Goal: Task Accomplishment & Management: Complete application form

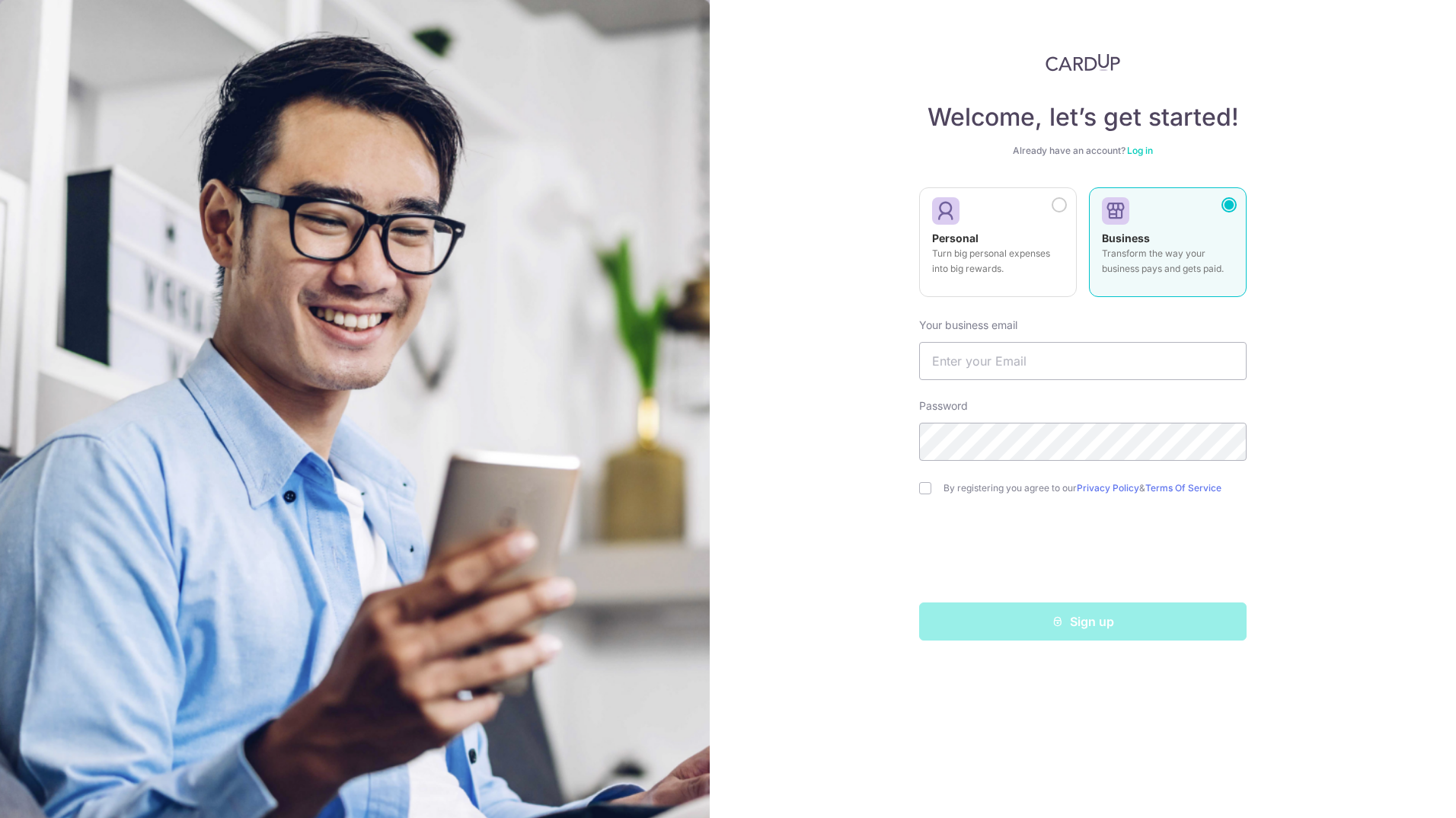
click at [1156, 225] on label "Business Transform the way your business pays and gets paid." at bounding box center [1168, 242] width 158 height 110
click at [1037, 373] on input "text" at bounding box center [1083, 361] width 328 height 38
click at [1049, 618] on div "Sign up" at bounding box center [1083, 621] width 346 height 38
click at [1000, 371] on input "text" at bounding box center [1083, 361] width 328 height 38
type input "i"
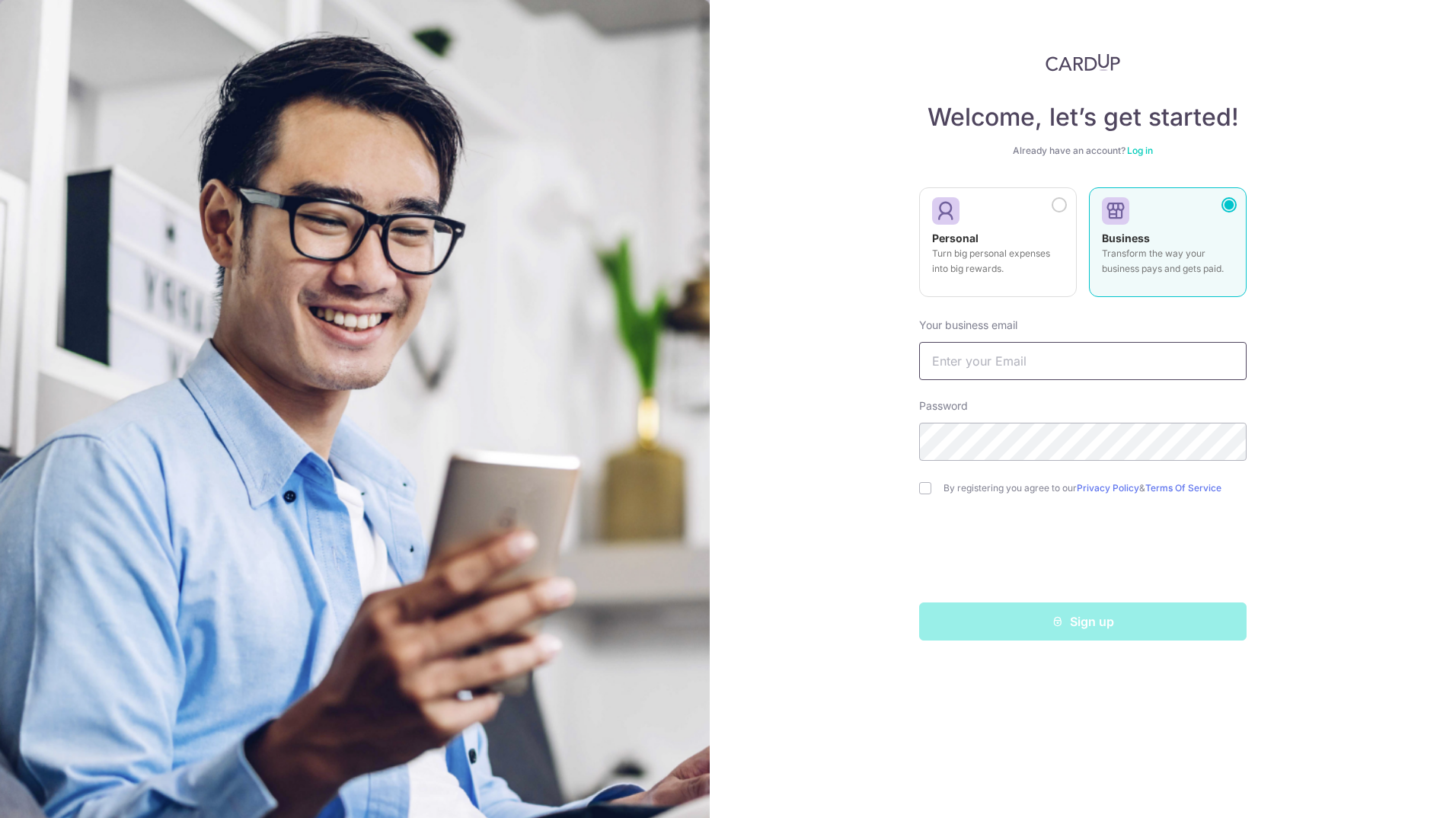
click at [1015, 372] on input "text" at bounding box center [1083, 361] width 328 height 38
click at [949, 368] on input "text" at bounding box center [1083, 361] width 328 height 38
type input "[PERSON_NAME][EMAIL_ADDRESS][DOMAIN_NAME]"
click at [929, 490] on input "checkbox" at bounding box center [926, 488] width 13 height 13
checkbox input "true"
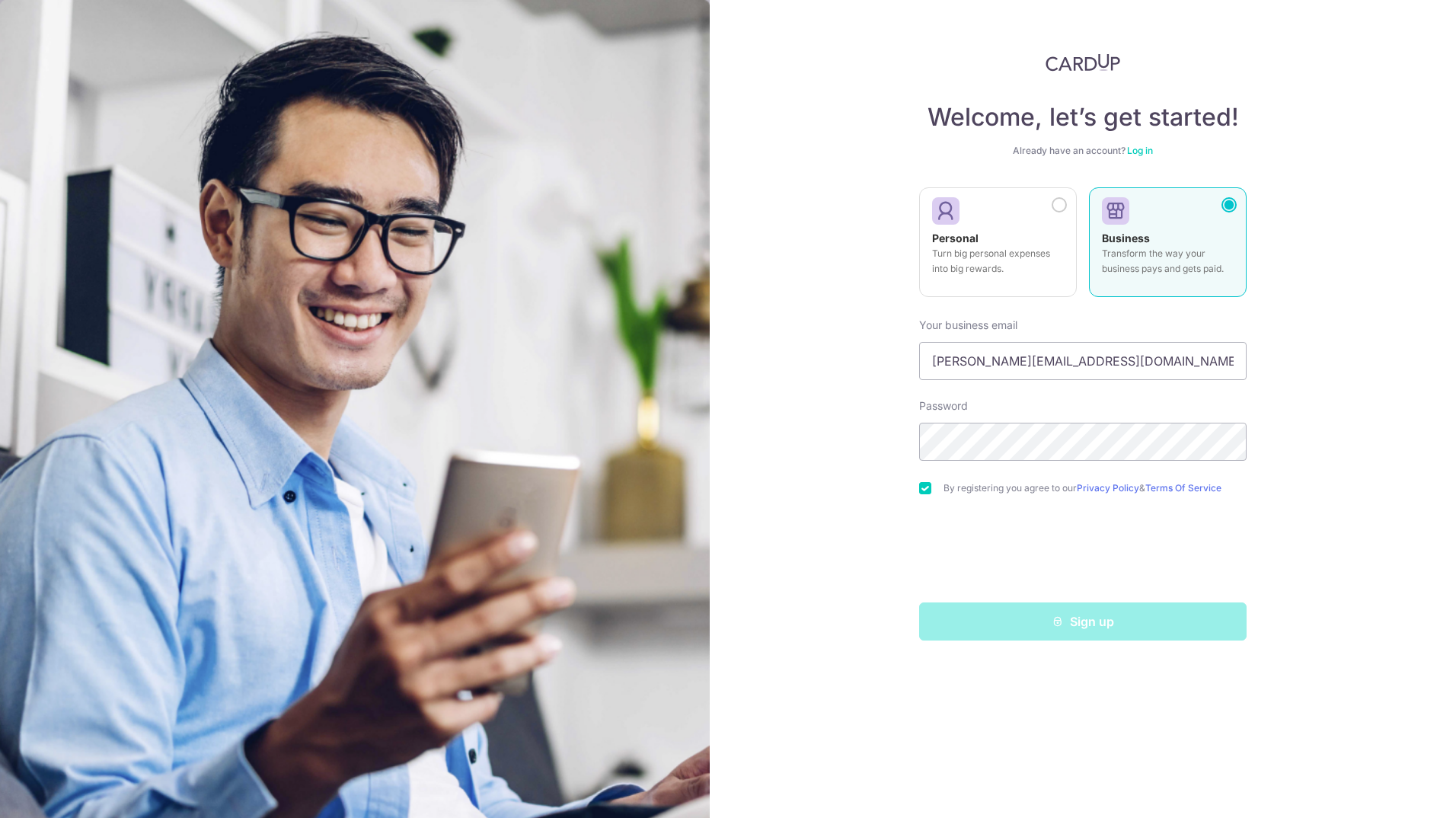
click at [993, 621] on div "Sign up" at bounding box center [1083, 621] width 346 height 38
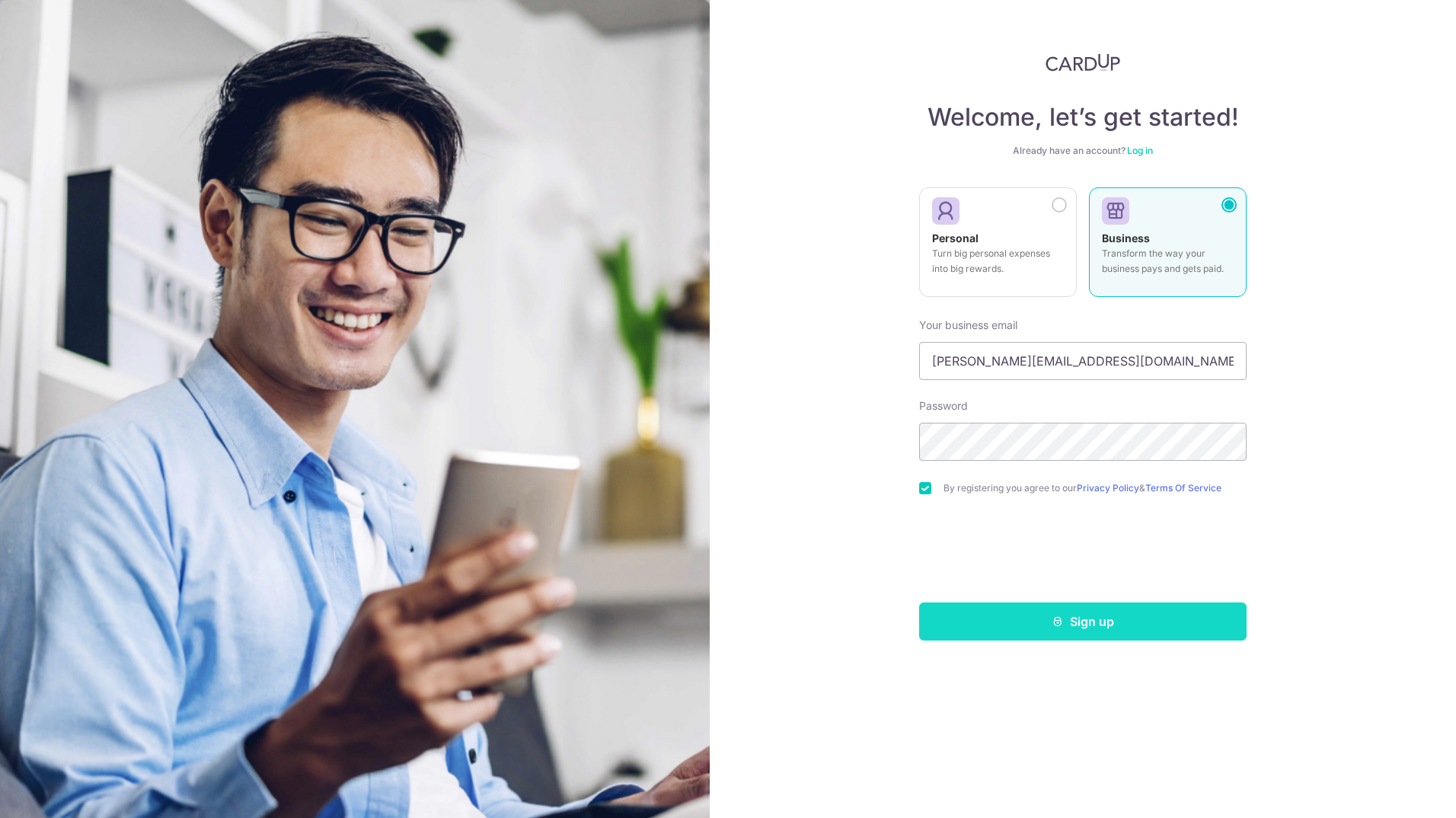
click at [1087, 628] on button "Sign up" at bounding box center [1083, 621] width 328 height 38
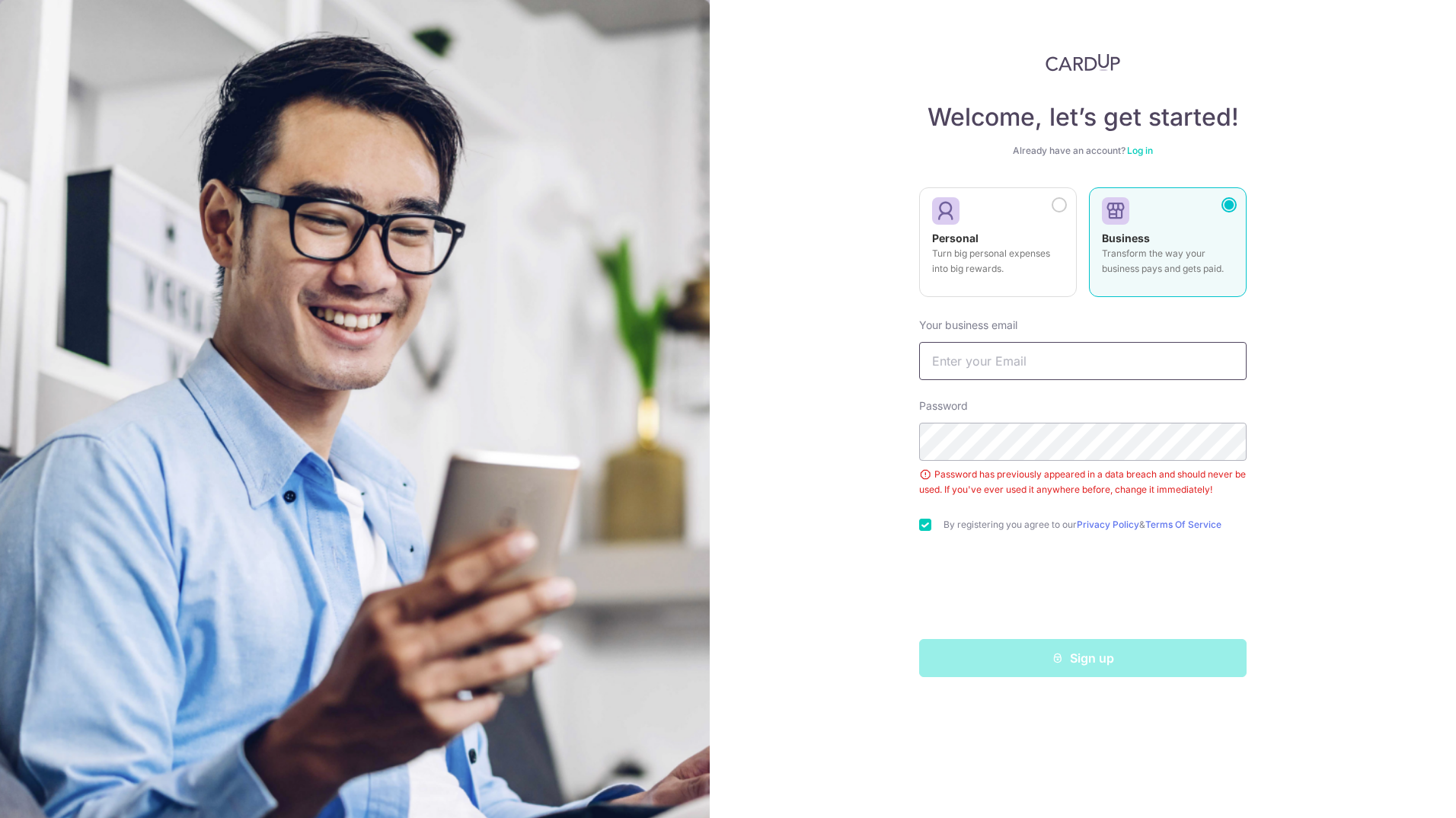
click at [1070, 357] on input "text" at bounding box center [1083, 361] width 328 height 38
type input "u"
click at [1108, 369] on input "[PERSON_NAME][EMAIL_ADDRESS][DOMAIN_NAME]" at bounding box center [1083, 361] width 328 height 38
type input "[PERSON_NAME][EMAIL_ADDRESS][DOMAIN_NAME]"
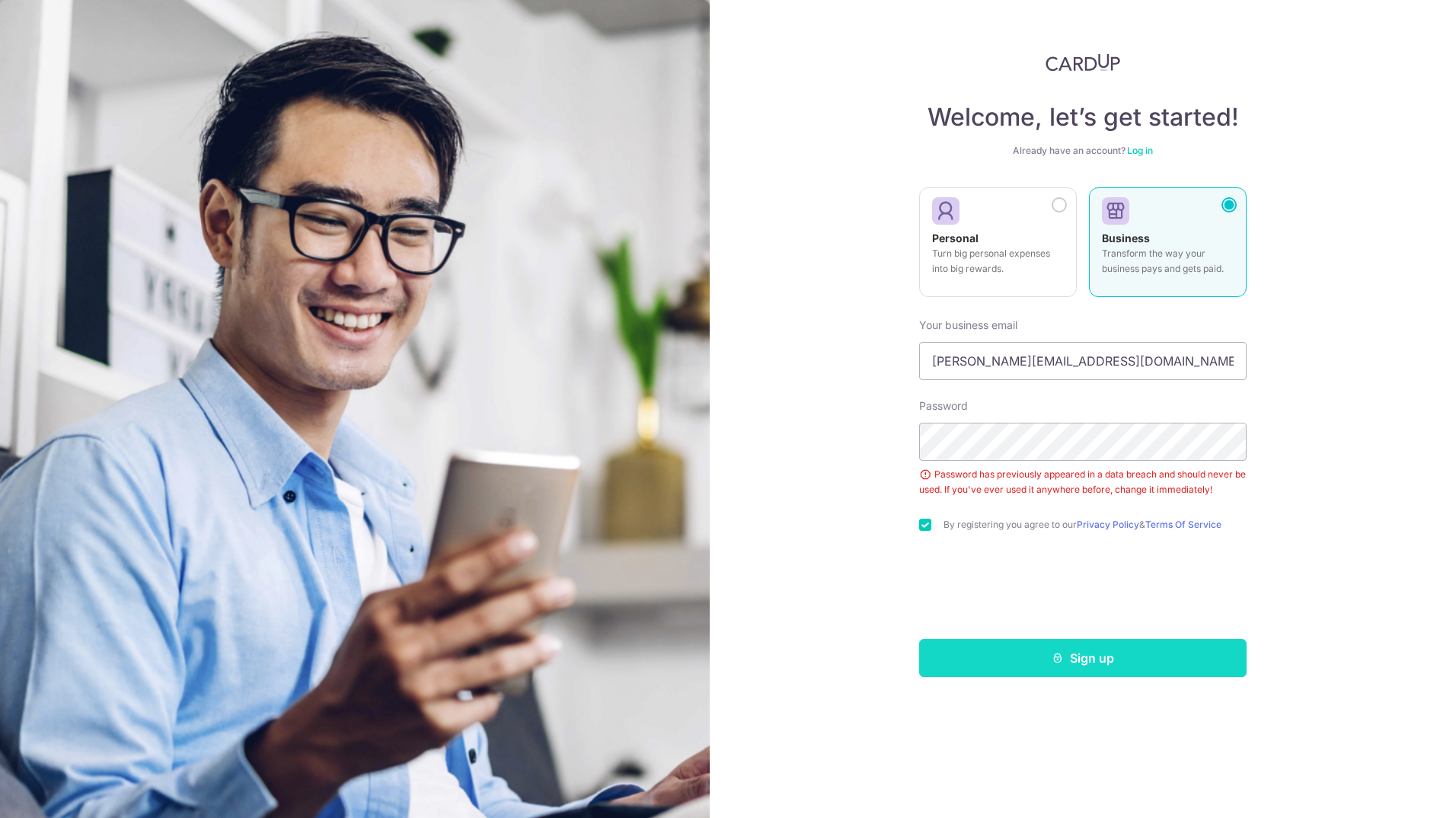
click at [1073, 656] on button "Sign up" at bounding box center [1083, 658] width 328 height 38
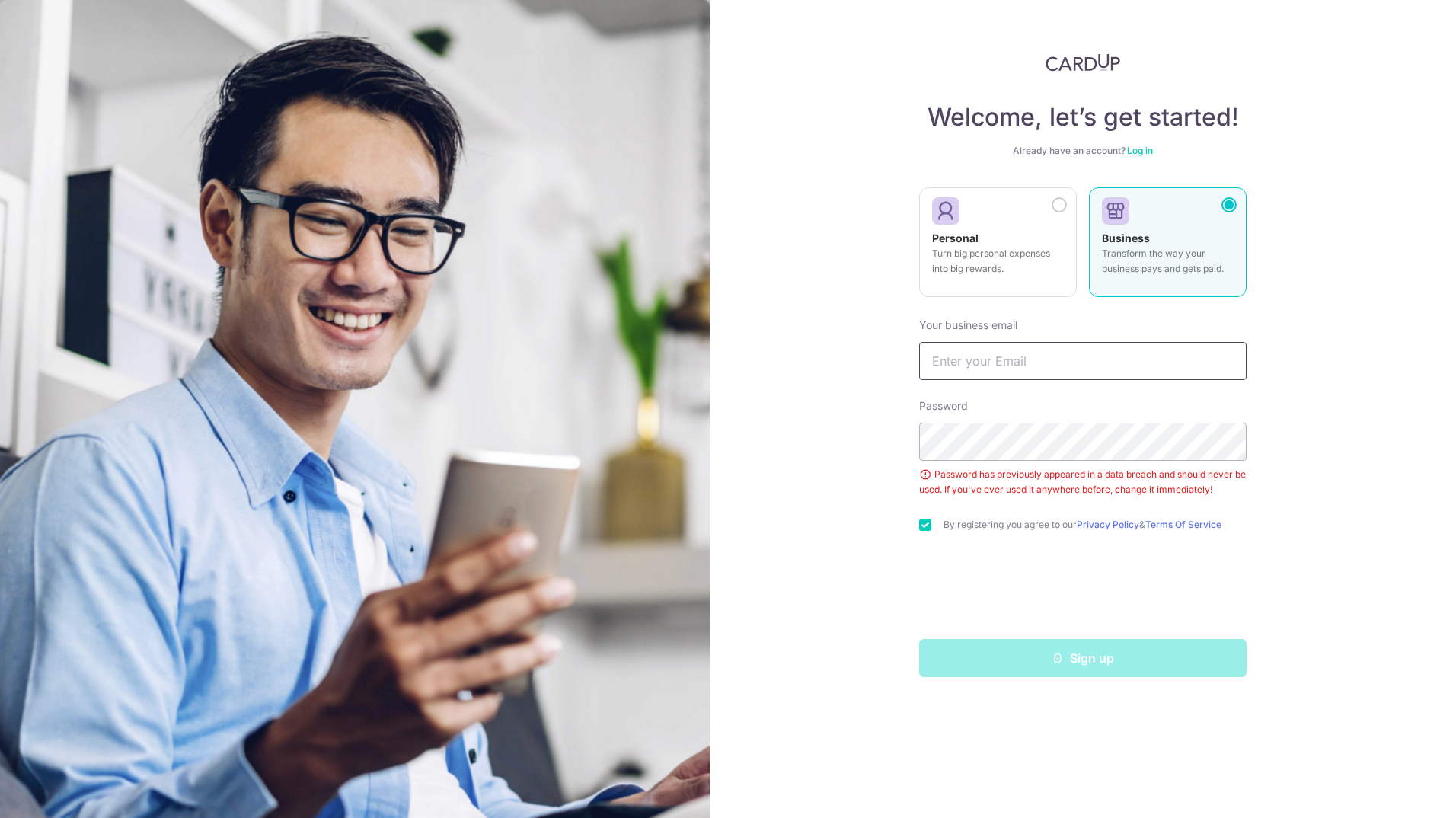
click at [1018, 369] on input "text" at bounding box center [1083, 361] width 328 height 38
type input "[PERSON_NAME][EMAIL_ADDRESS][DOMAIN_NAME]"
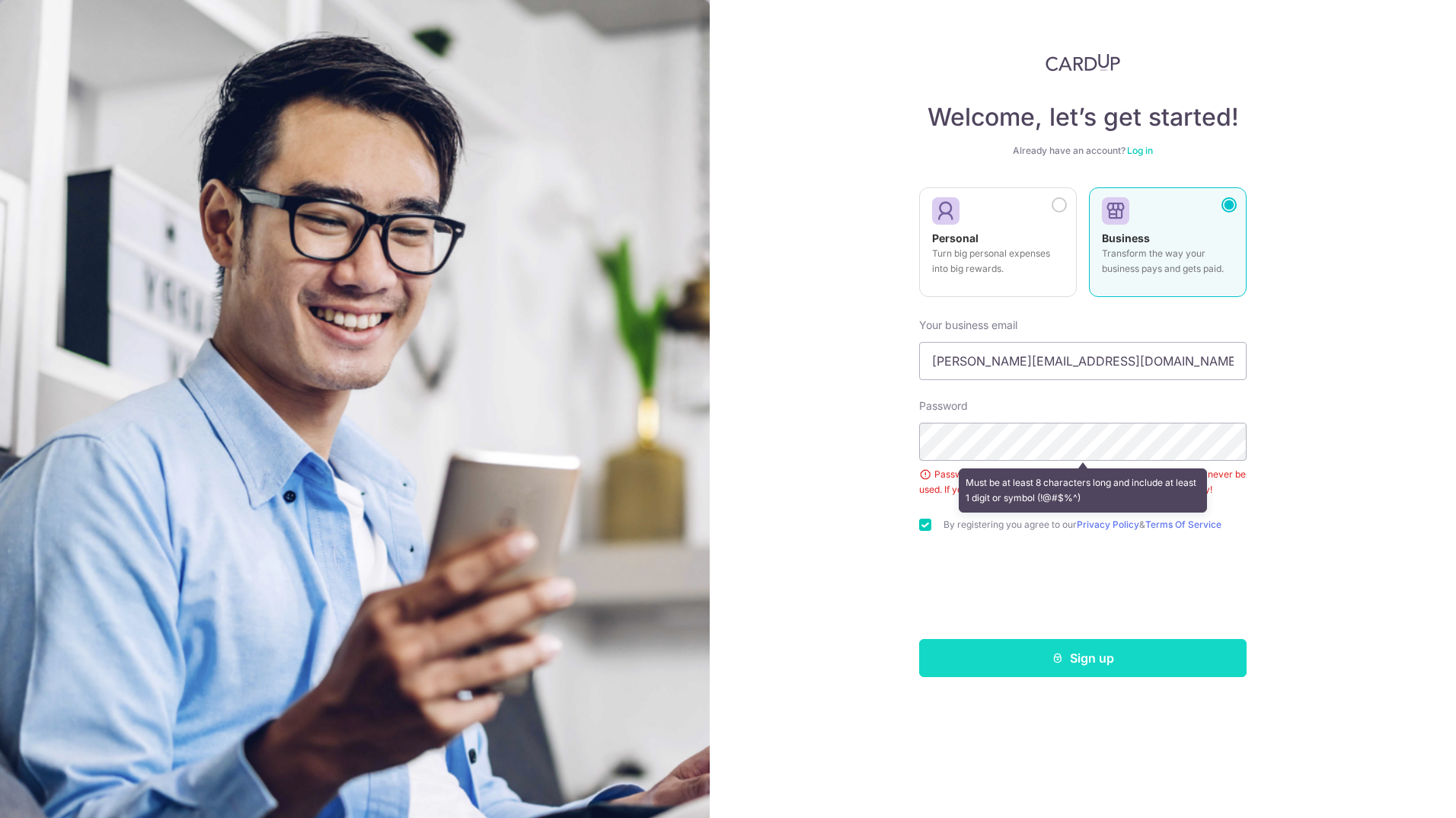
click at [1000, 659] on button "Sign up" at bounding box center [1083, 658] width 328 height 38
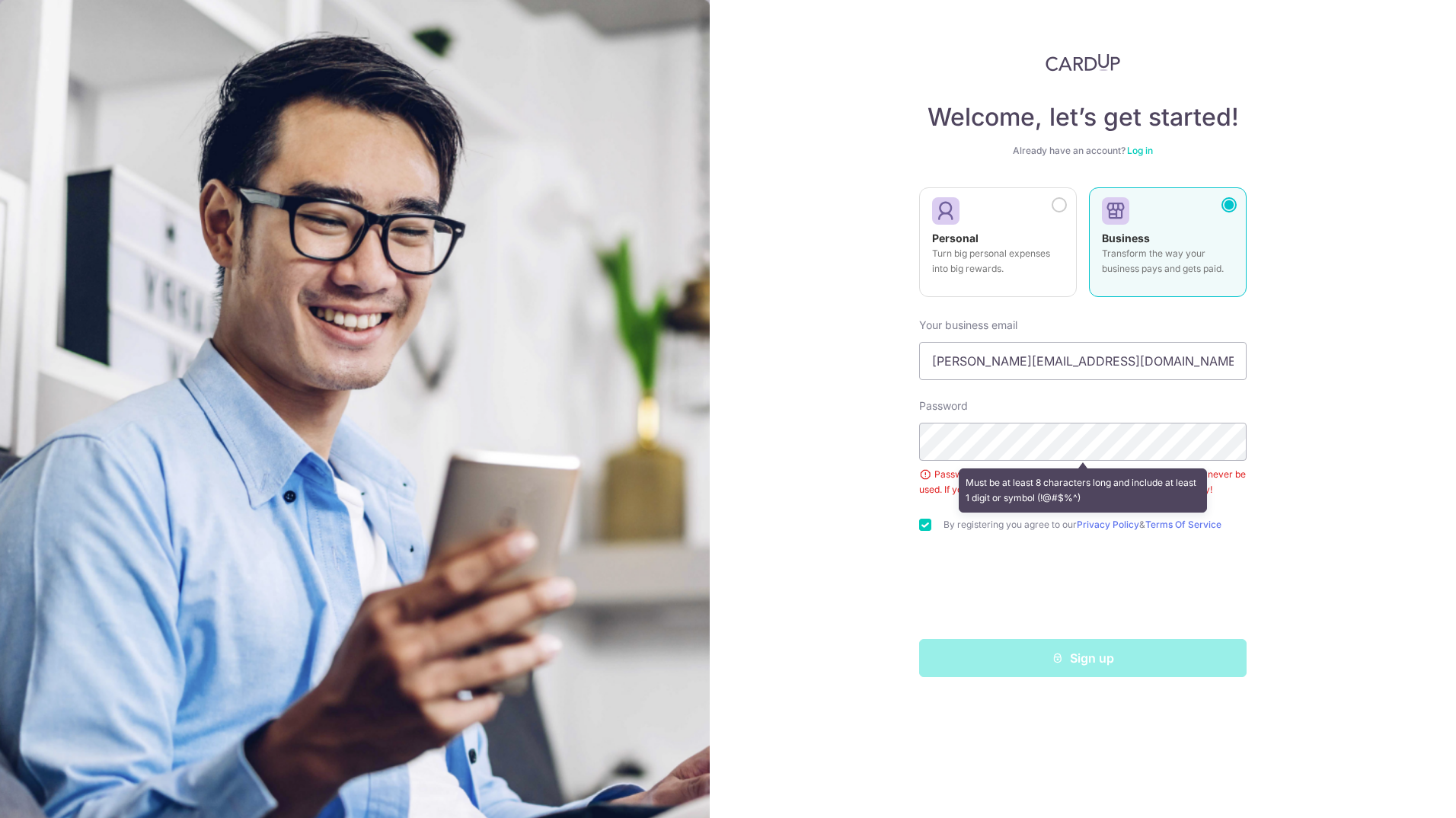
click at [1320, 443] on div "Welcome, let’s get started! Already have an account? Log in Personal Turn big p…" at bounding box center [1083, 409] width 746 height 818
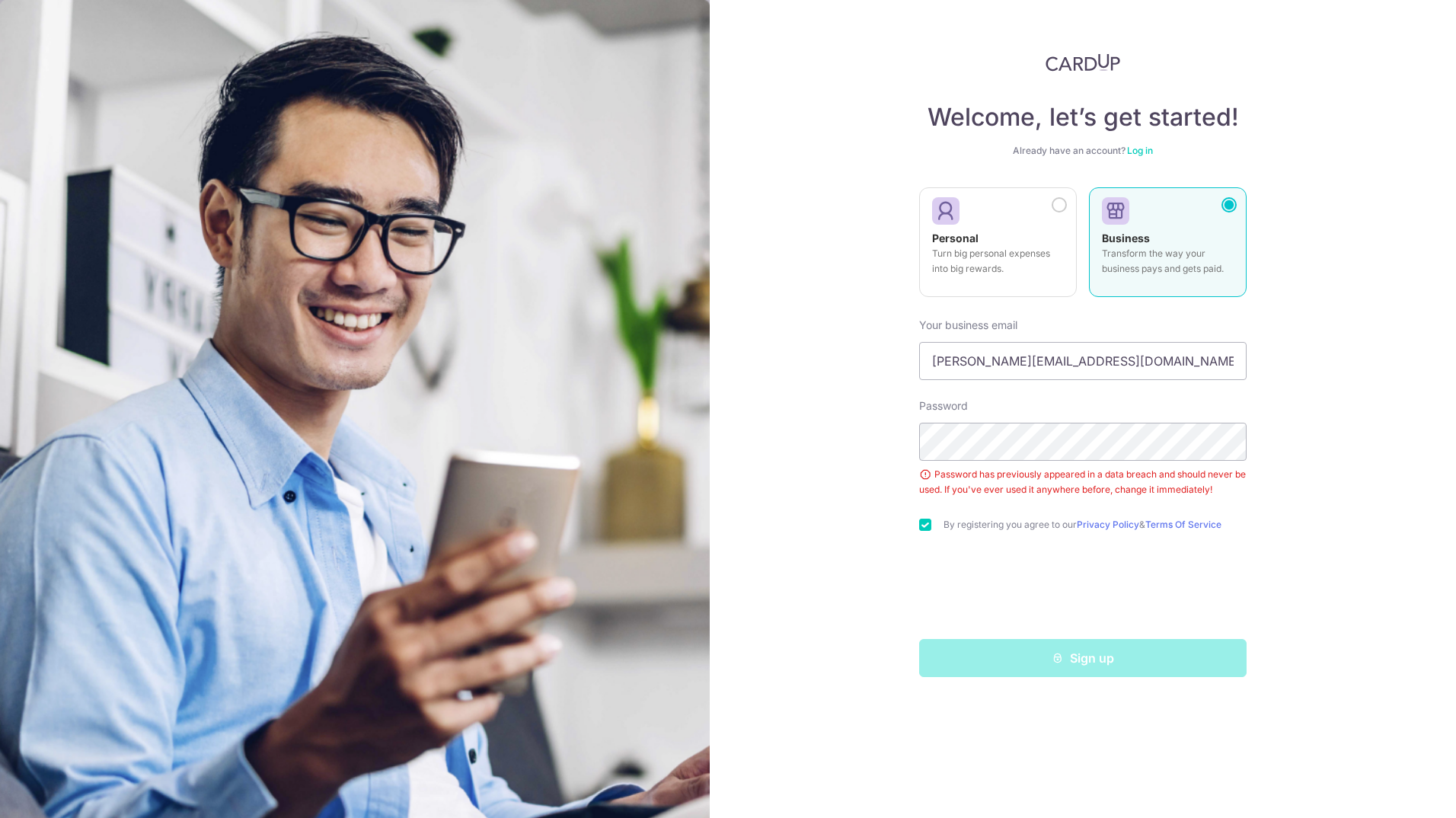
click at [1045, 662] on div "Sign up" at bounding box center [1083, 658] width 346 height 38
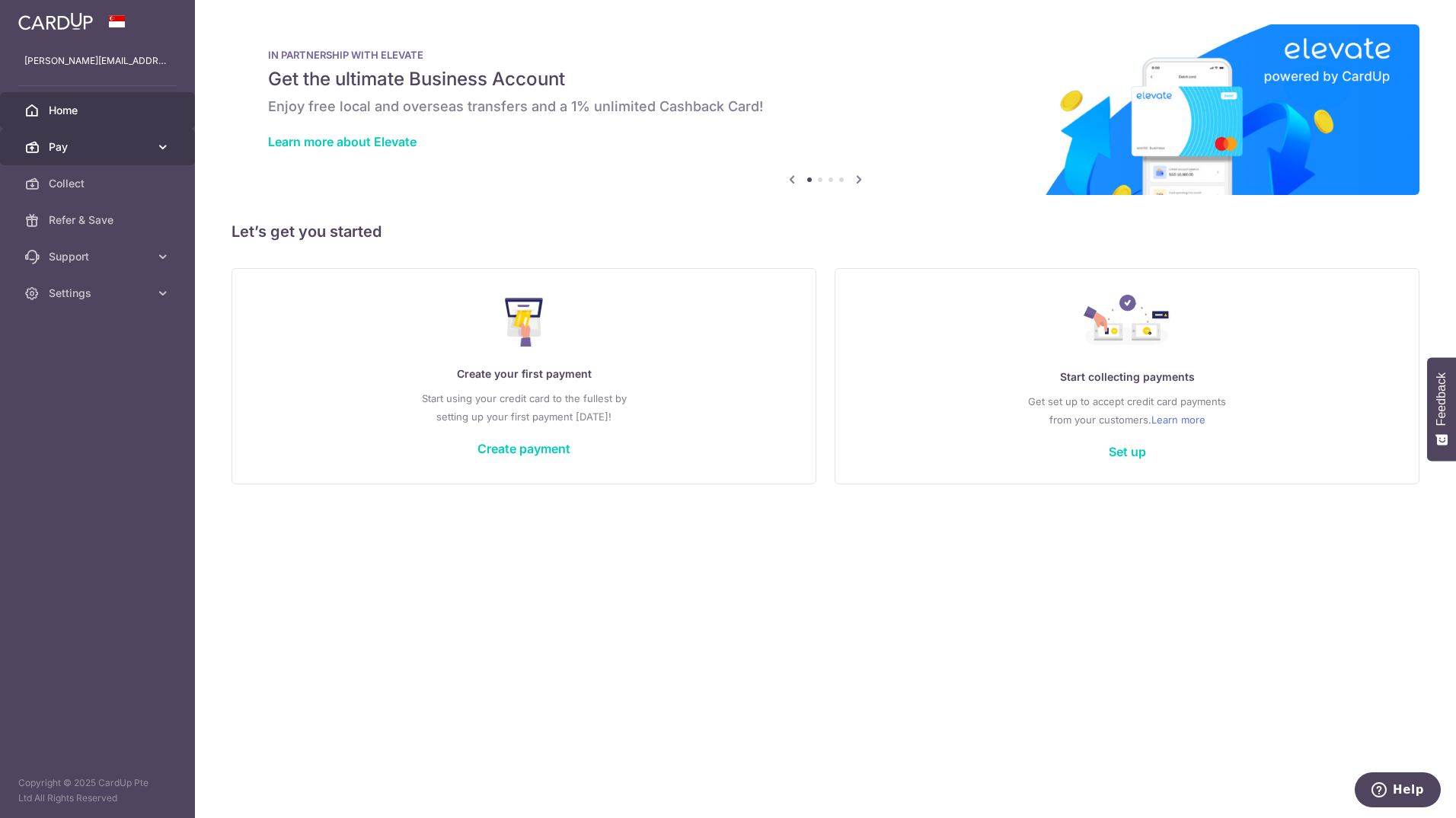
click at [44, 154] on link "Pay" at bounding box center [97, 147] width 195 height 37
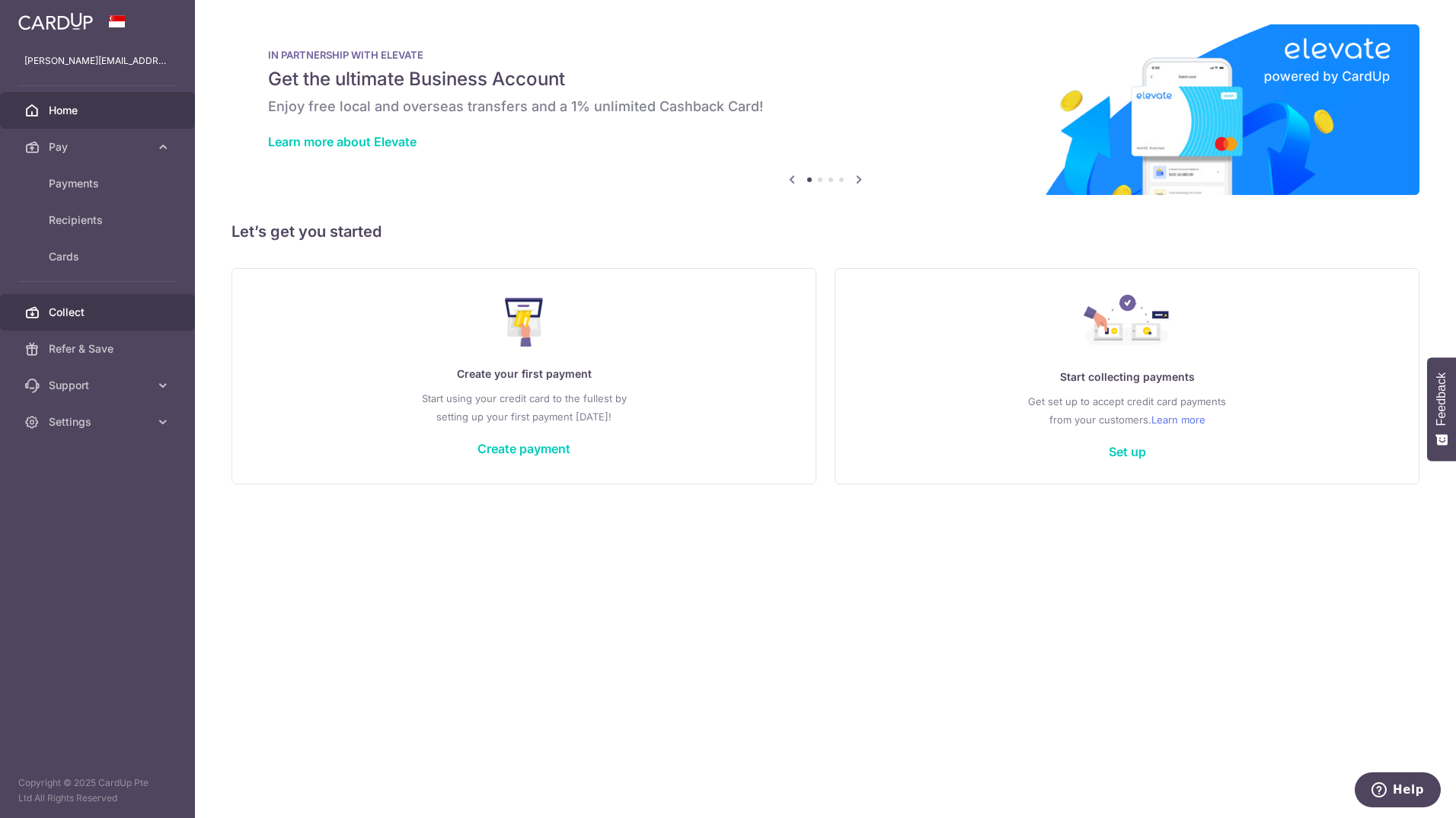
click at [97, 312] on span "Collect" at bounding box center [99, 312] width 101 height 15
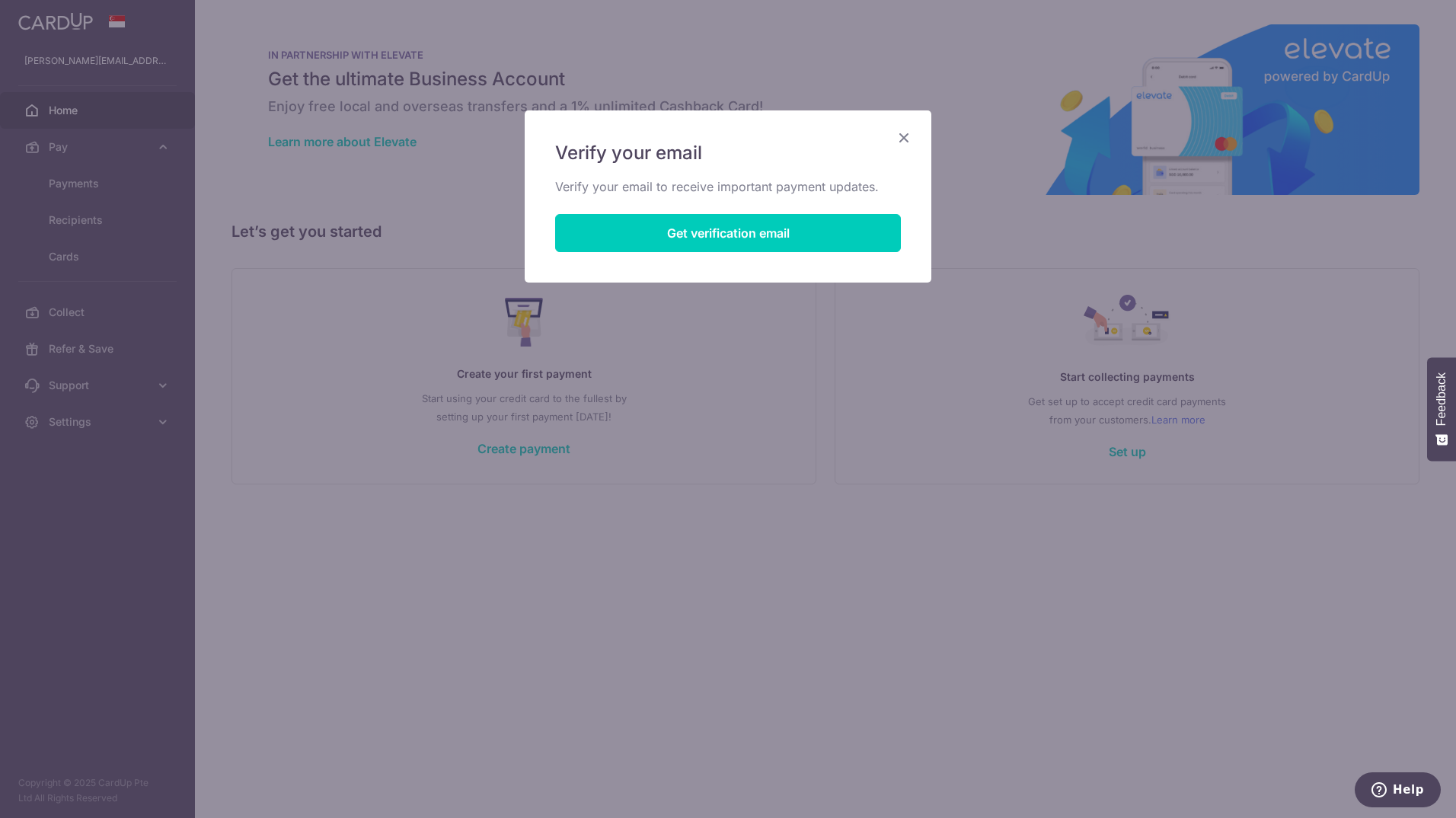
click at [904, 133] on icon "Close" at bounding box center [904, 138] width 18 height 19
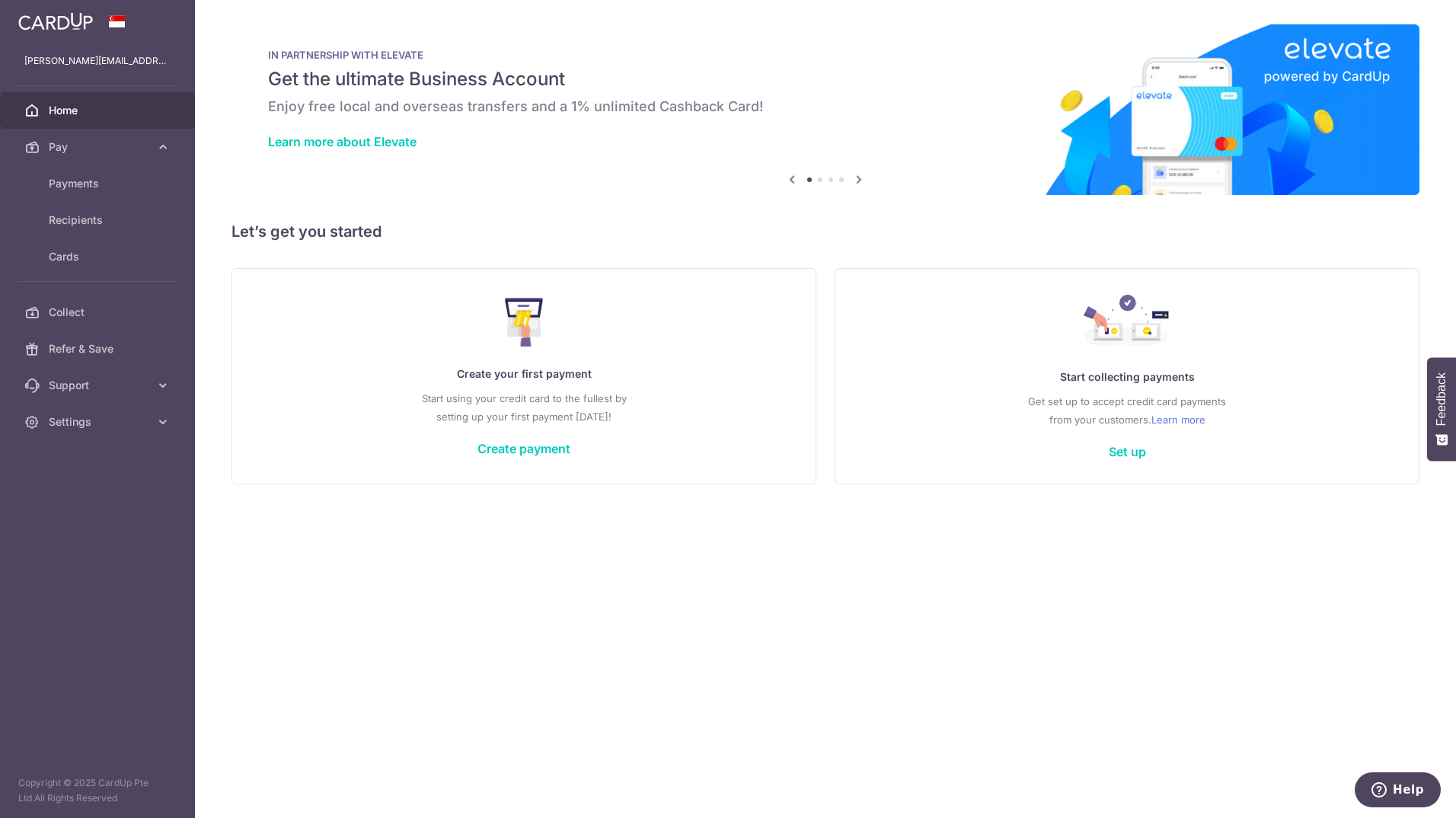
click at [860, 182] on icon at bounding box center [858, 179] width 18 height 19
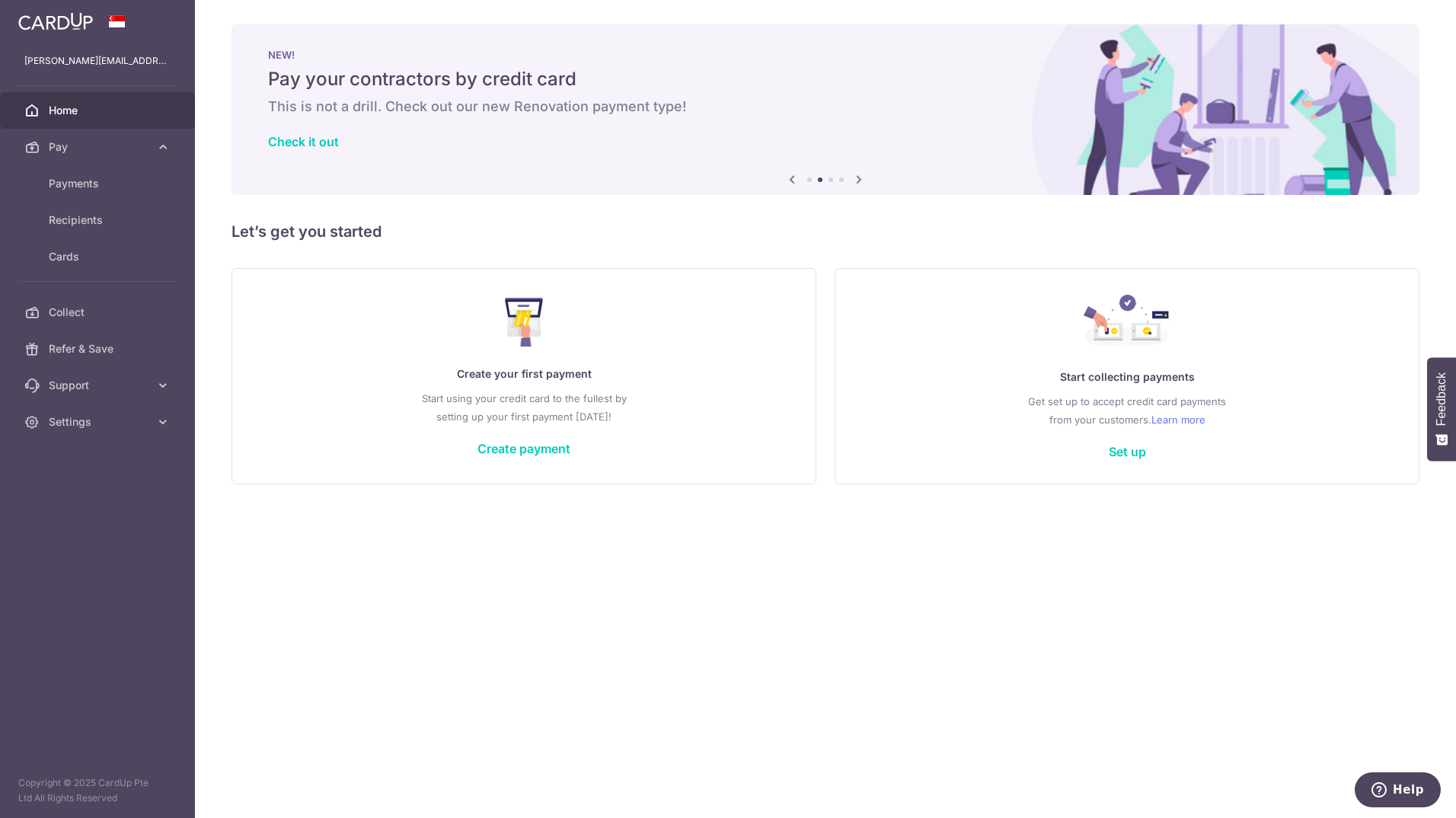
click at [860, 182] on icon at bounding box center [858, 179] width 18 height 19
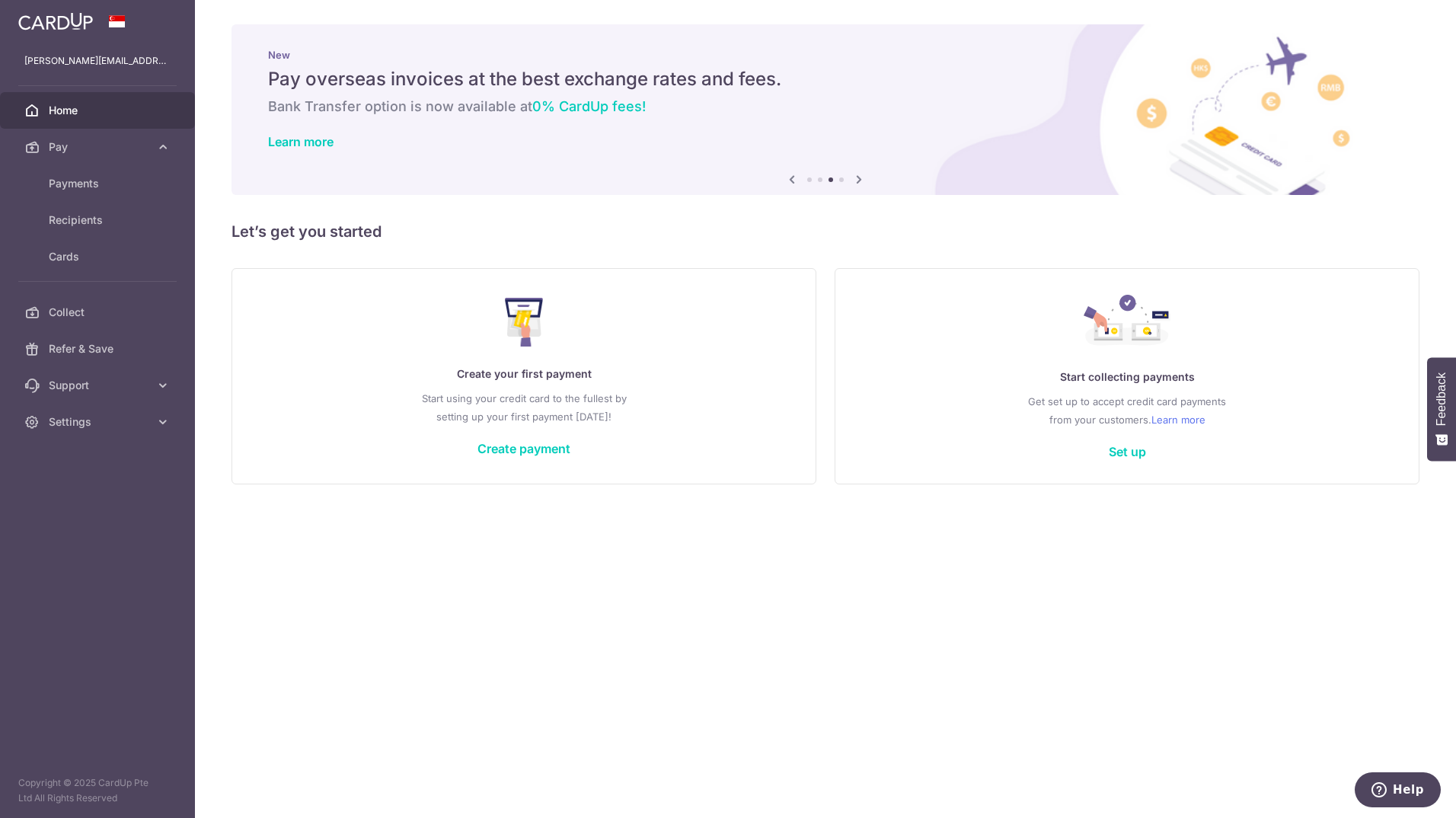
click at [860, 182] on icon at bounding box center [858, 179] width 18 height 19
click at [64, 62] on p "[PERSON_NAME][EMAIL_ADDRESS][DOMAIN_NAME]" at bounding box center [97, 61] width 146 height 15
drag, startPoint x: 163, startPoint y: 64, endPoint x: 22, endPoint y: 64, distance: 141.0
click at [22, 64] on div "isaacsim@takashimaya.com.sg" at bounding box center [97, 61] width 195 height 37
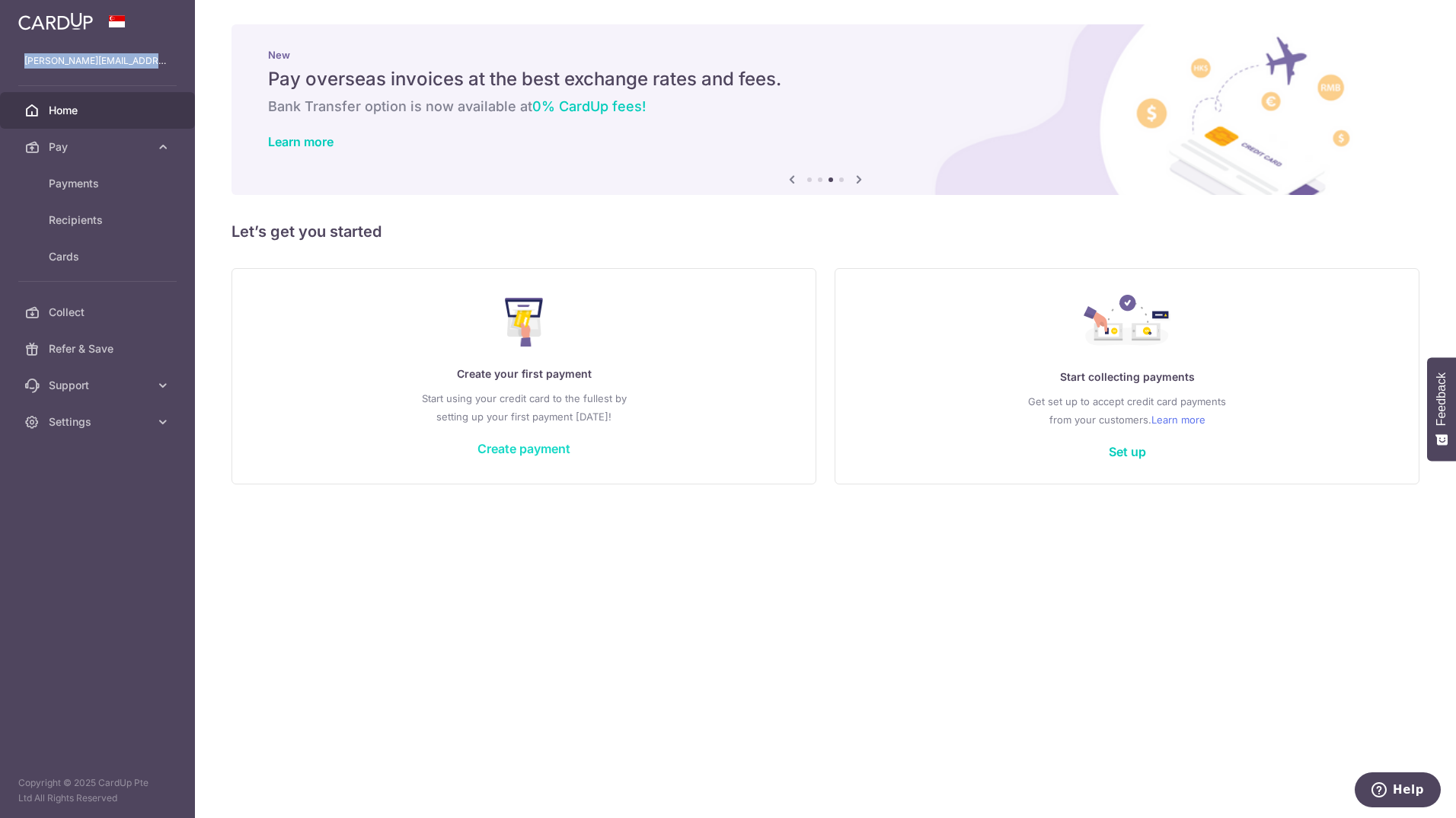
click at [529, 452] on link "Create payment" at bounding box center [524, 448] width 93 height 15
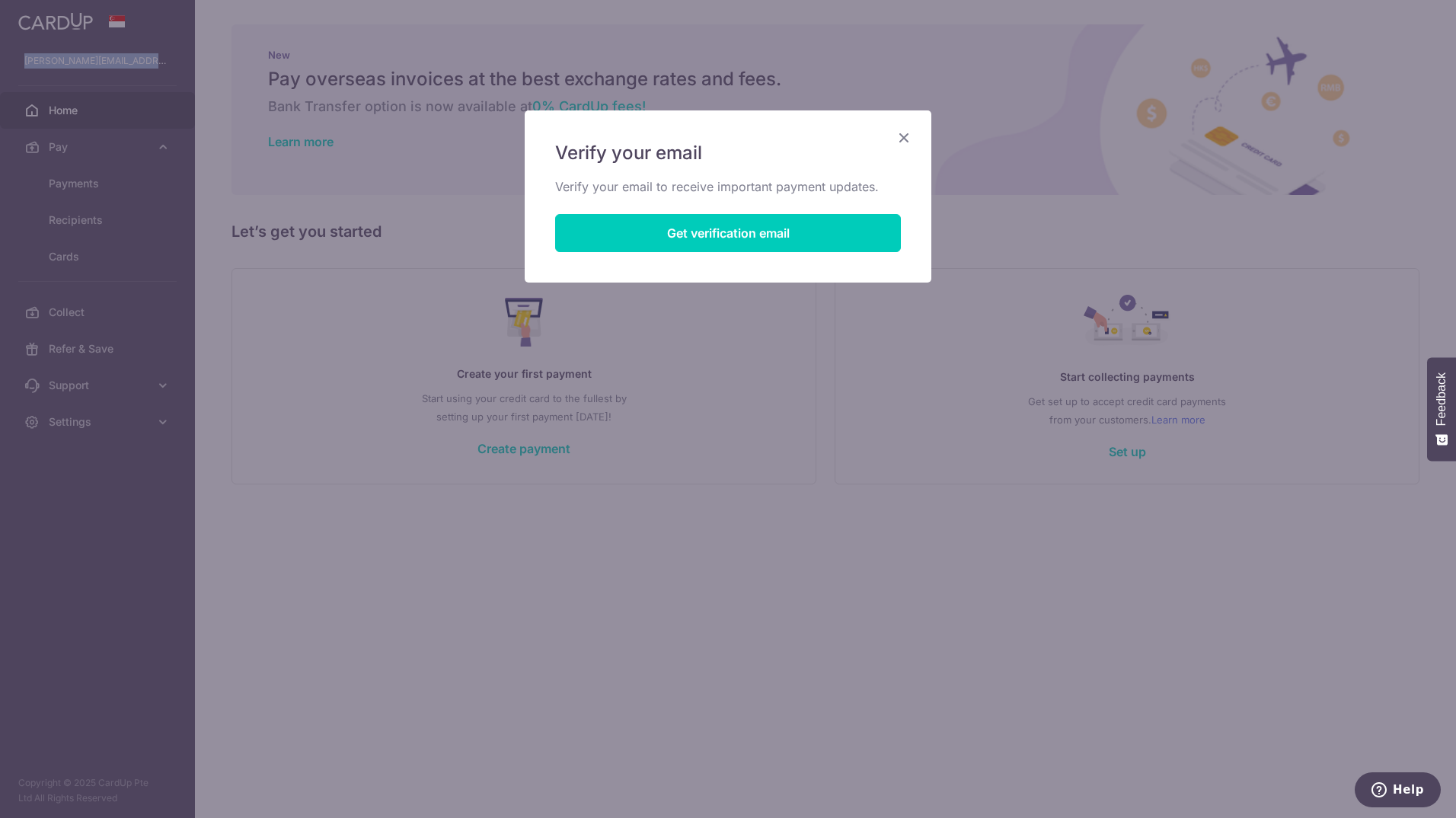
click at [897, 138] on icon "Close" at bounding box center [904, 138] width 18 height 19
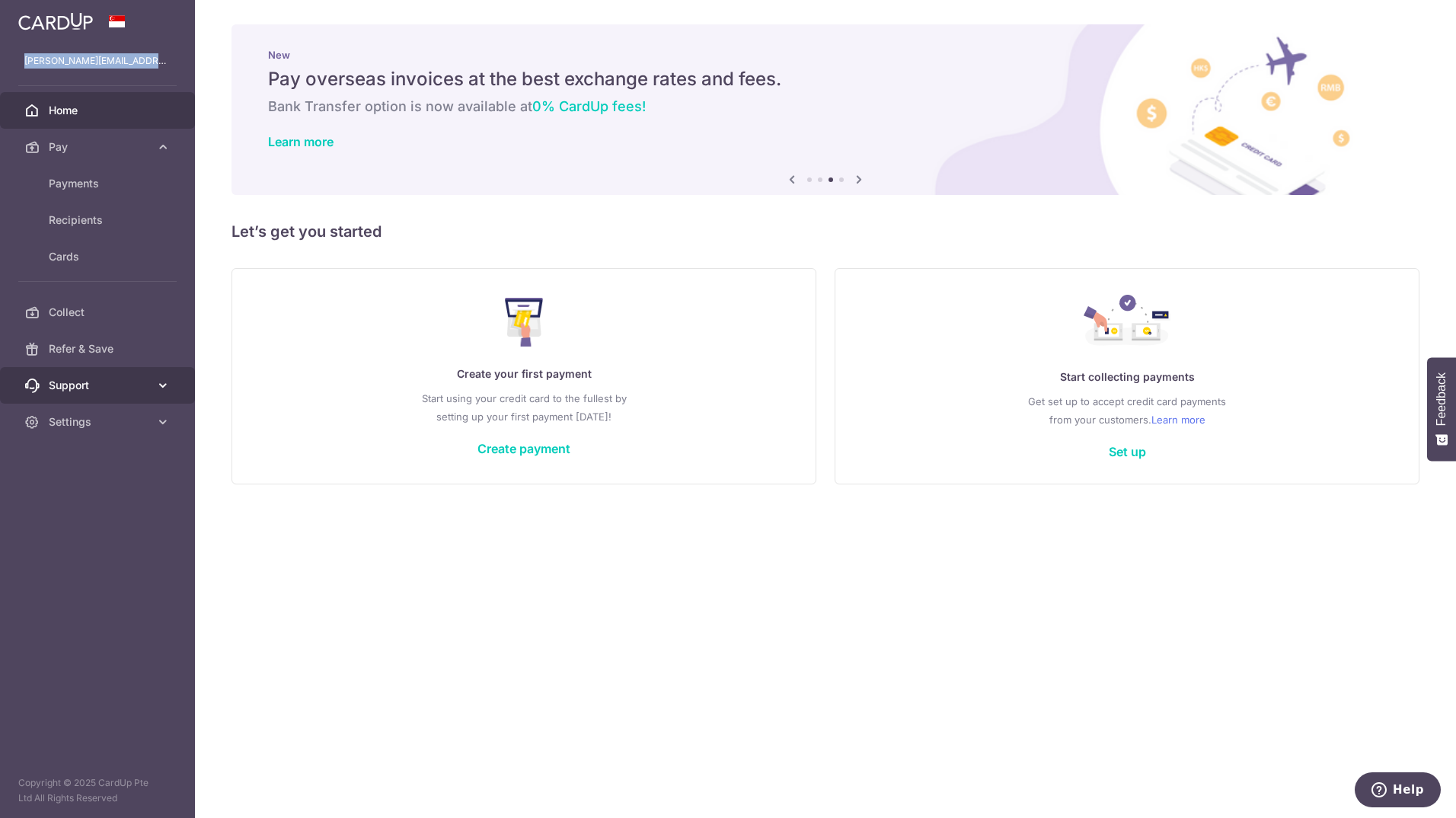
click at [131, 392] on span "Support" at bounding box center [99, 385] width 101 height 15
click at [132, 387] on span "Support" at bounding box center [99, 385] width 101 height 15
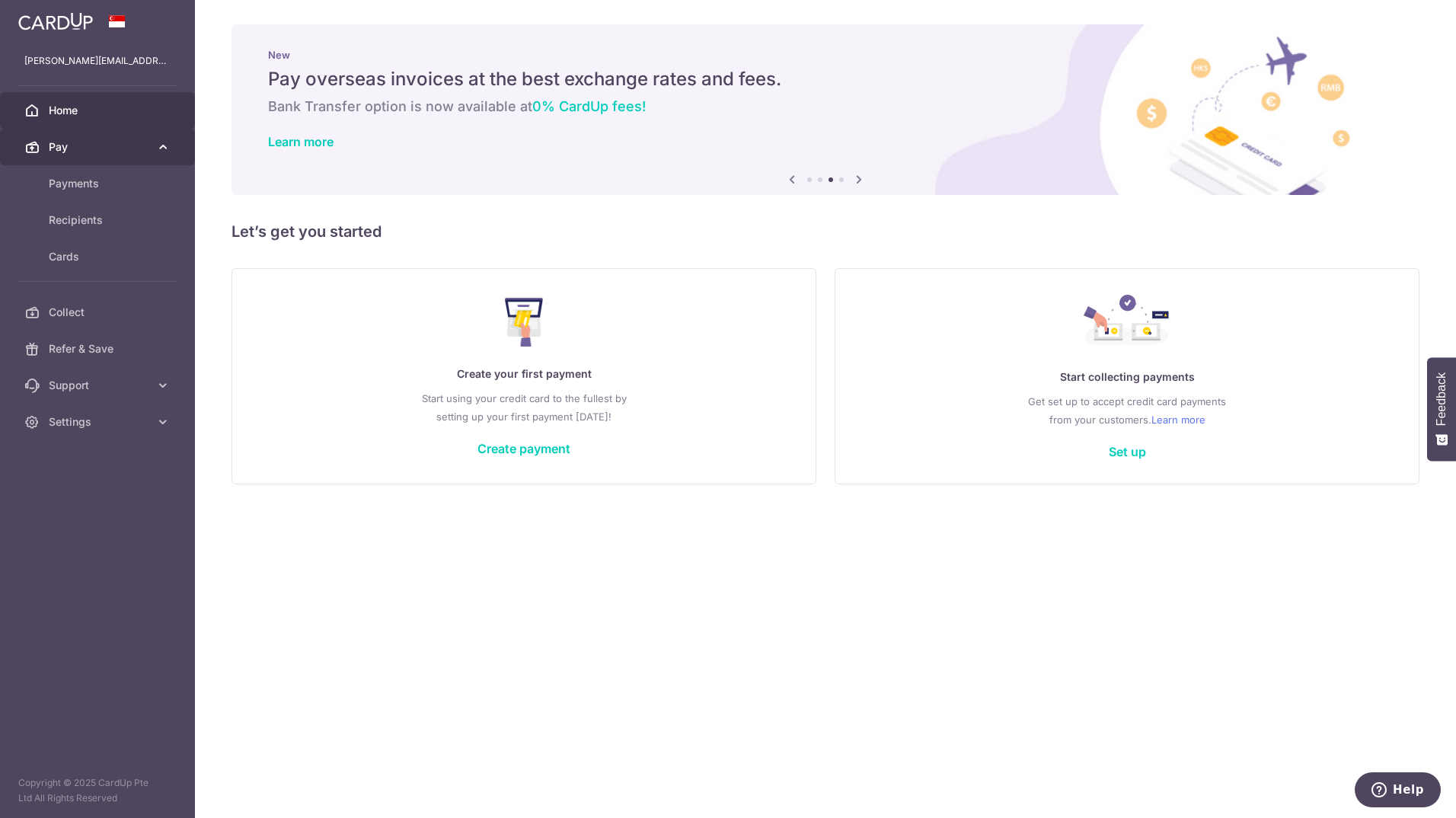
click at [49, 149] on span "Pay" at bounding box center [99, 146] width 101 height 15
drag, startPoint x: 49, startPoint y: 149, endPoint x: 78, endPoint y: 222, distance: 78.5
click at [78, 222] on span "Recipients" at bounding box center [99, 219] width 101 height 15
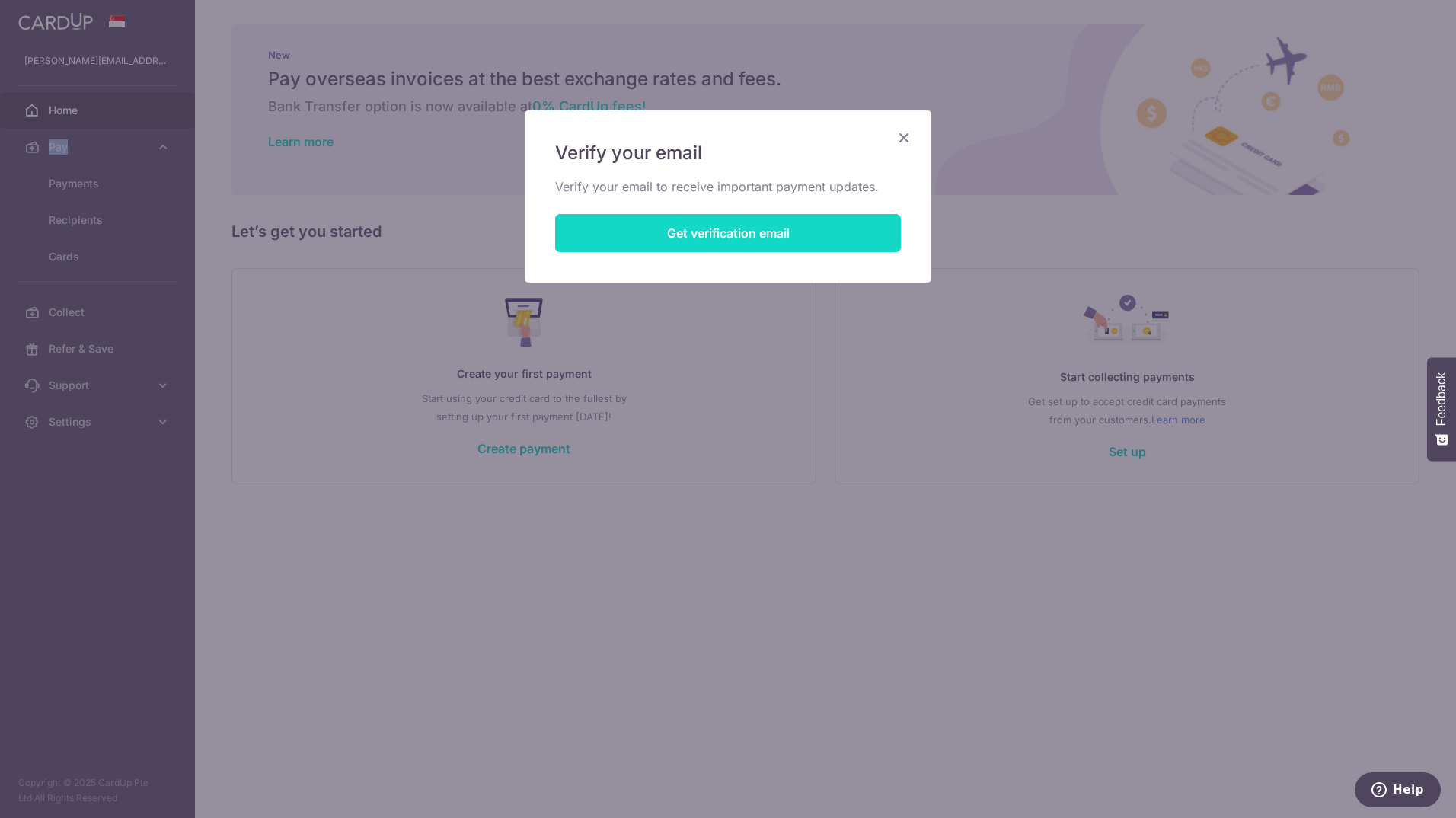
click at [774, 222] on button "Get verification email" at bounding box center [728, 233] width 346 height 38
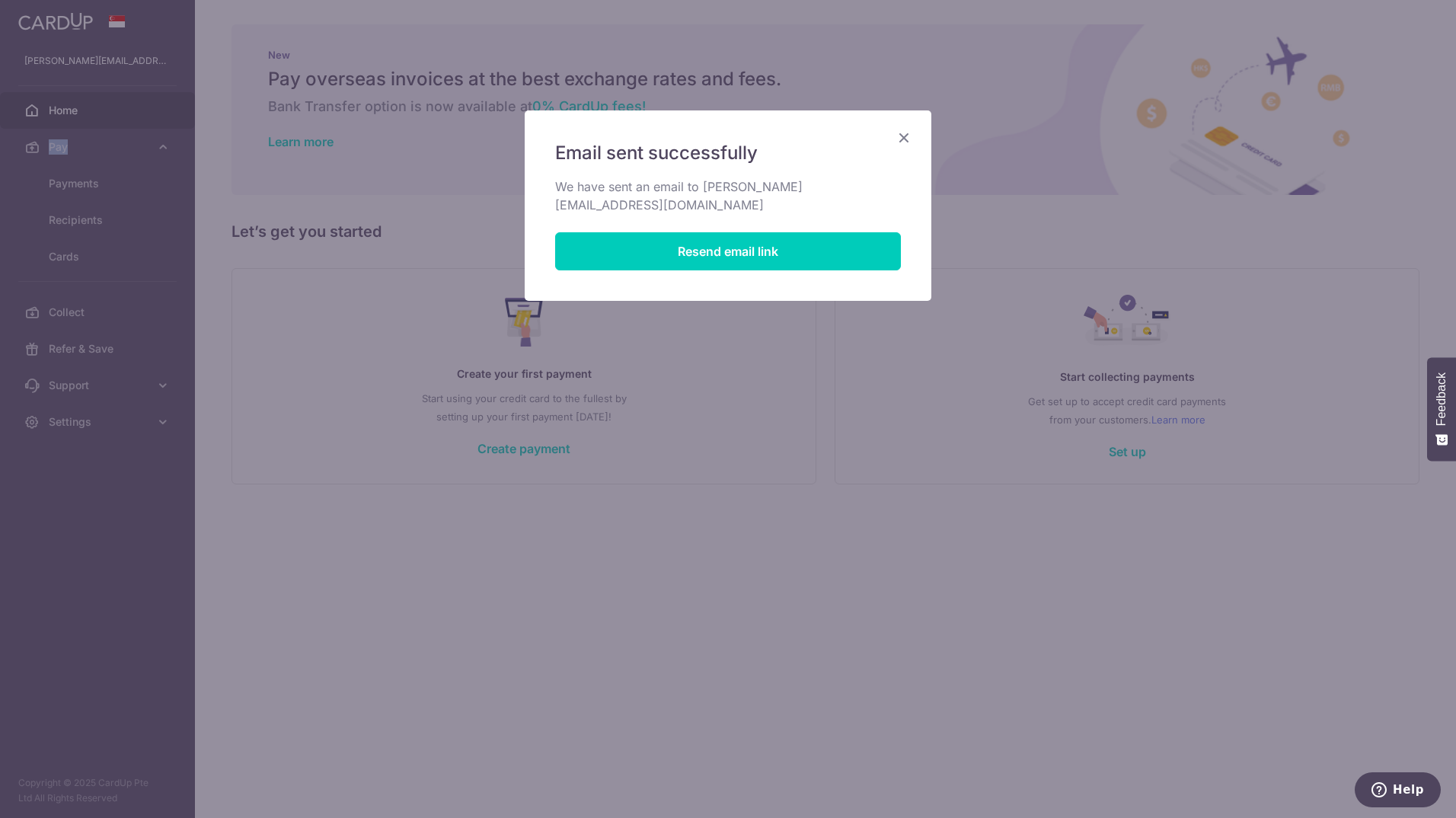
click at [910, 135] on icon "Close" at bounding box center [904, 138] width 18 height 19
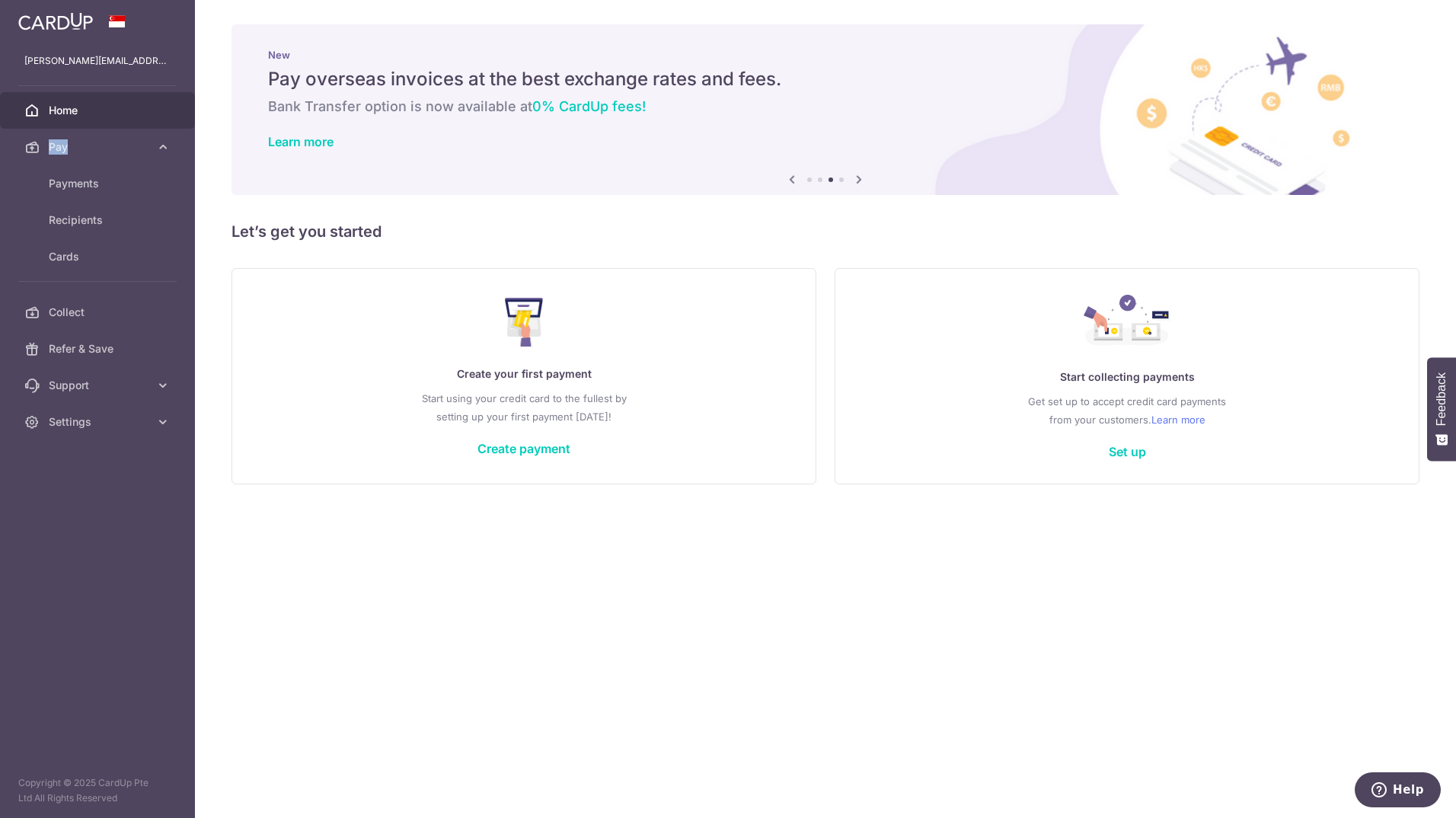
click at [65, 119] on link "Home" at bounding box center [97, 110] width 195 height 37
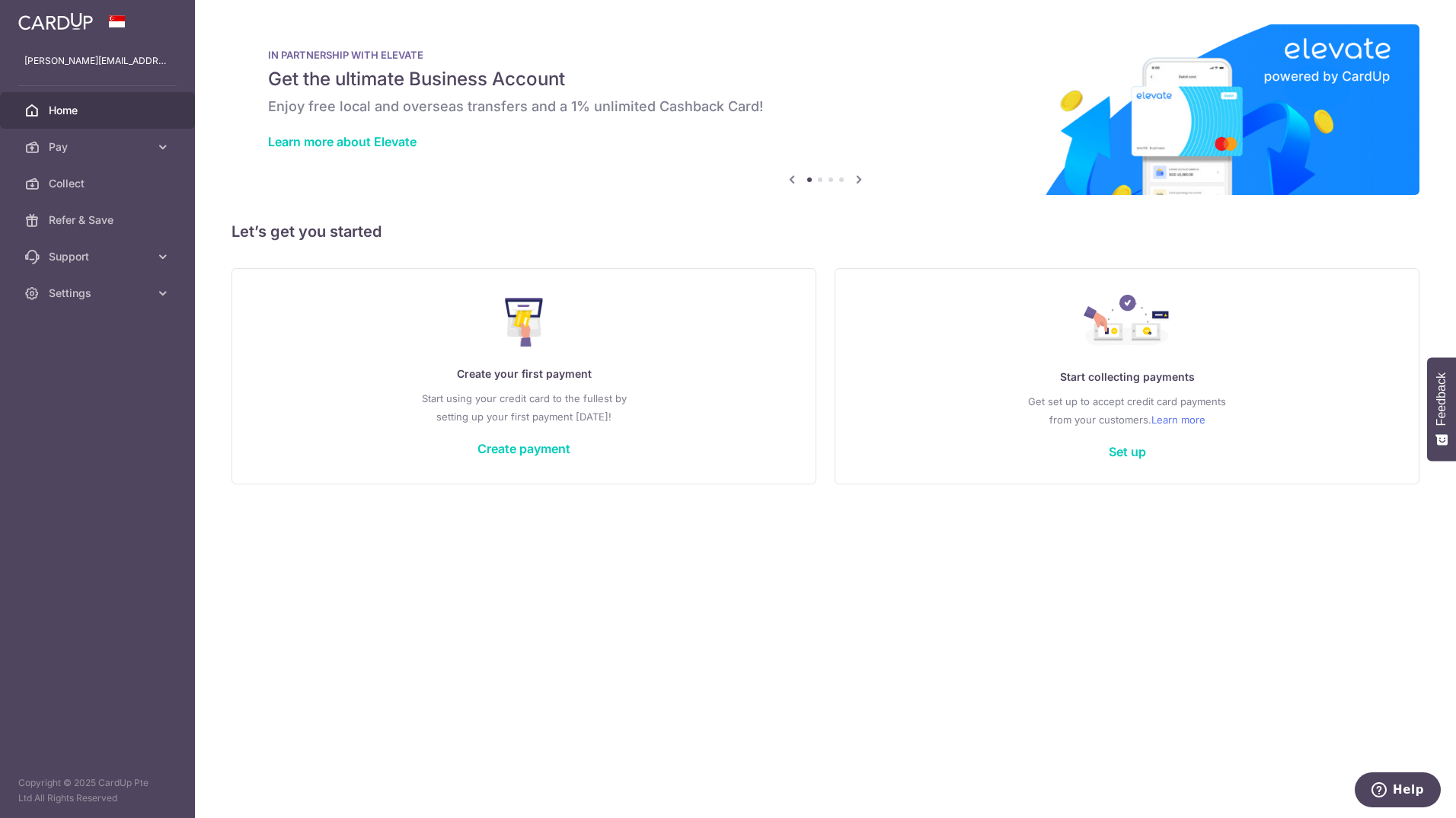
click at [862, 178] on icon at bounding box center [858, 179] width 18 height 19
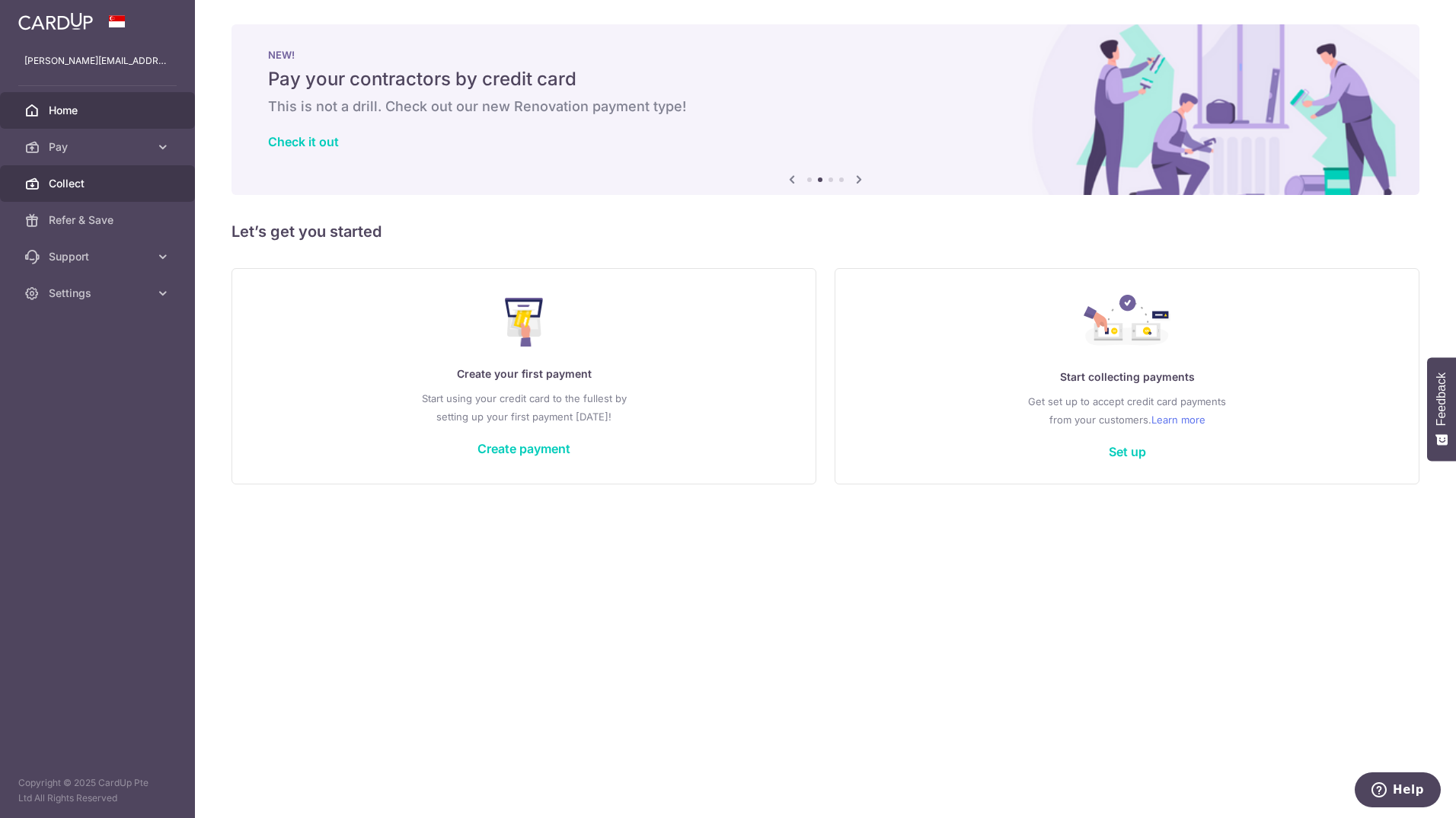
click at [79, 171] on link "Collect" at bounding box center [97, 183] width 195 height 37
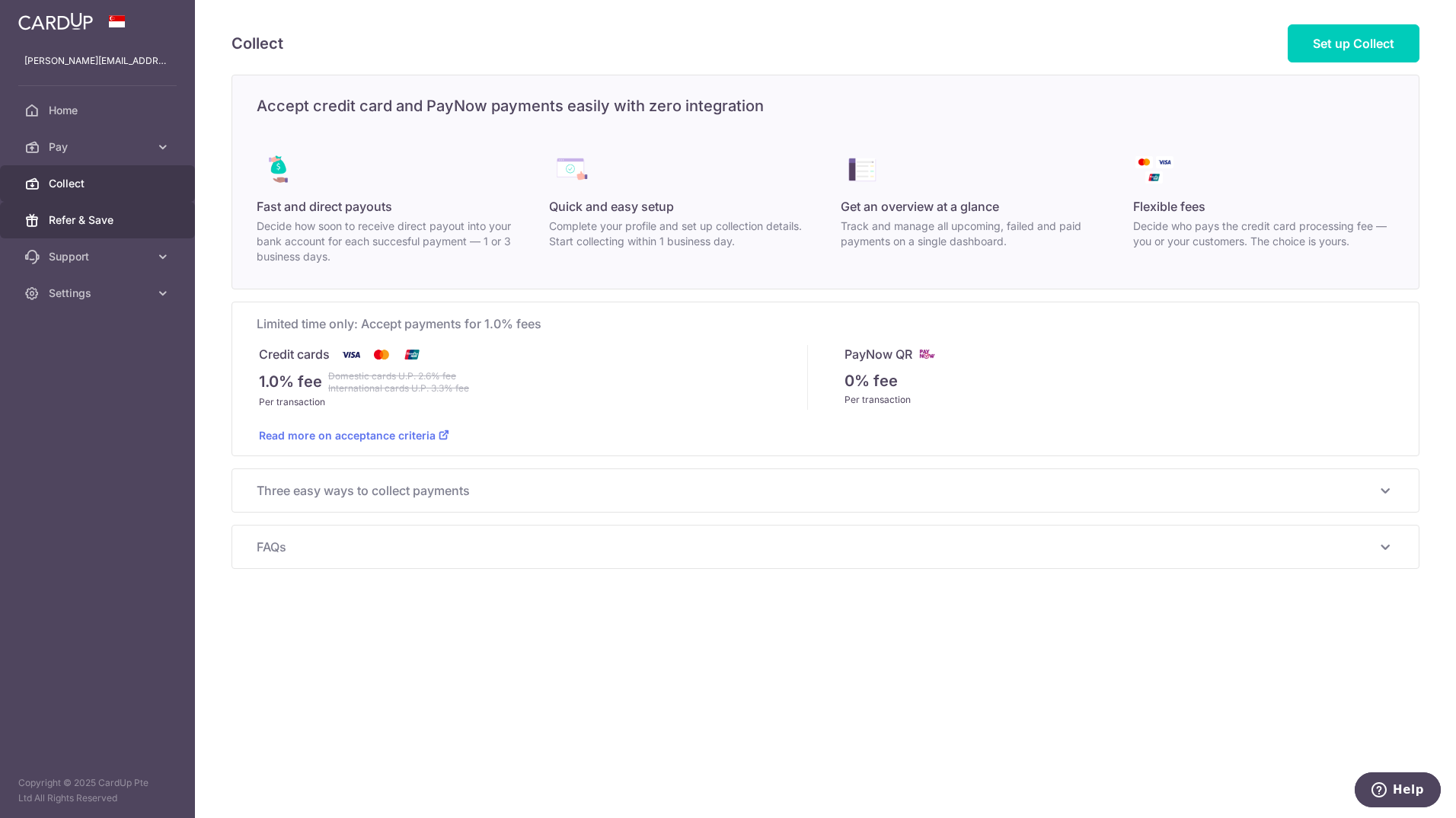
click at [119, 211] on link "Refer & Save" at bounding box center [97, 220] width 195 height 37
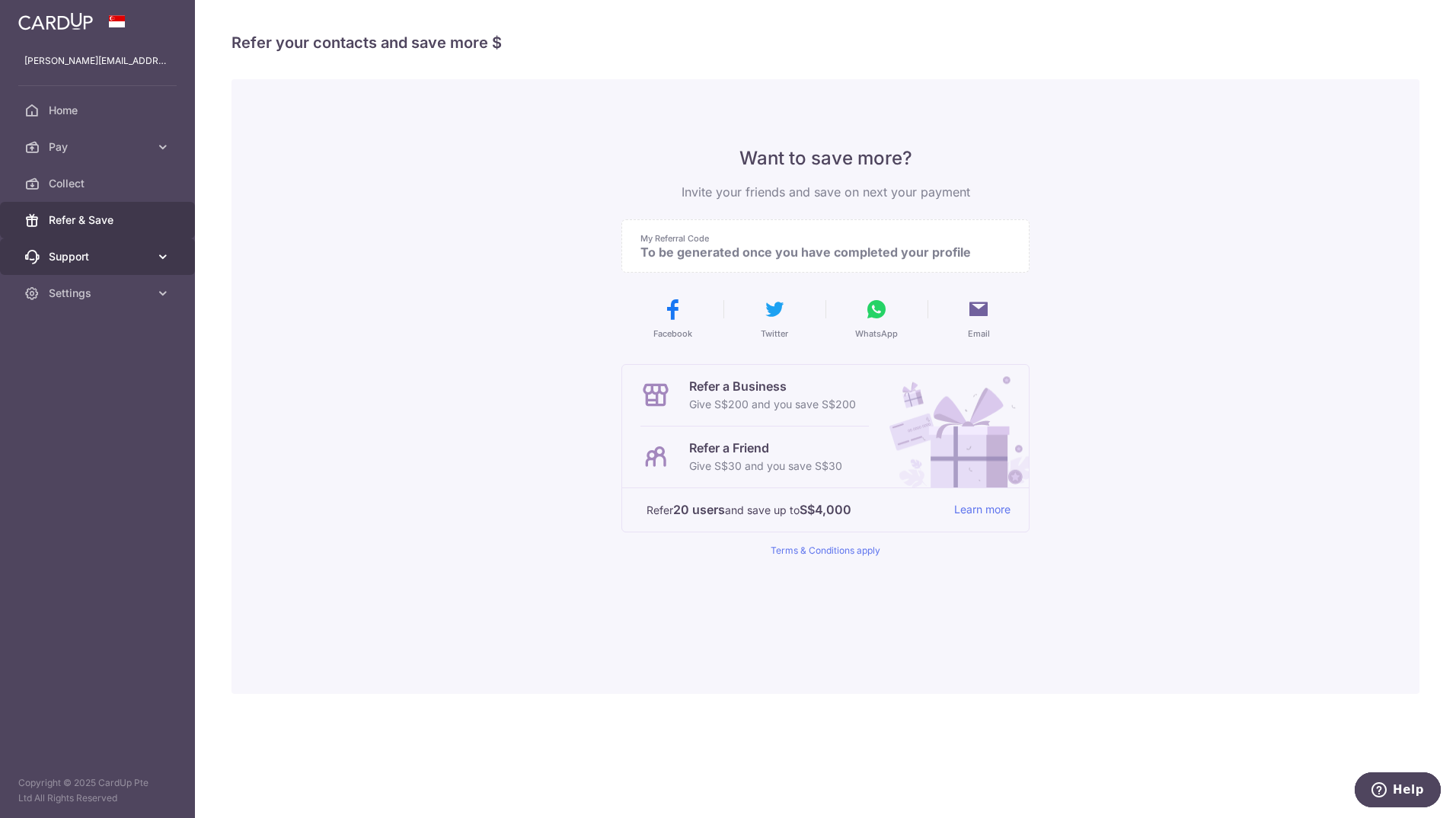
click at [111, 258] on span "Support" at bounding box center [99, 256] width 101 height 15
click at [107, 150] on span "Pay" at bounding box center [99, 146] width 101 height 15
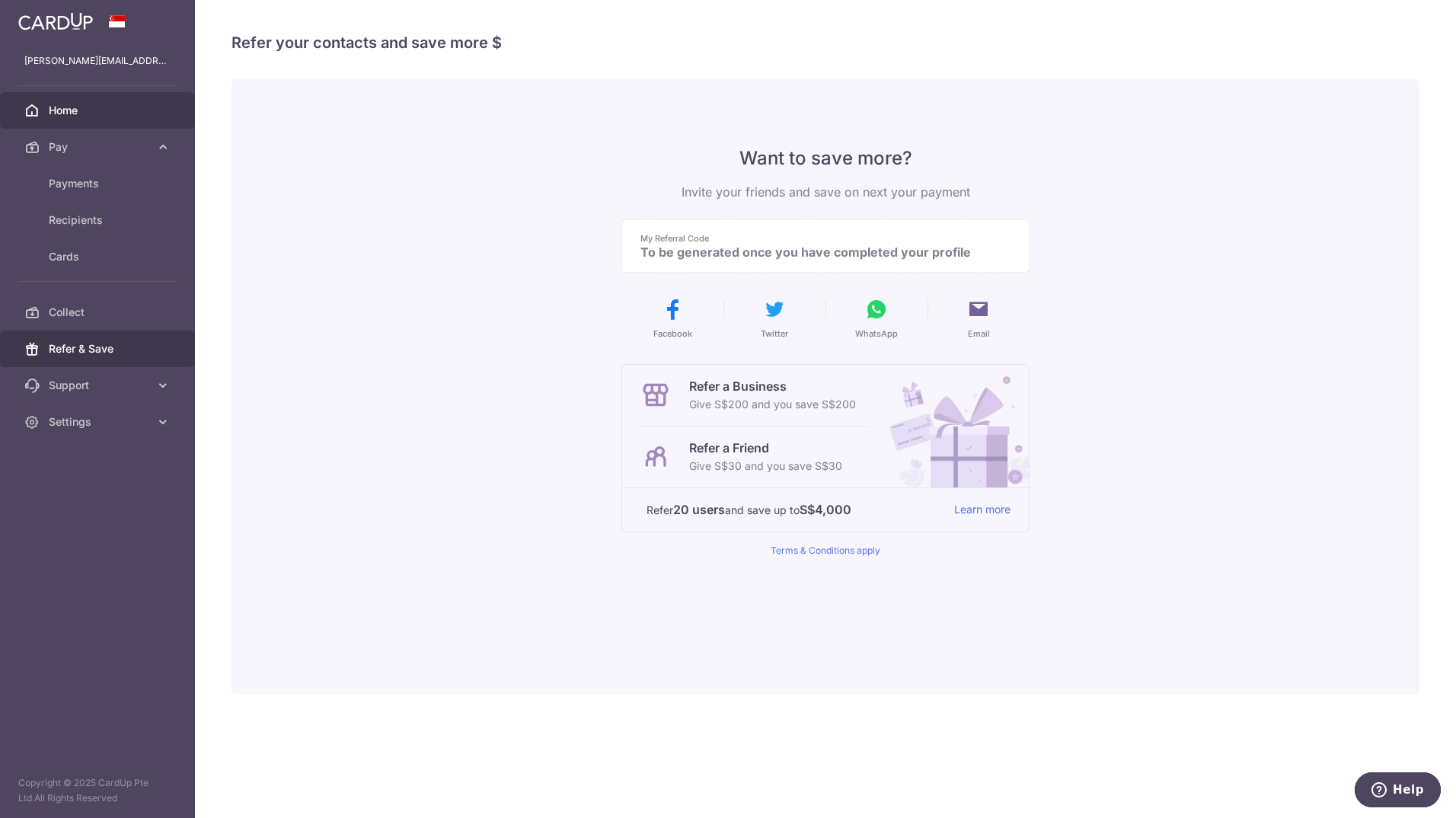
click at [107, 128] on link "Home" at bounding box center [97, 110] width 195 height 37
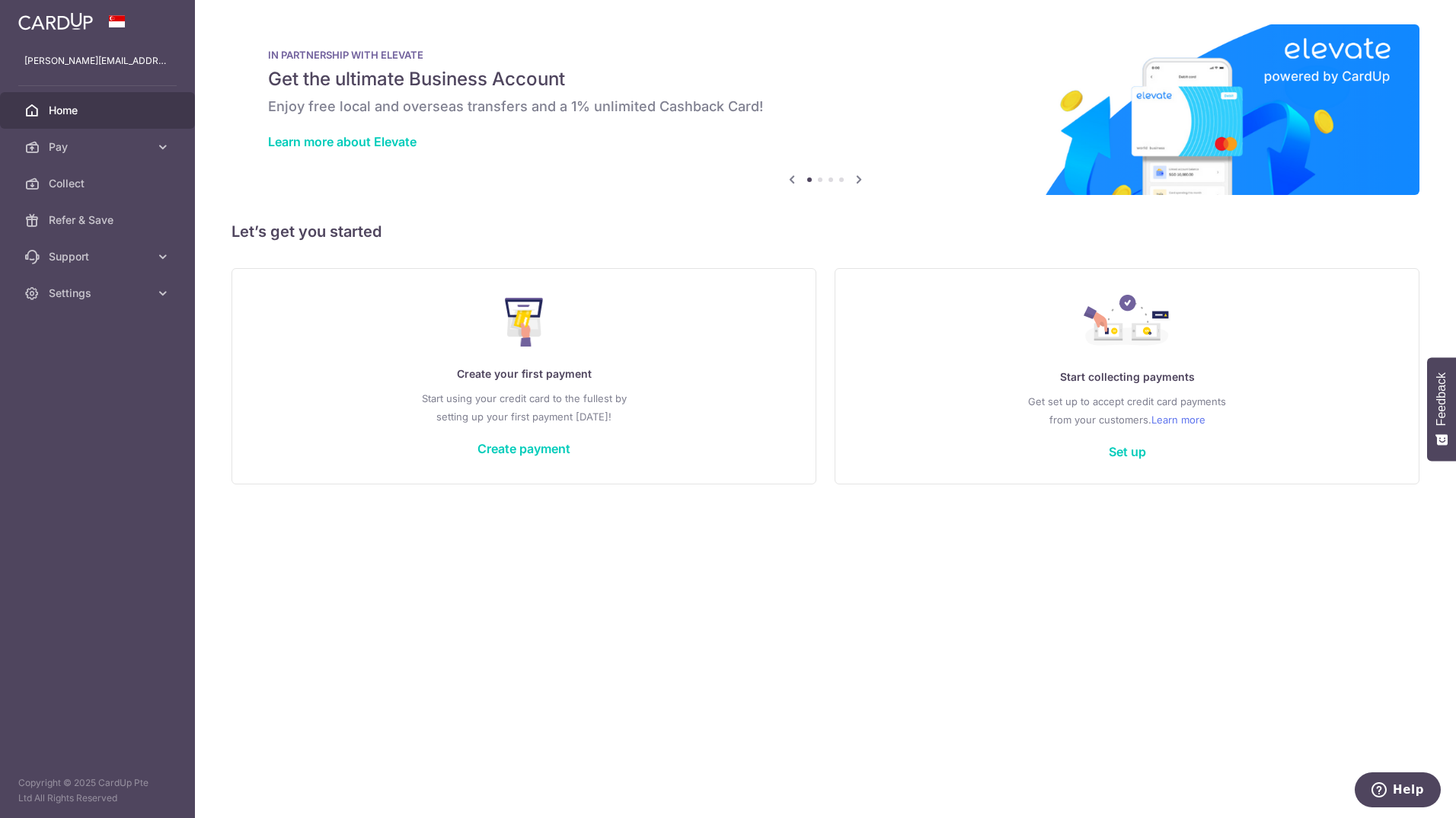
click at [855, 172] on icon at bounding box center [858, 179] width 18 height 19
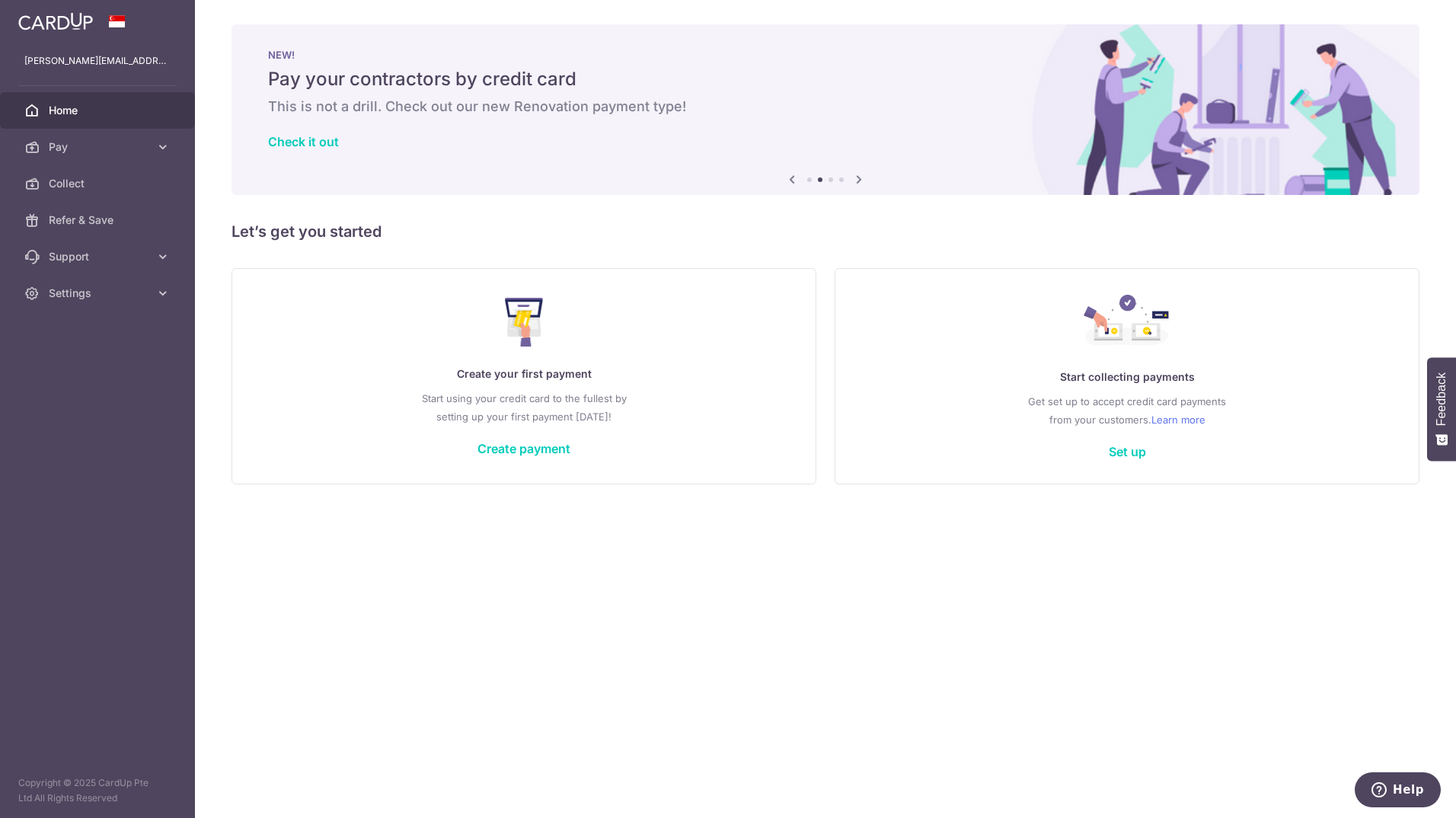
click at [855, 172] on icon at bounding box center [858, 179] width 18 height 19
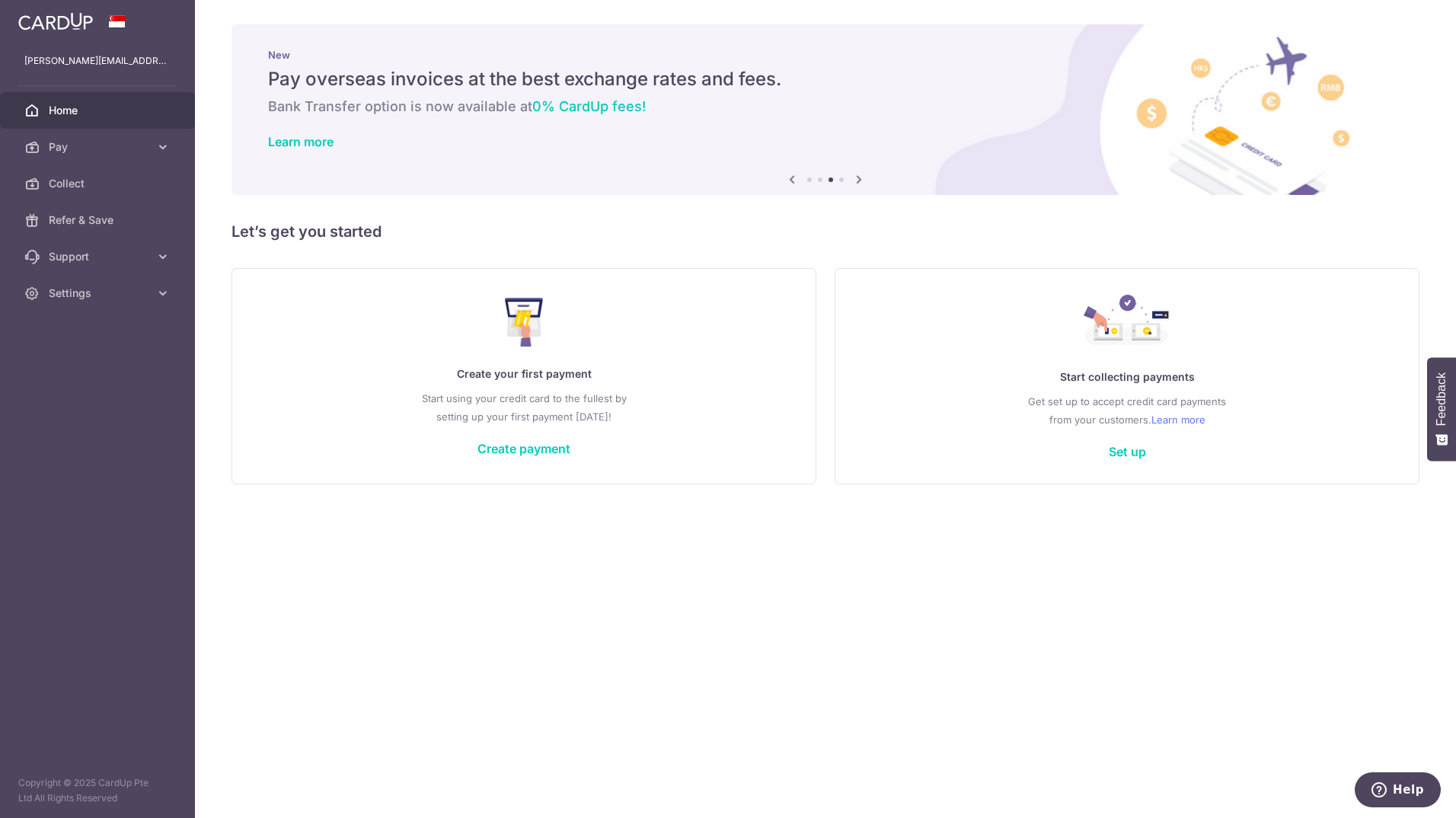
click at [855, 172] on icon at bounding box center [858, 179] width 18 height 19
click at [493, 449] on link "Create payment" at bounding box center [524, 448] width 93 height 15
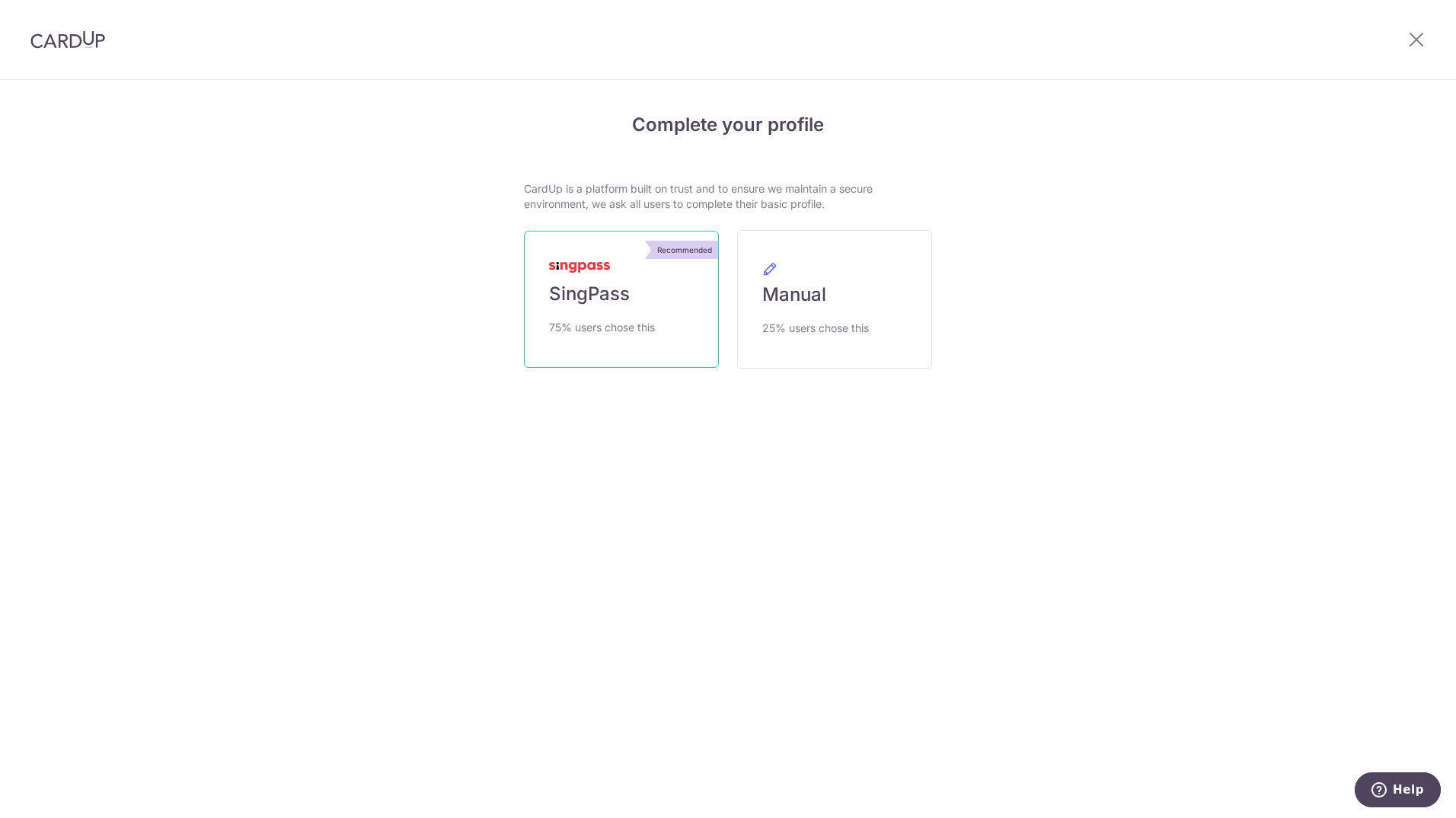
click at [590, 314] on link "Recommended SingPass 75% users chose this" at bounding box center [622, 299] width 195 height 137
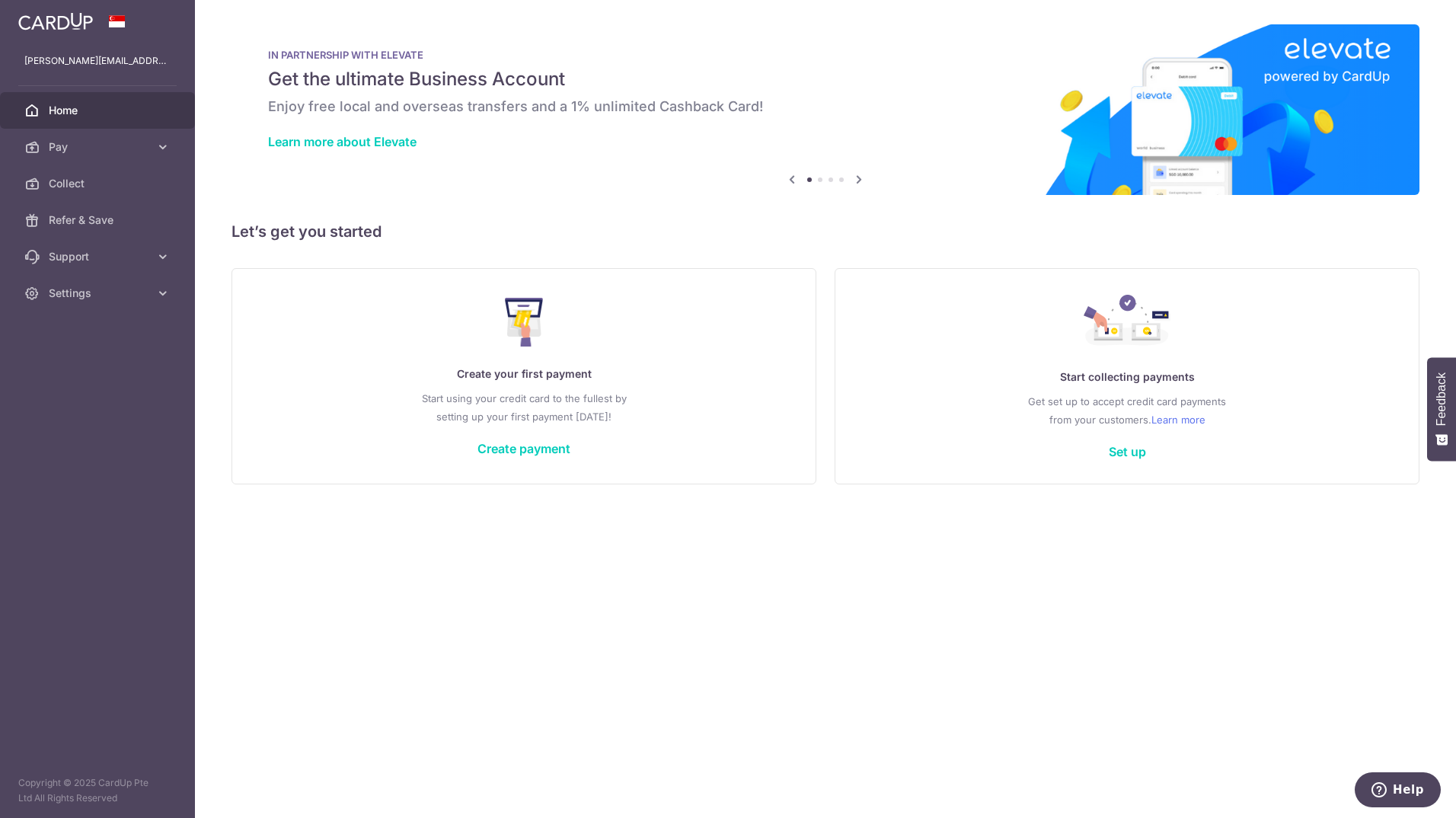
click at [859, 178] on icon at bounding box center [858, 179] width 18 height 19
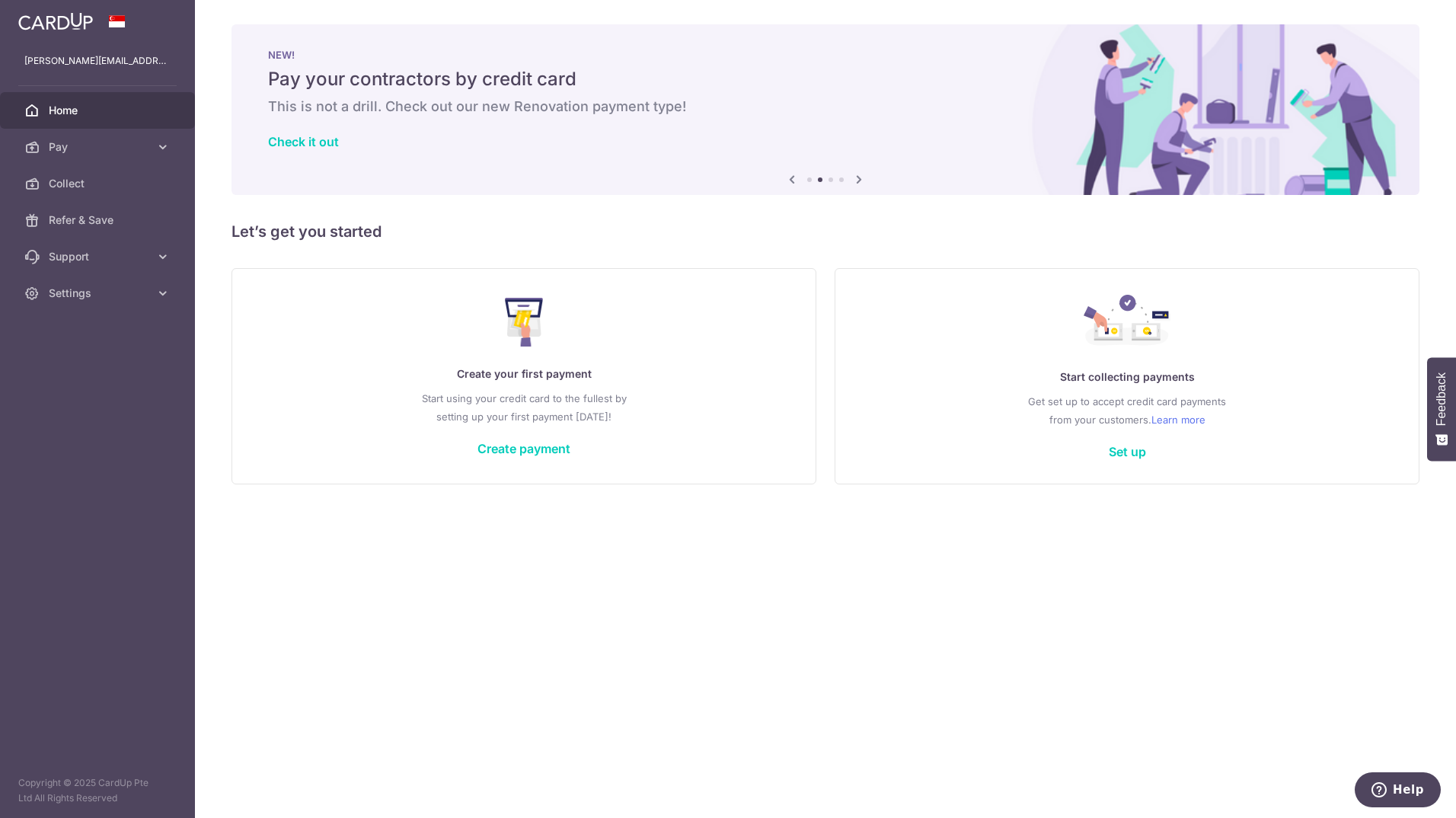
click at [859, 178] on icon at bounding box center [858, 179] width 18 height 19
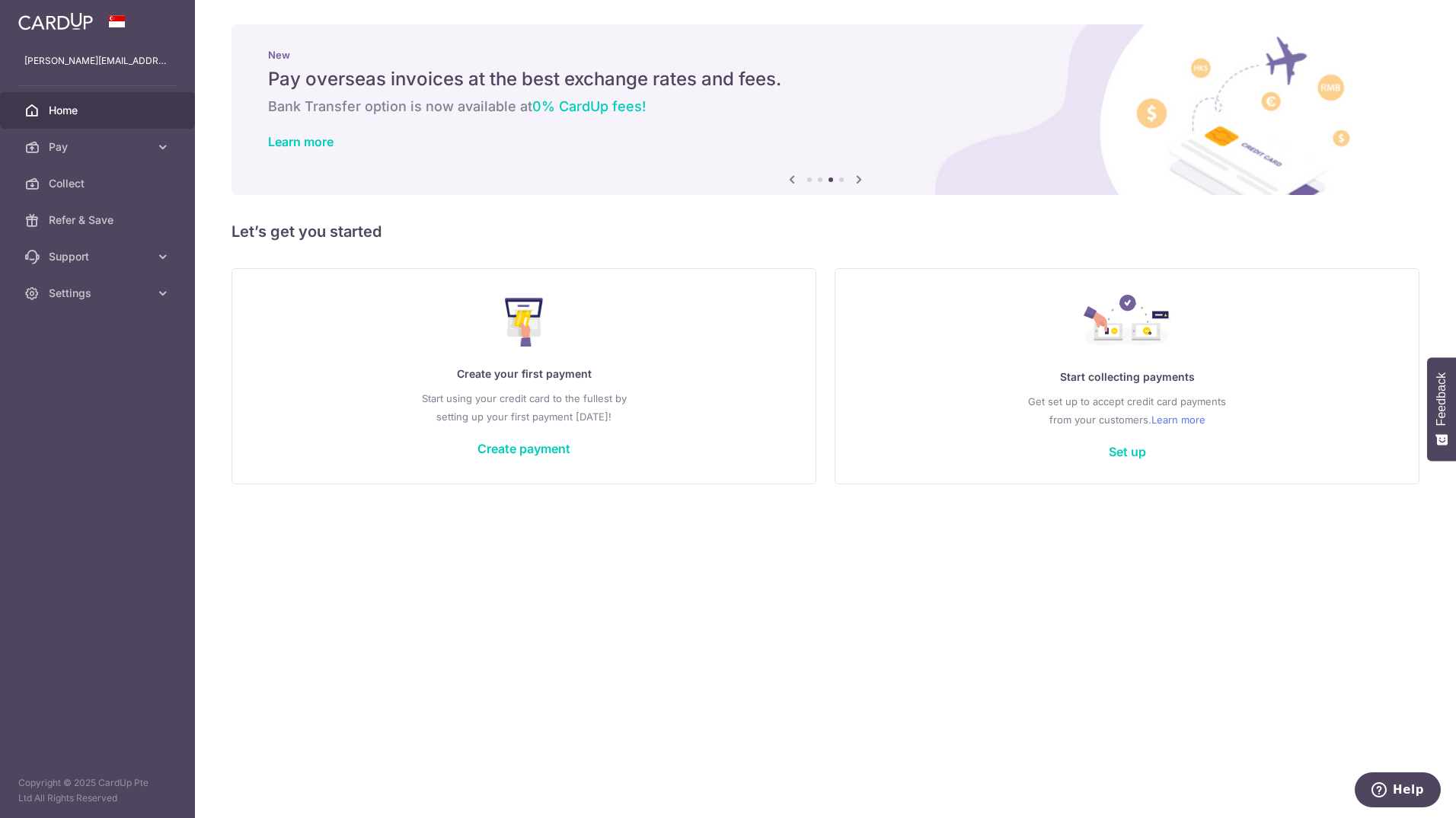
click at [859, 178] on icon at bounding box center [858, 179] width 18 height 19
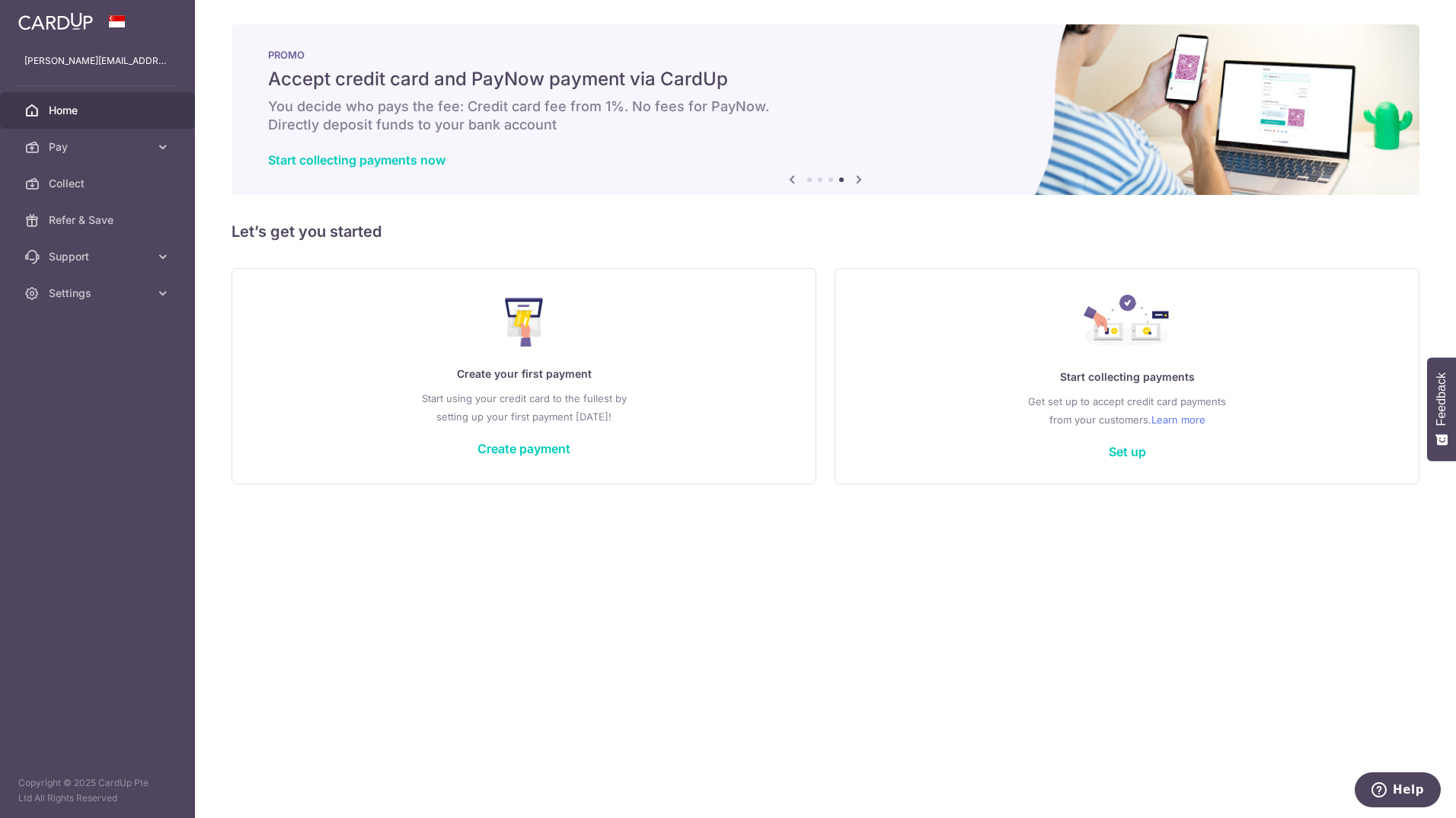
click at [859, 178] on icon at bounding box center [858, 179] width 18 height 19
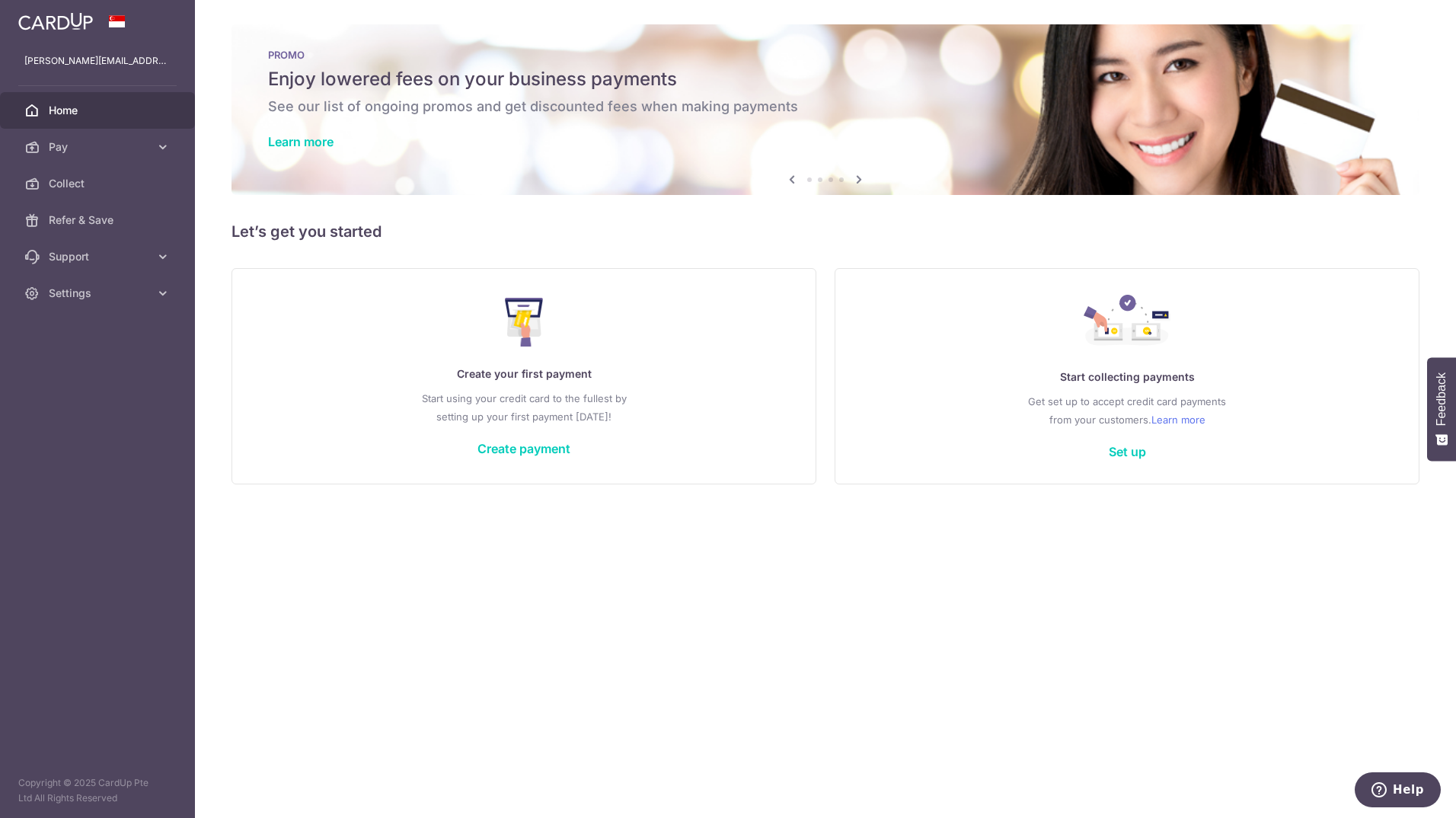
click at [859, 178] on icon at bounding box center [858, 179] width 18 height 19
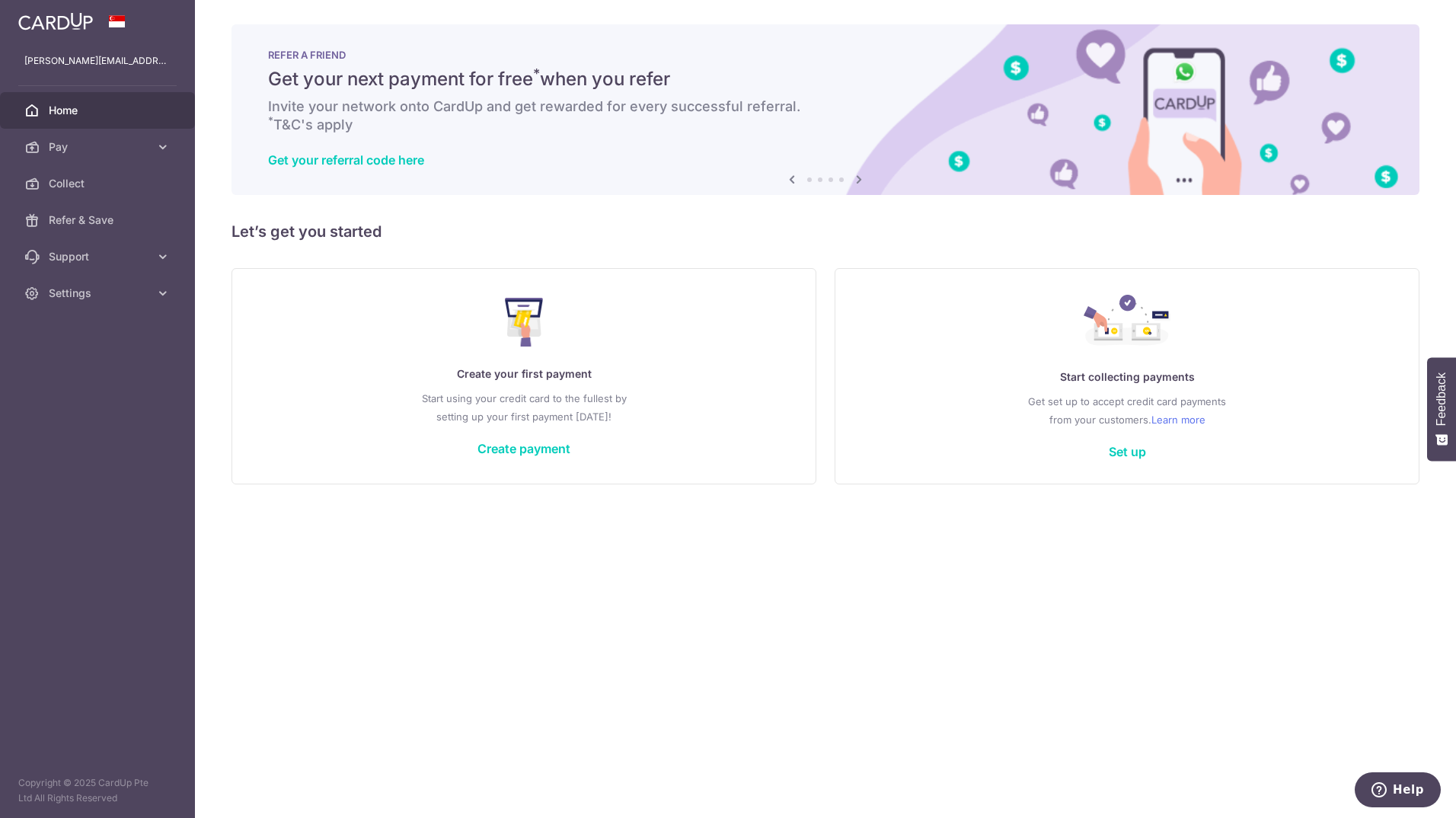
click at [859, 178] on icon at bounding box center [858, 179] width 18 height 19
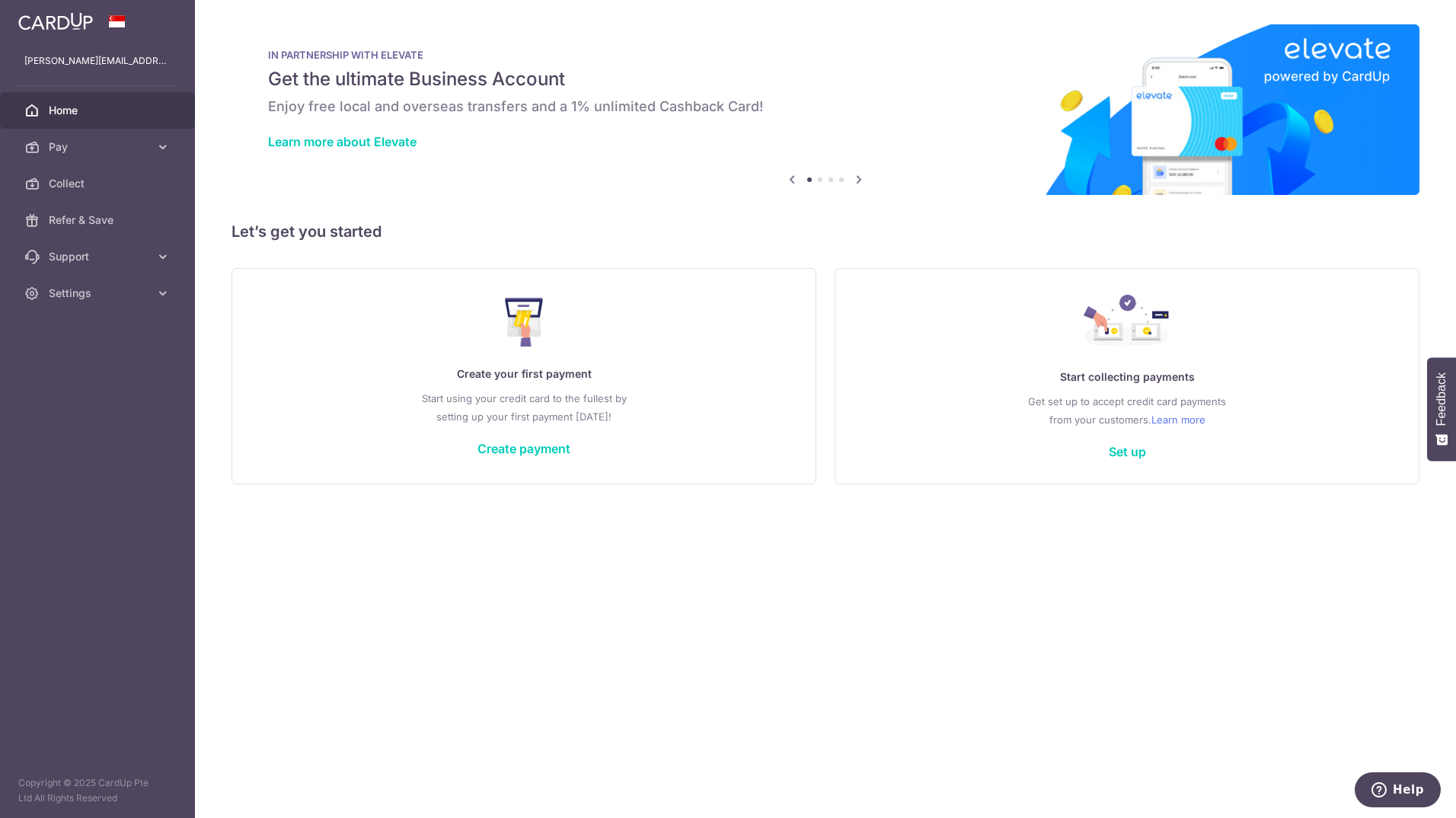
click at [859, 178] on icon at bounding box center [858, 179] width 18 height 19
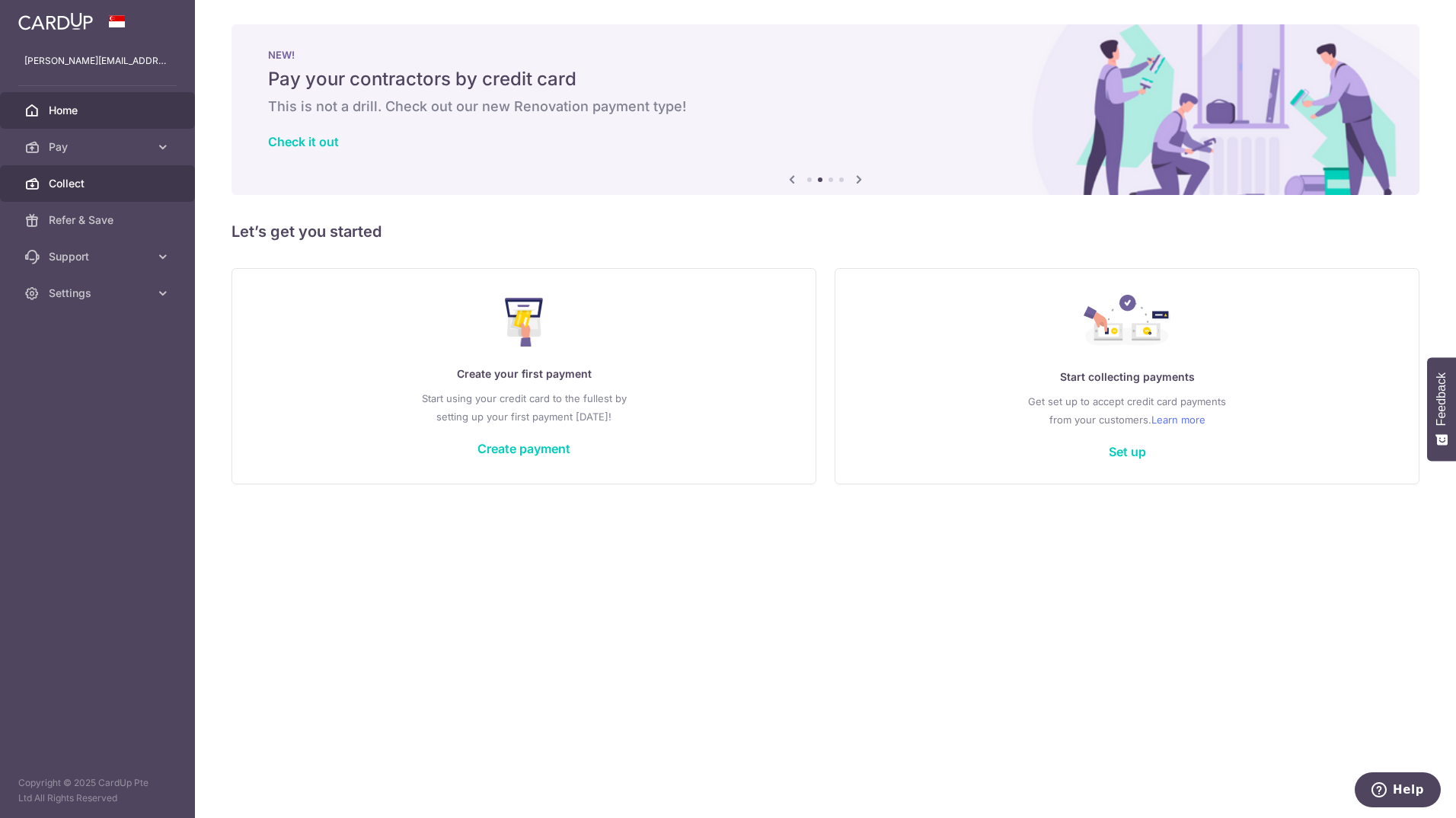
click at [105, 167] on link "Collect" at bounding box center [97, 183] width 195 height 37
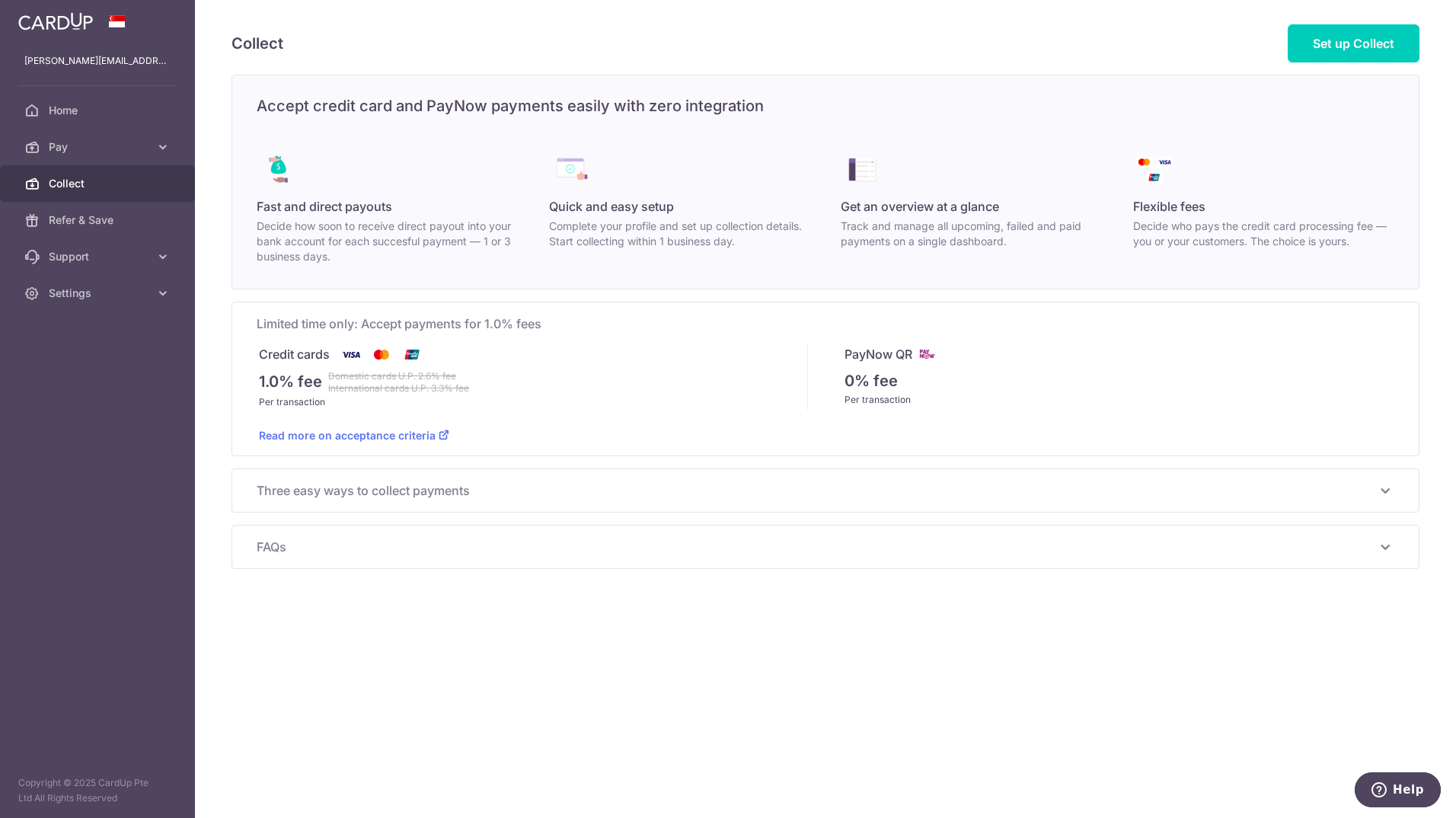
click at [410, 494] on span "Three easy ways to collect payments" at bounding box center [816, 490] width 1119 height 18
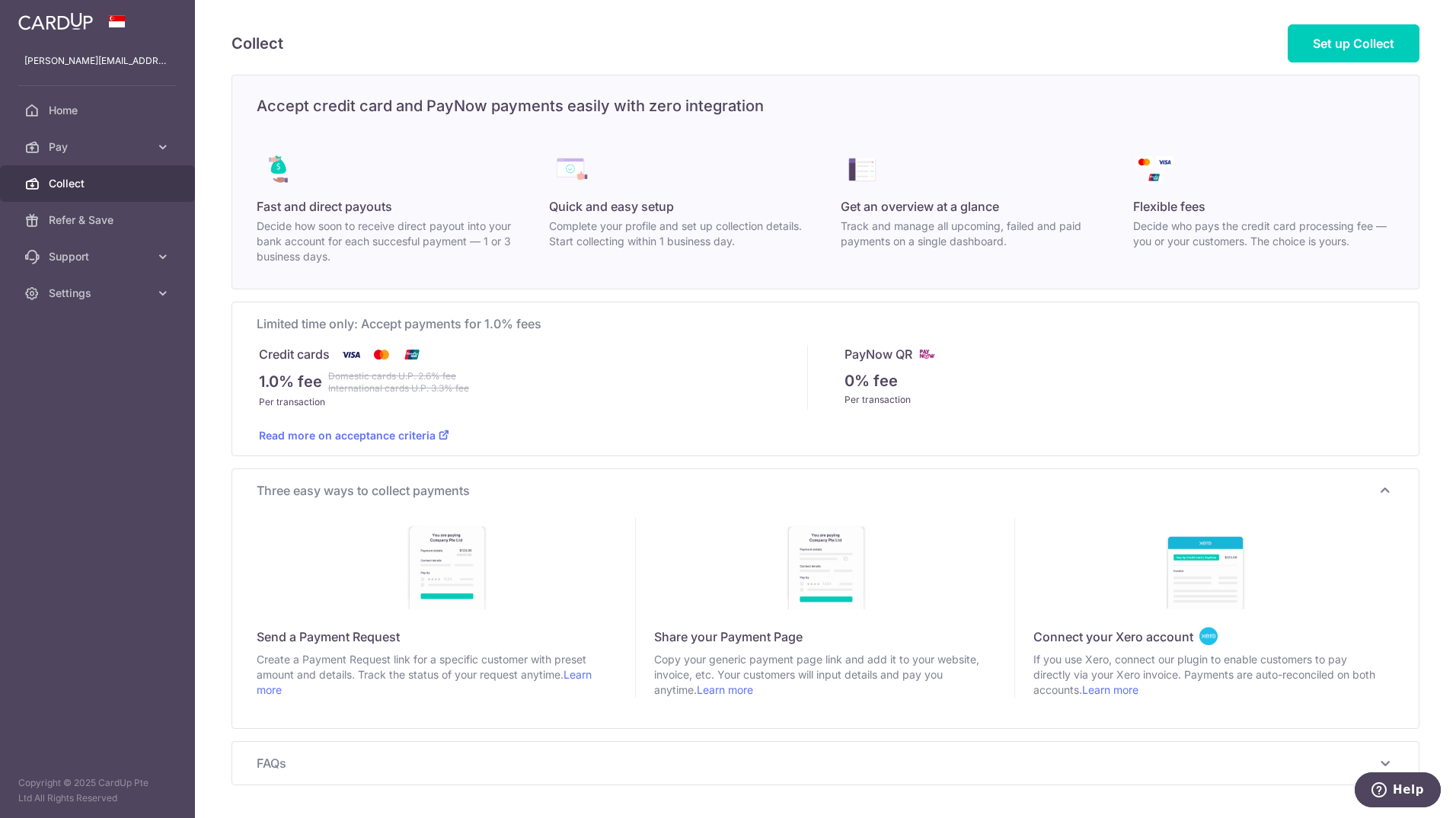
click at [666, 768] on span "FAQs" at bounding box center [816, 762] width 1119 height 18
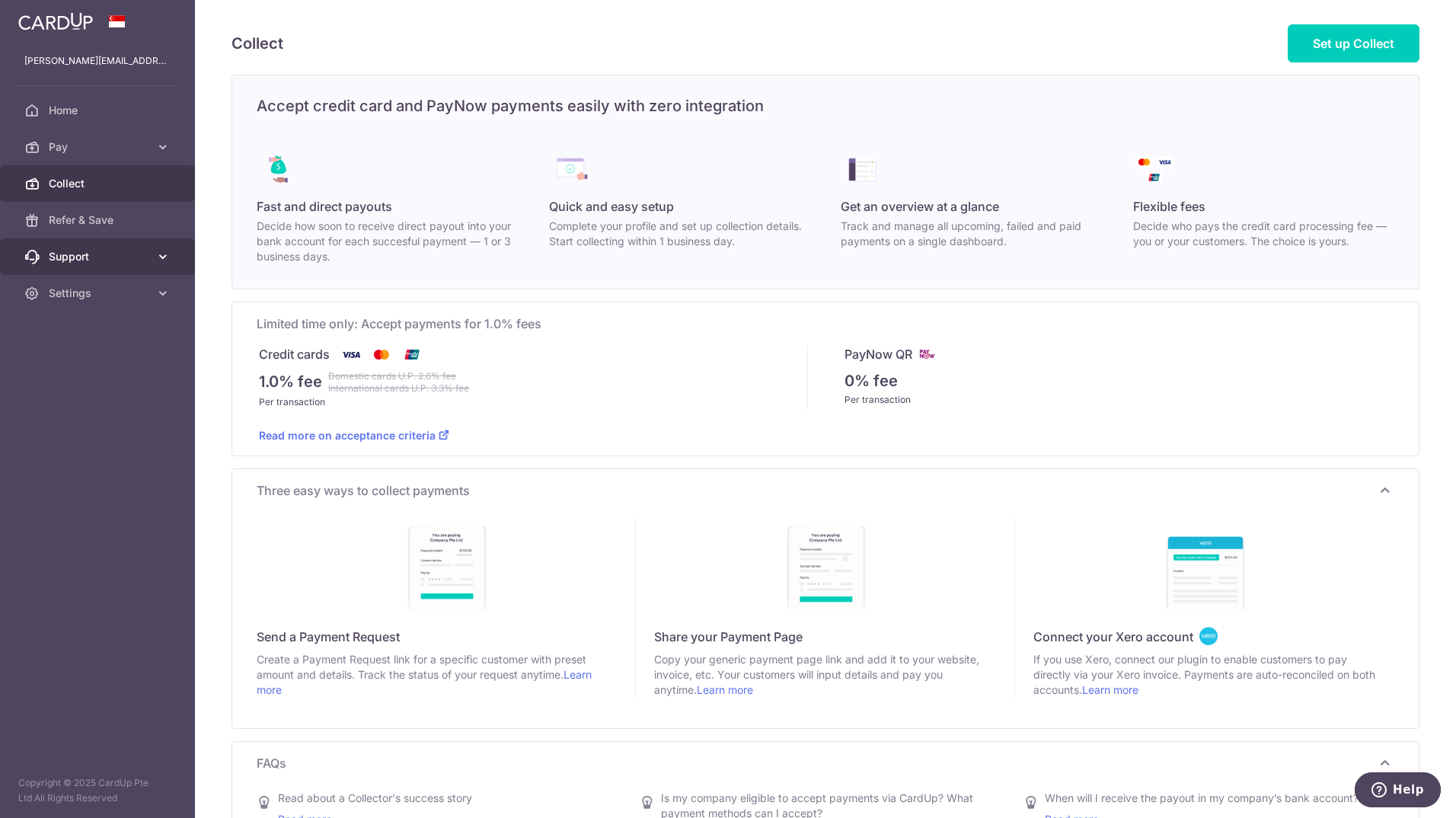
click at [115, 251] on span "Support" at bounding box center [99, 256] width 101 height 15
click at [99, 135] on link "Pay" at bounding box center [97, 147] width 195 height 37
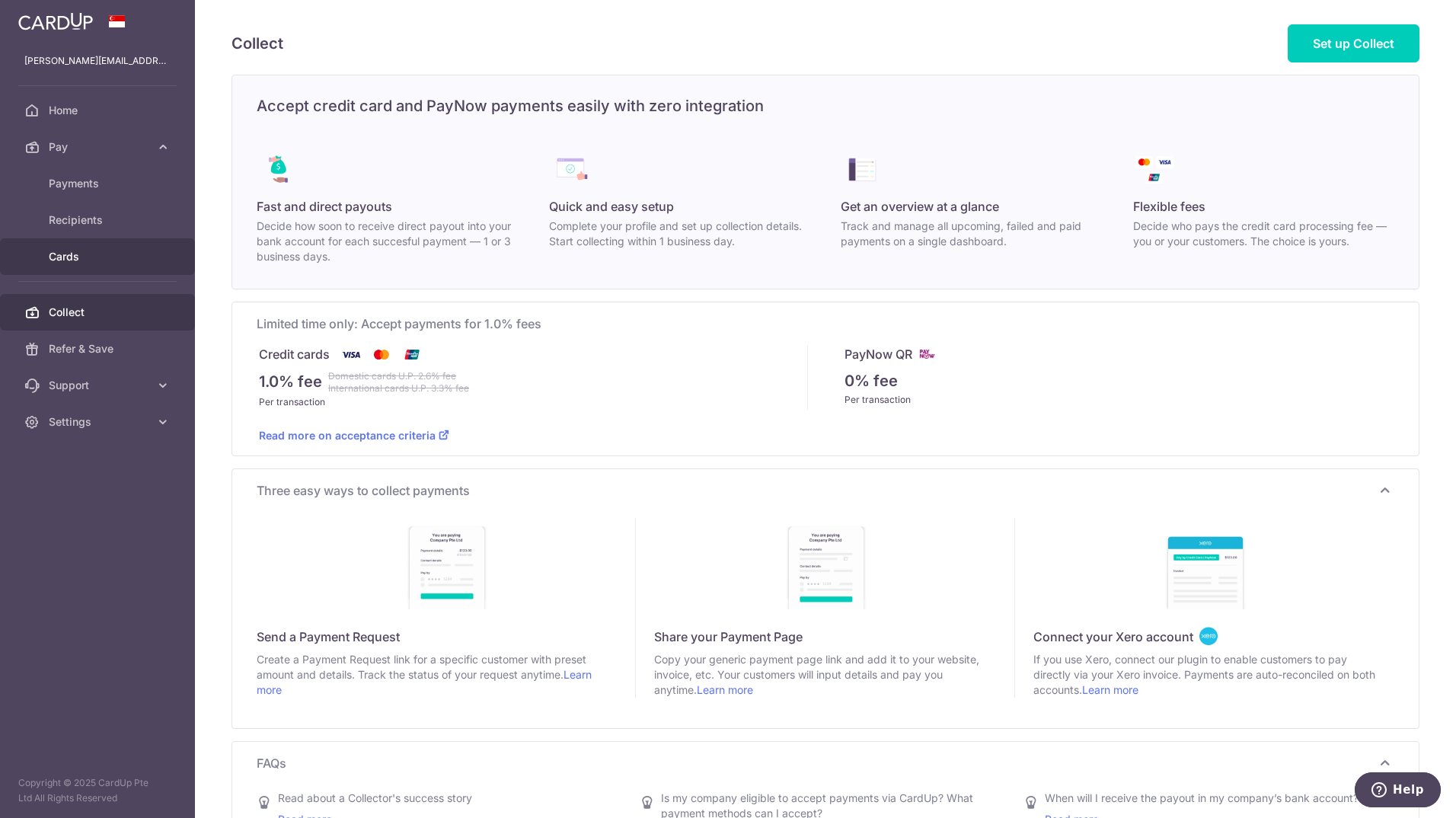
click at [98, 244] on link "Cards" at bounding box center [97, 256] width 195 height 37
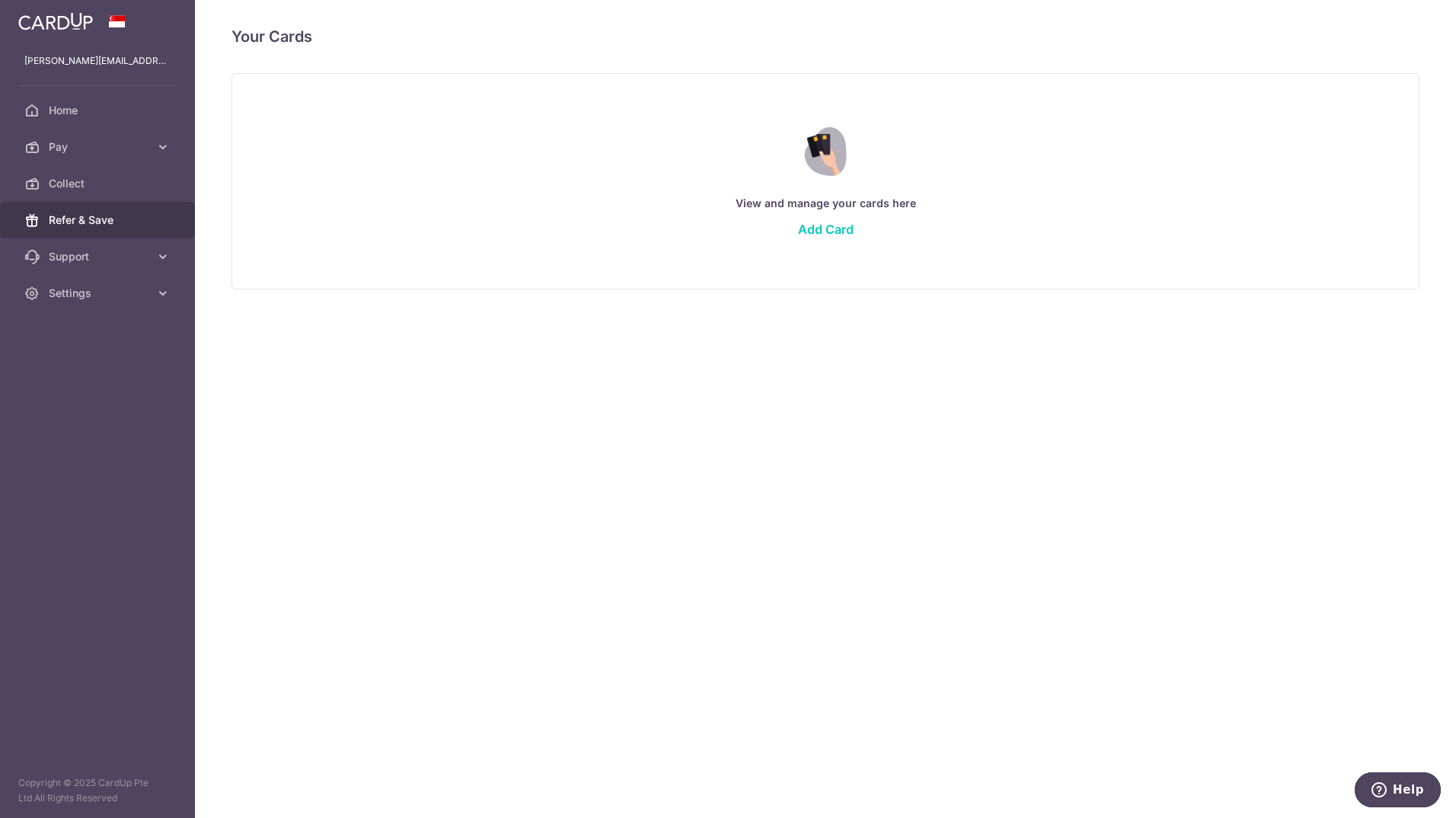
click at [97, 219] on span "Refer & Save" at bounding box center [99, 219] width 101 height 15
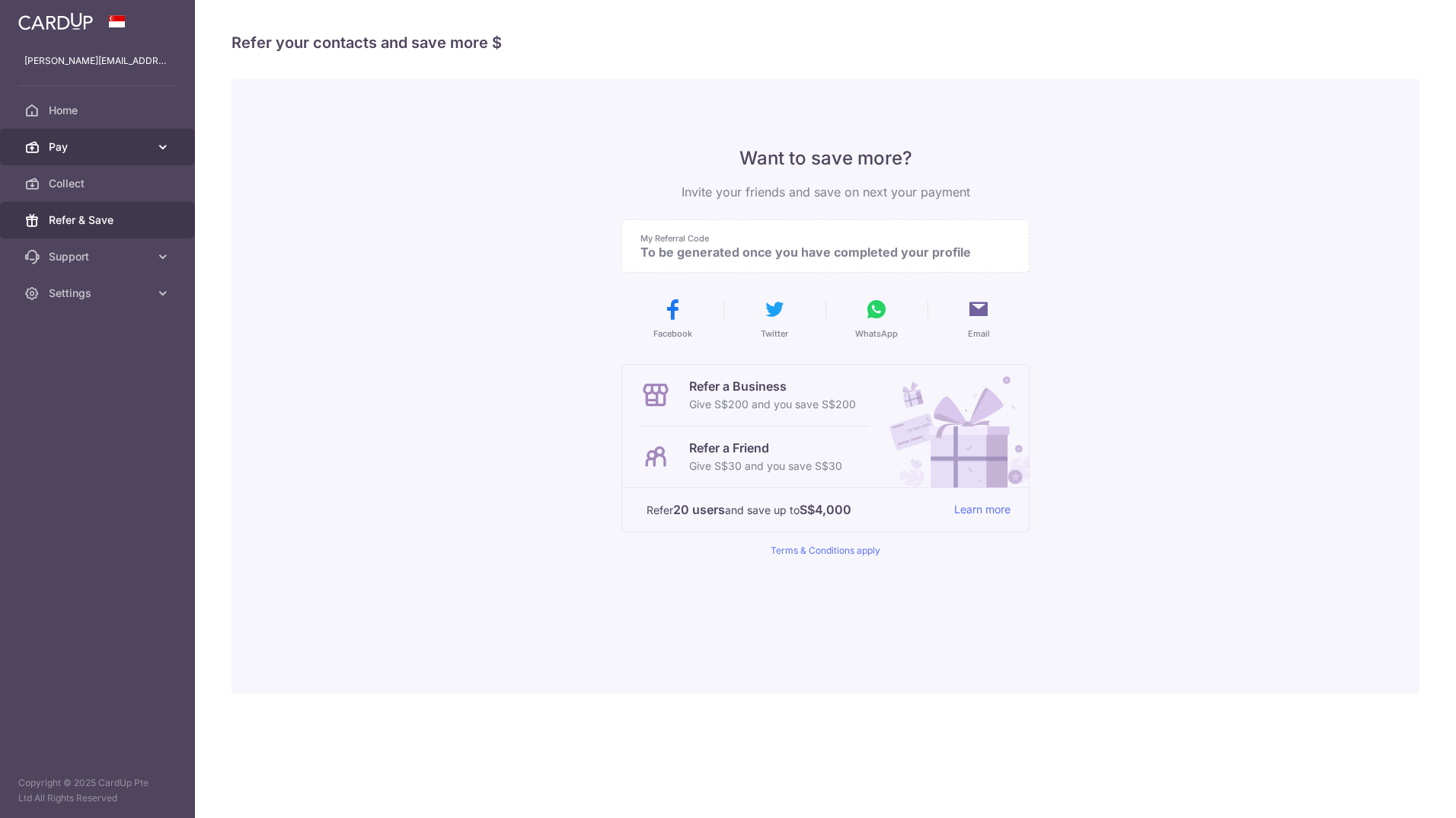
click at [86, 154] on span "Pay" at bounding box center [99, 146] width 101 height 15
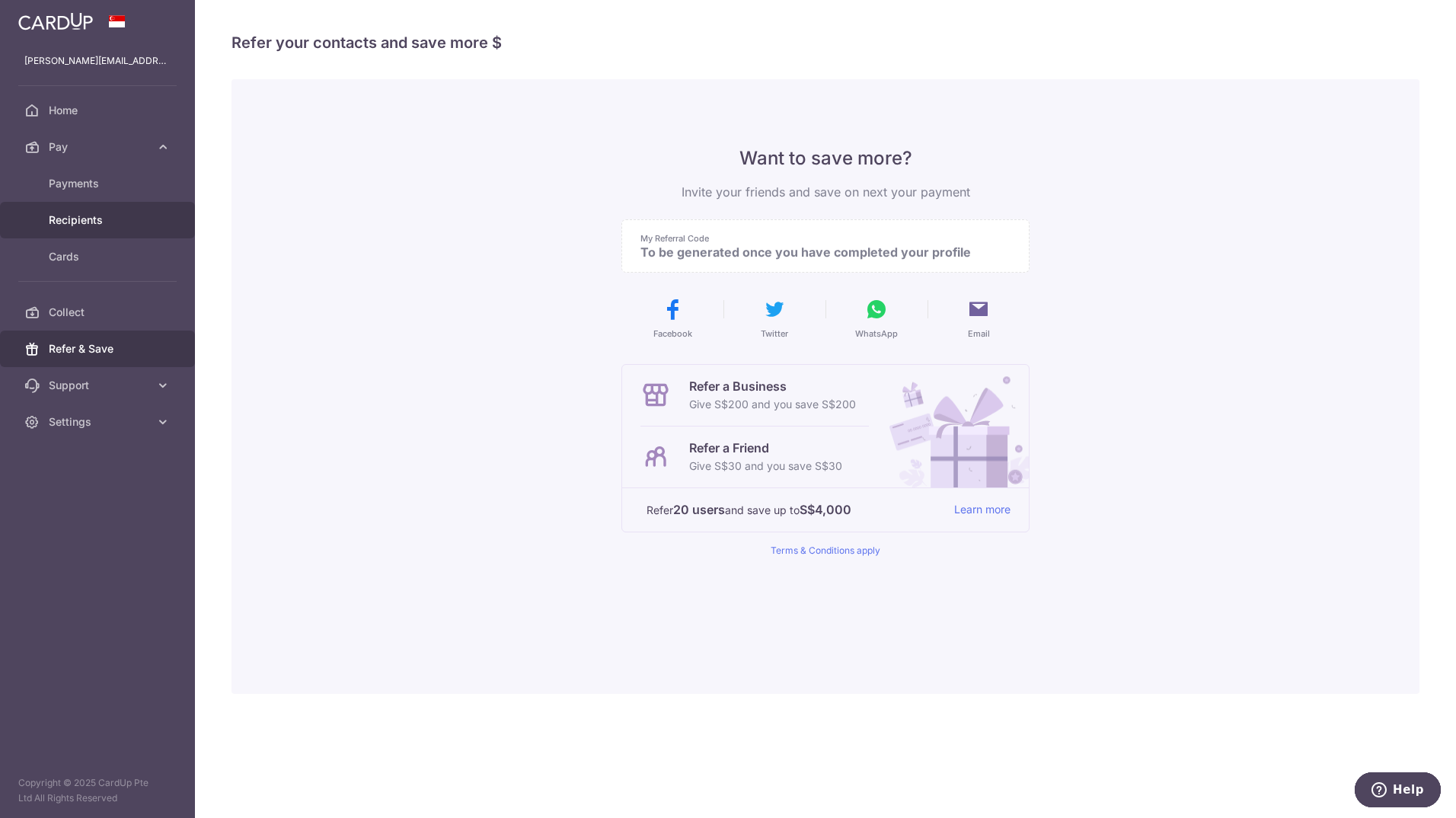
click at [98, 223] on span "Recipients" at bounding box center [99, 219] width 101 height 15
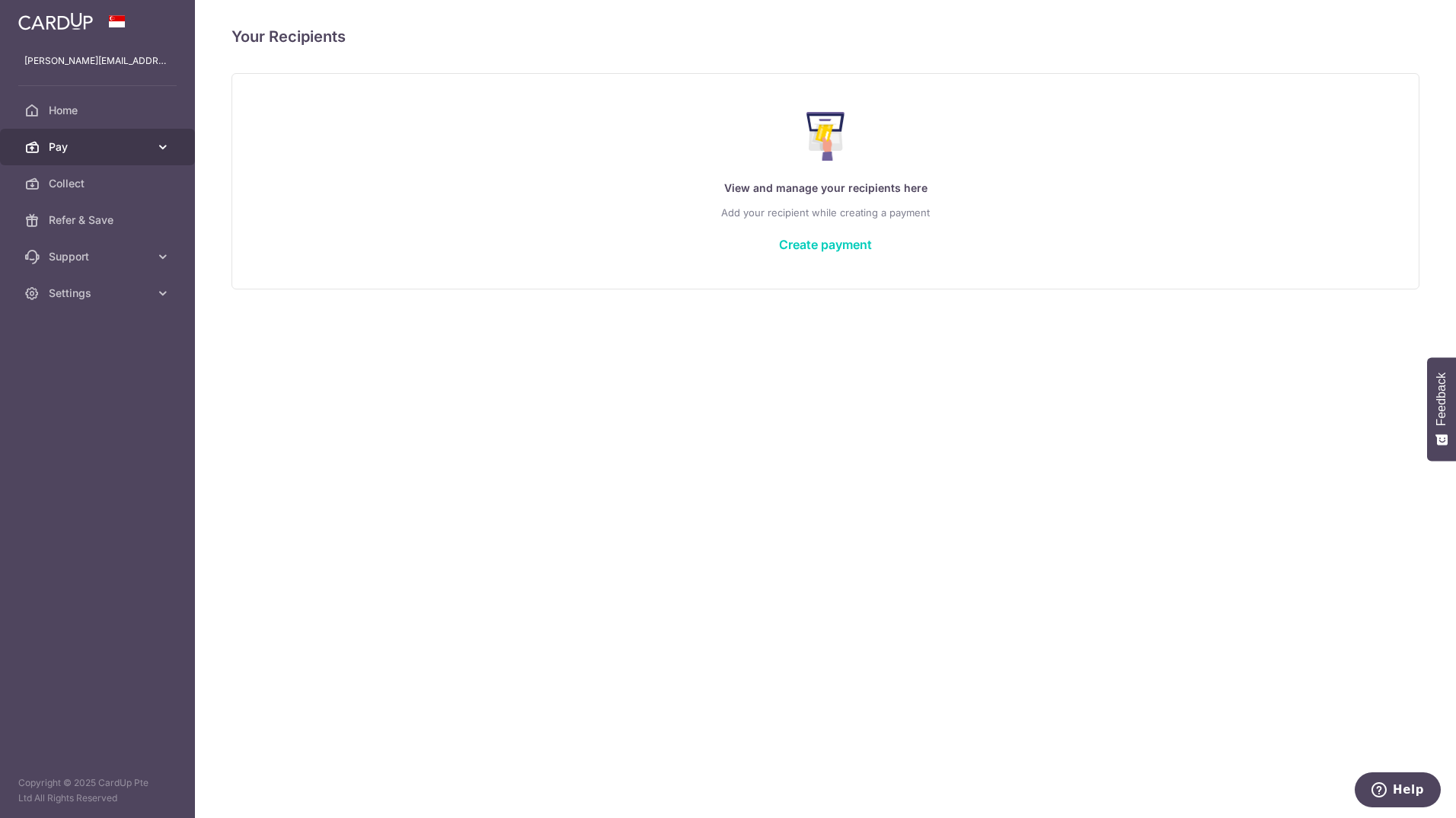
click at [61, 158] on link "Pay" at bounding box center [97, 147] width 195 height 37
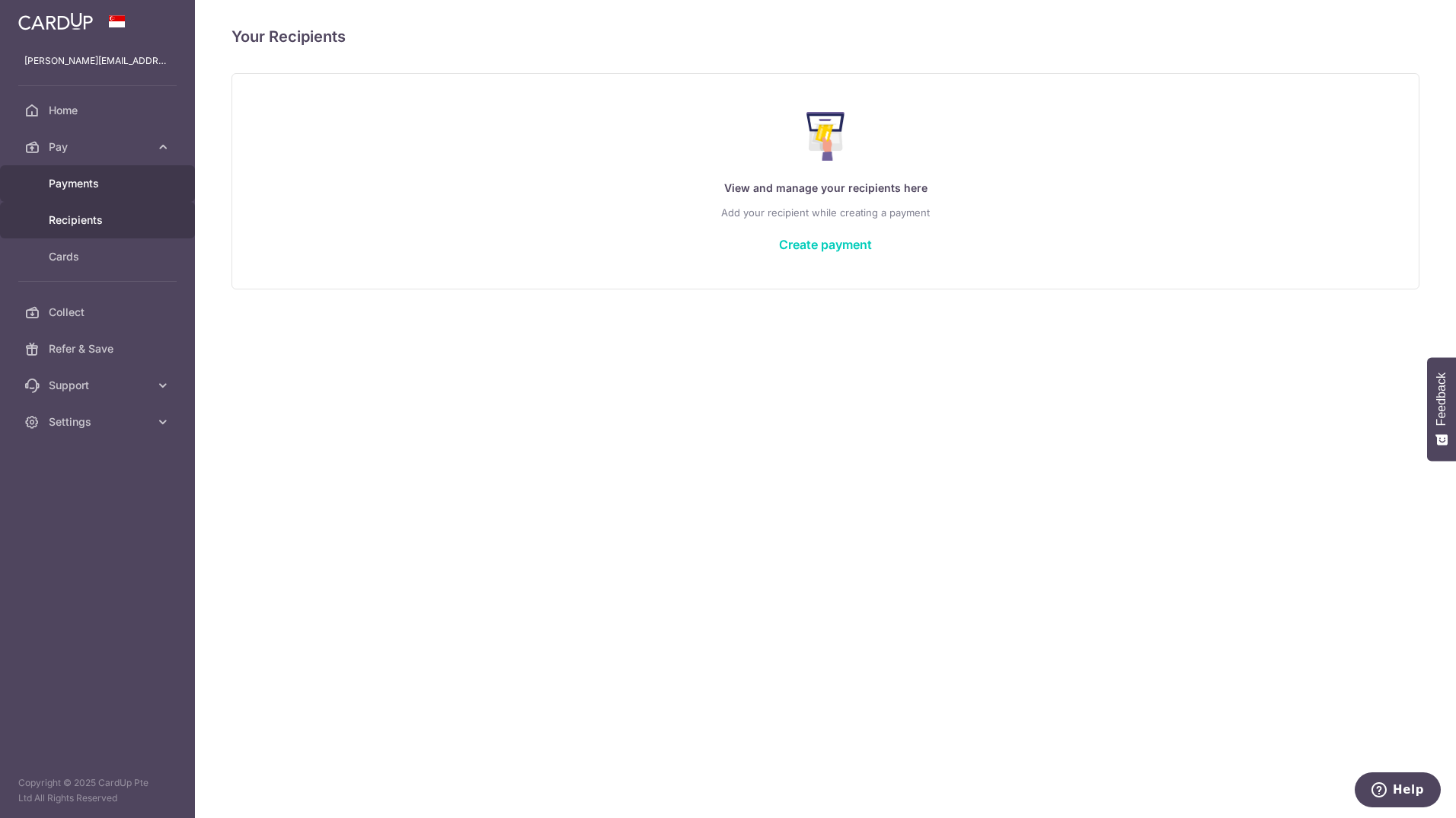
click at [103, 186] on span "Payments" at bounding box center [99, 183] width 101 height 15
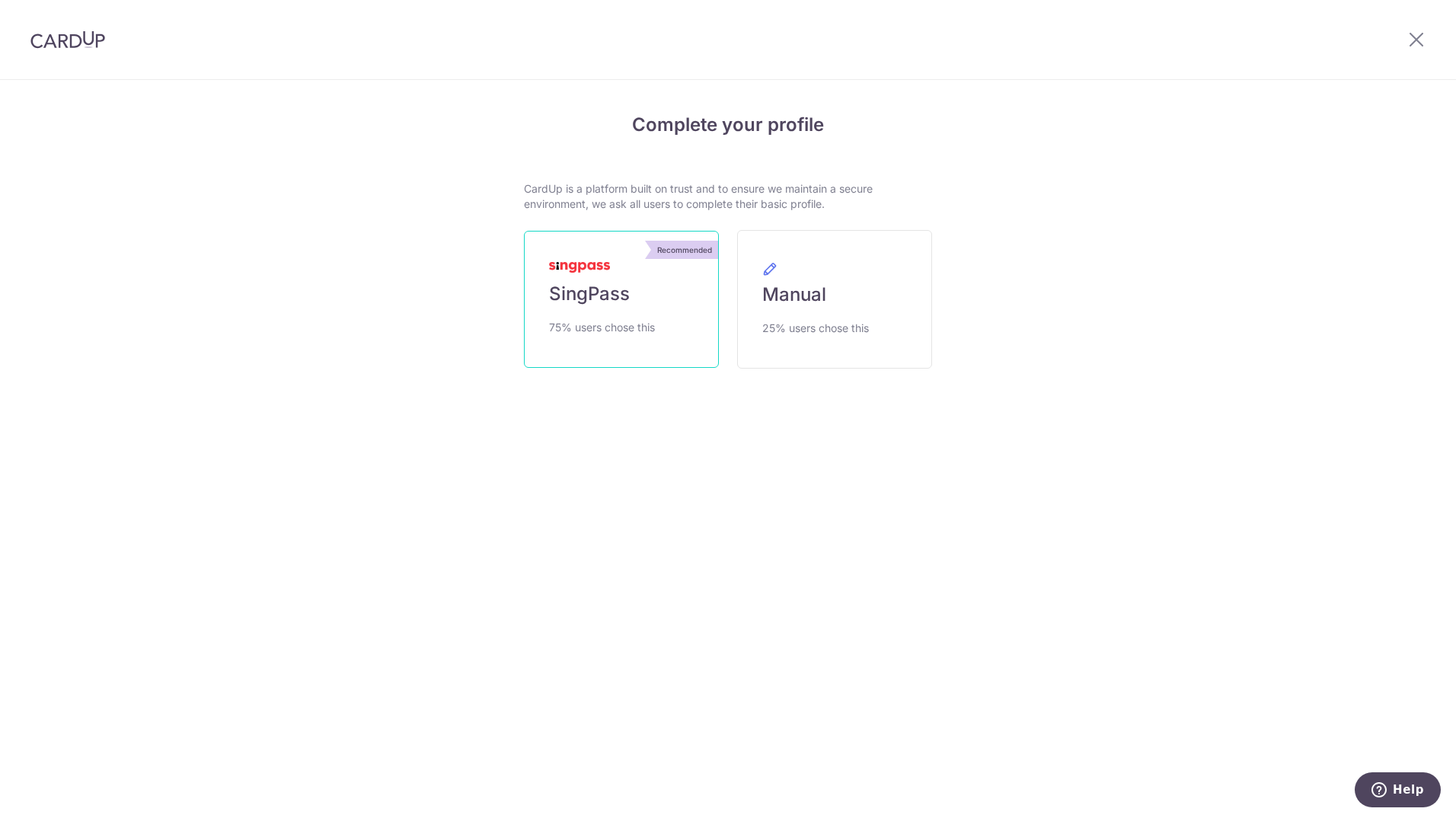
click at [603, 290] on span "SingPass" at bounding box center [589, 294] width 81 height 24
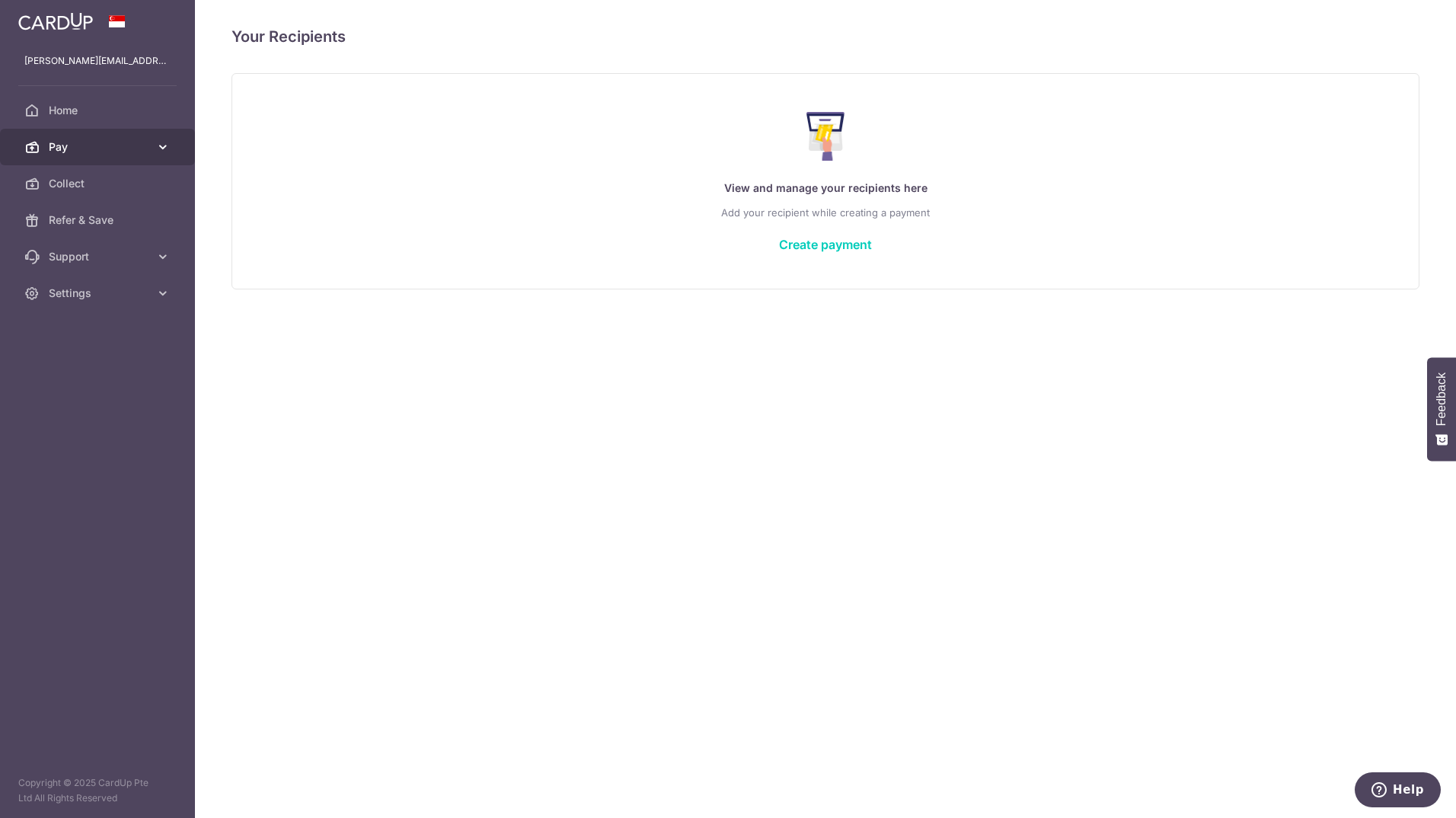
click at [46, 149] on link "Pay" at bounding box center [97, 147] width 195 height 37
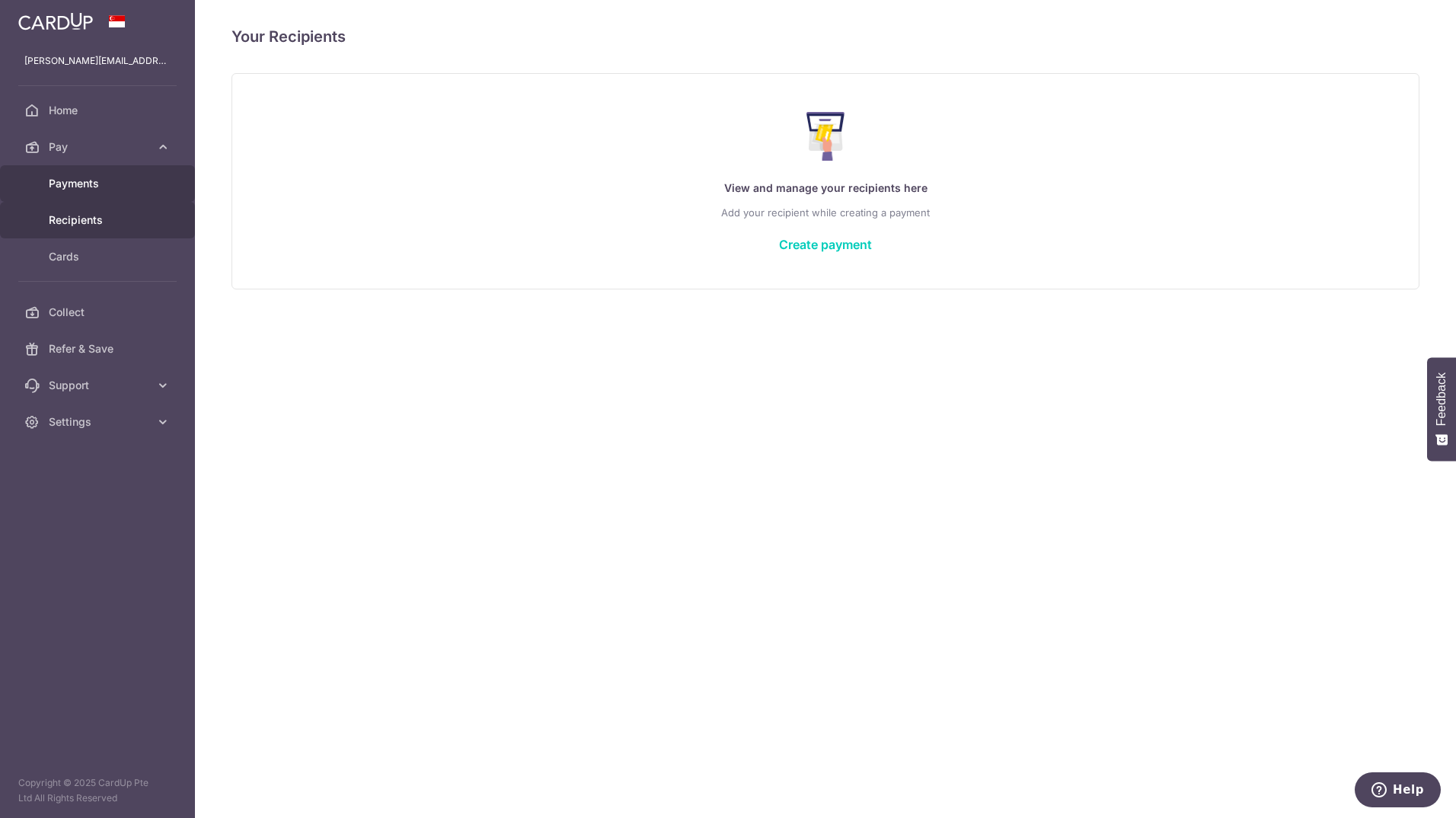
click at [78, 179] on span "Payments" at bounding box center [99, 183] width 101 height 15
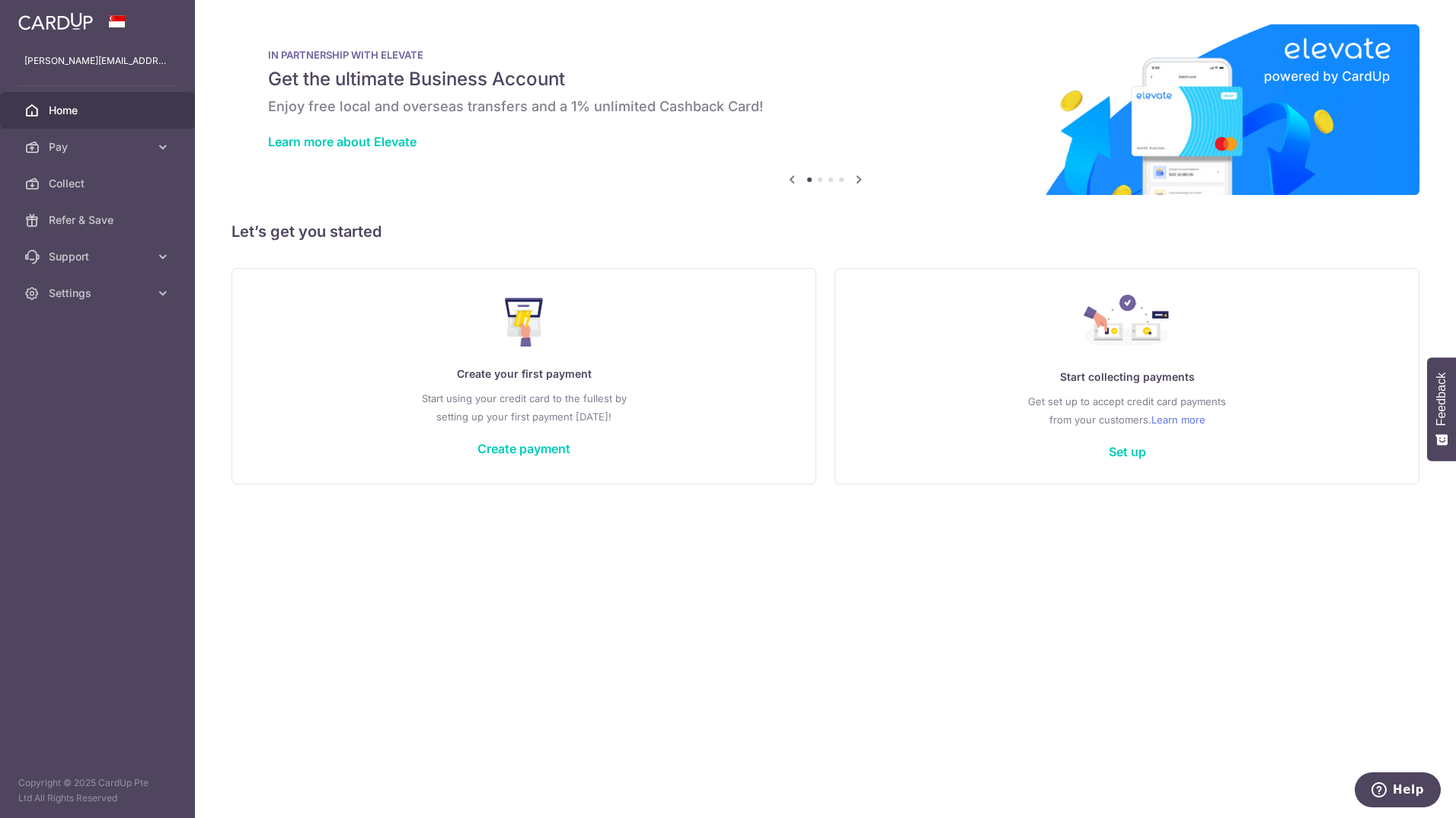
click at [857, 182] on icon at bounding box center [858, 179] width 18 height 19
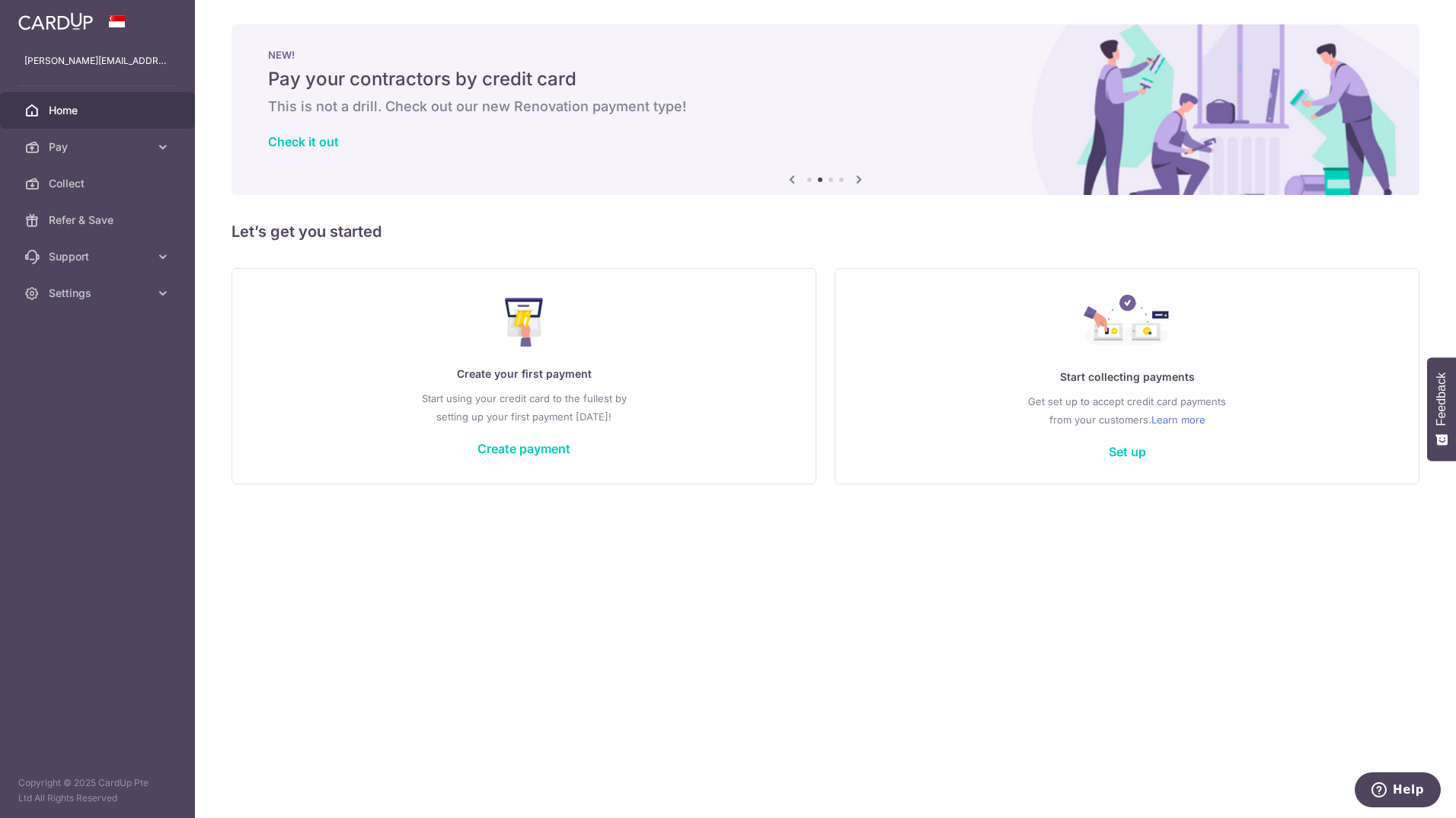
click at [857, 182] on icon at bounding box center [858, 179] width 18 height 19
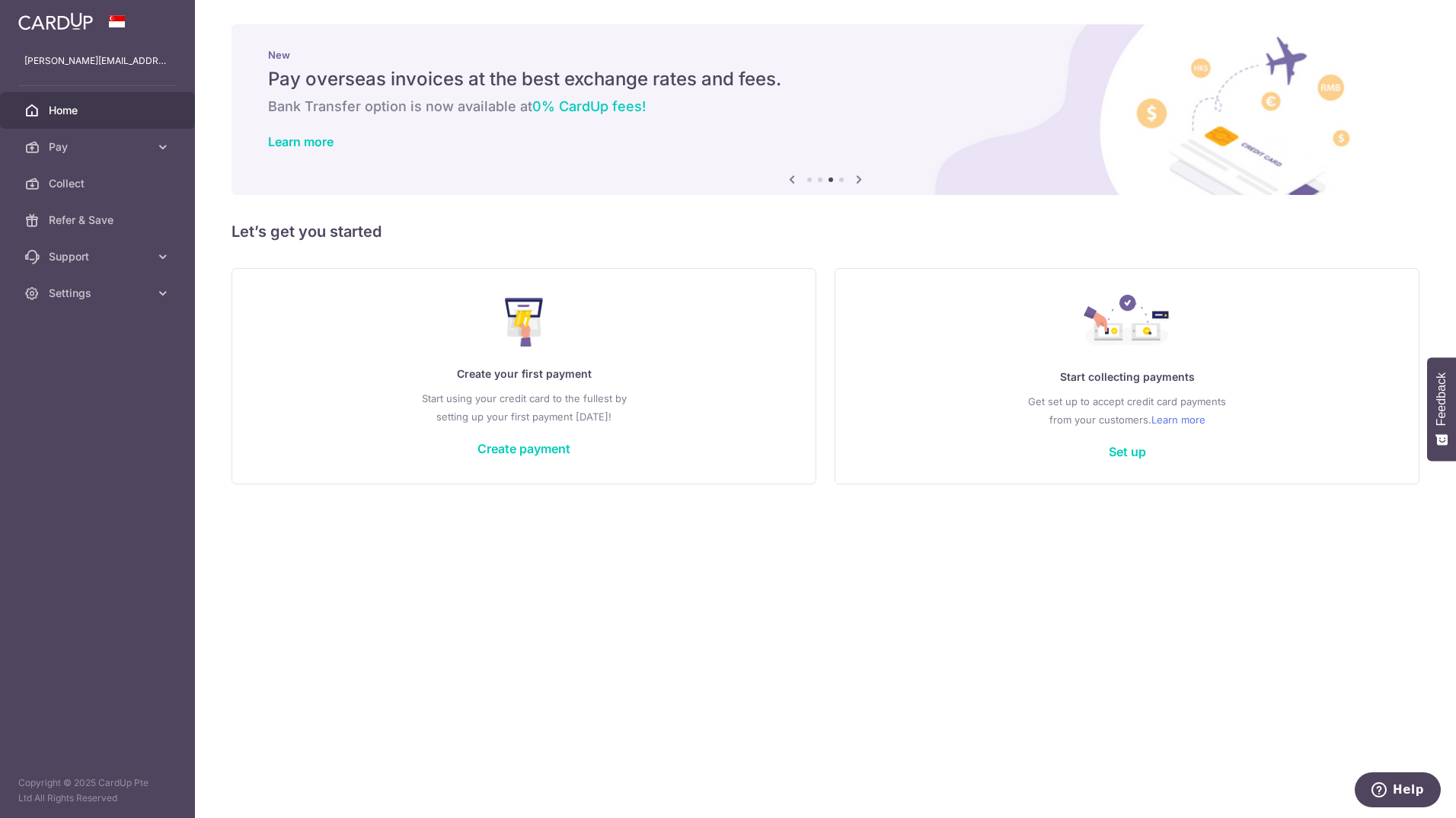
click at [857, 182] on icon at bounding box center [858, 179] width 18 height 19
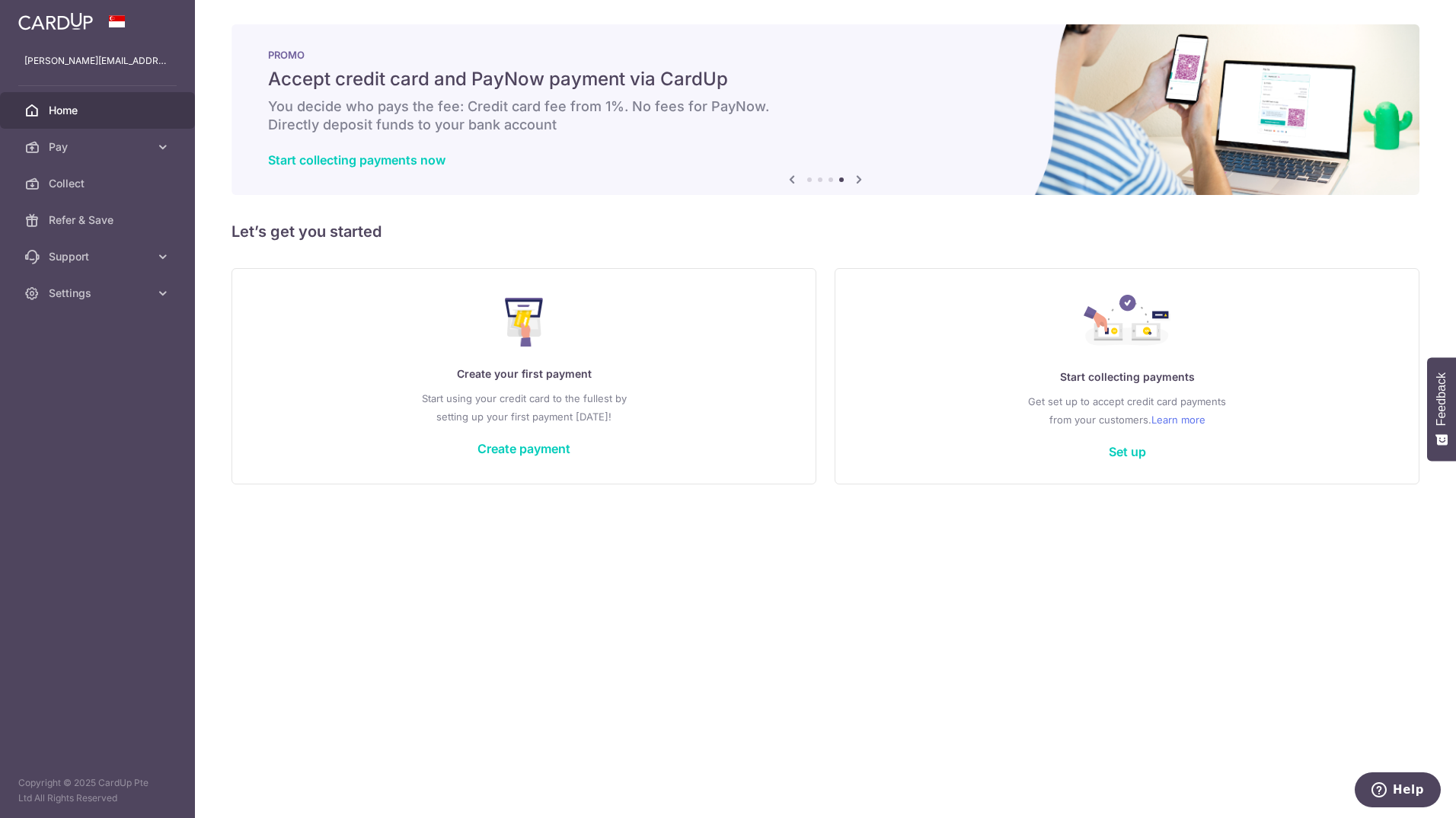
click at [498, 163] on div "Start collecting payments now" at bounding box center [825, 160] width 1115 height 15
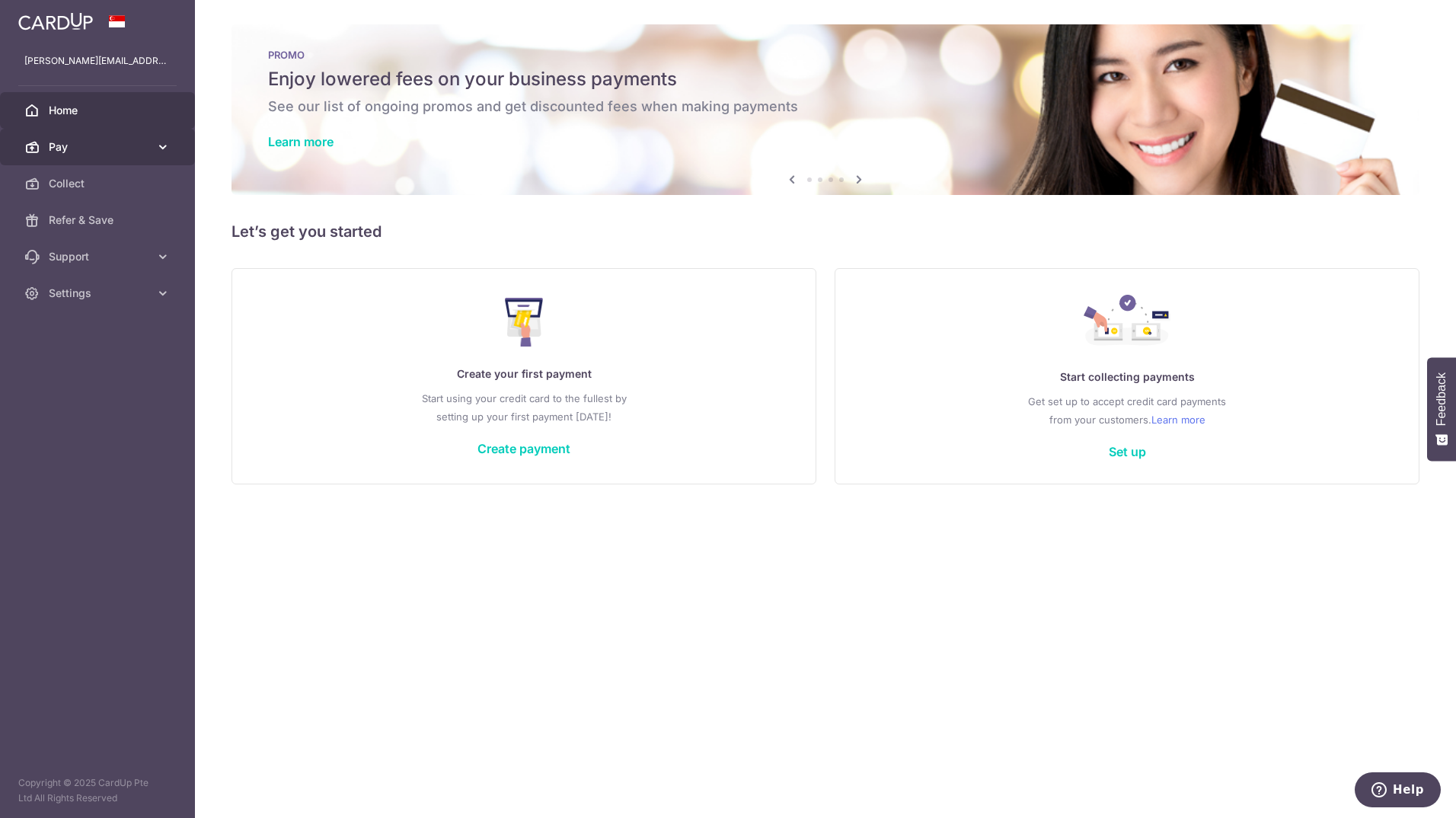
click at [68, 149] on span "Pay" at bounding box center [99, 146] width 101 height 15
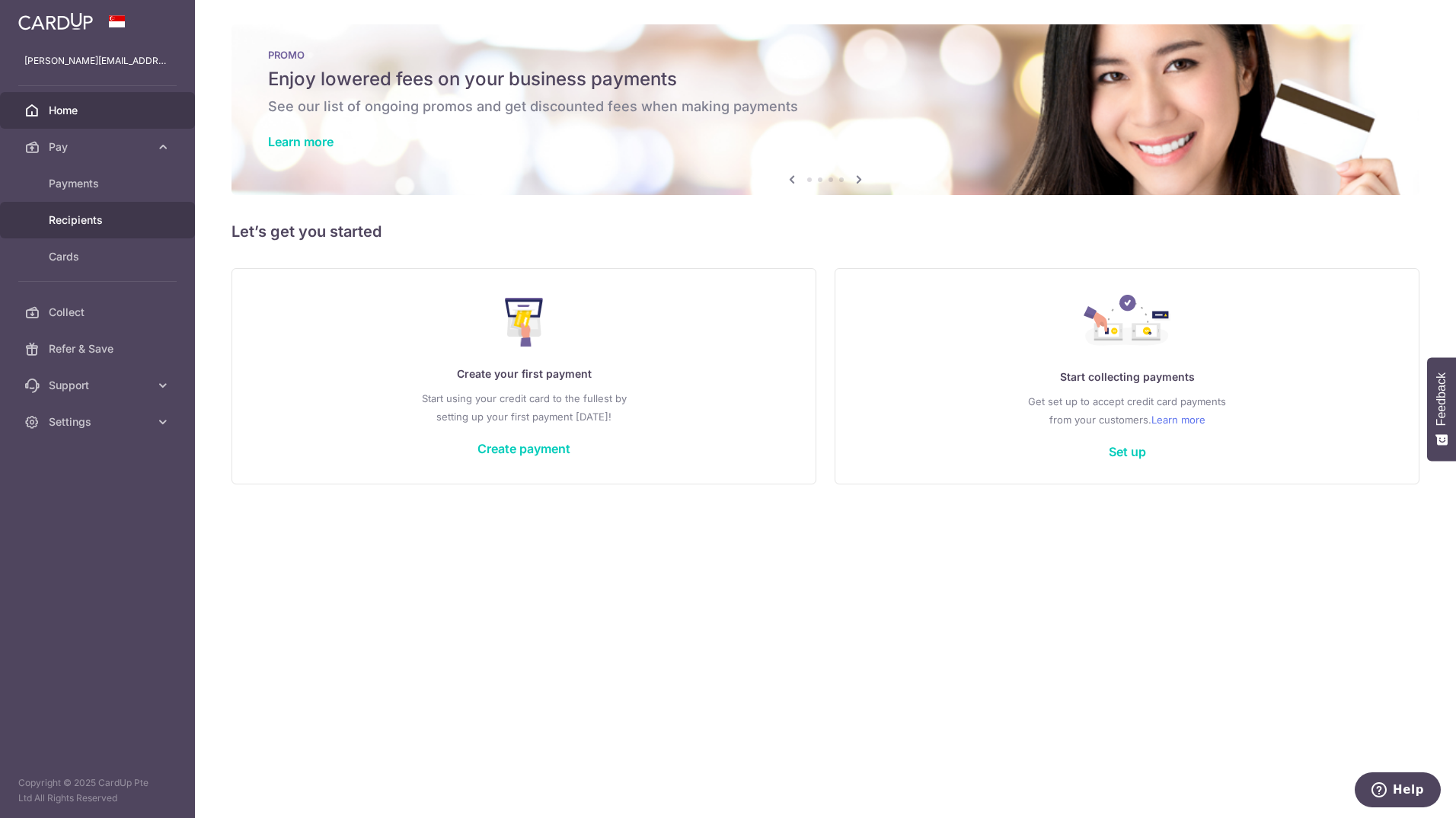
click at [83, 217] on span "Recipients" at bounding box center [99, 219] width 101 height 15
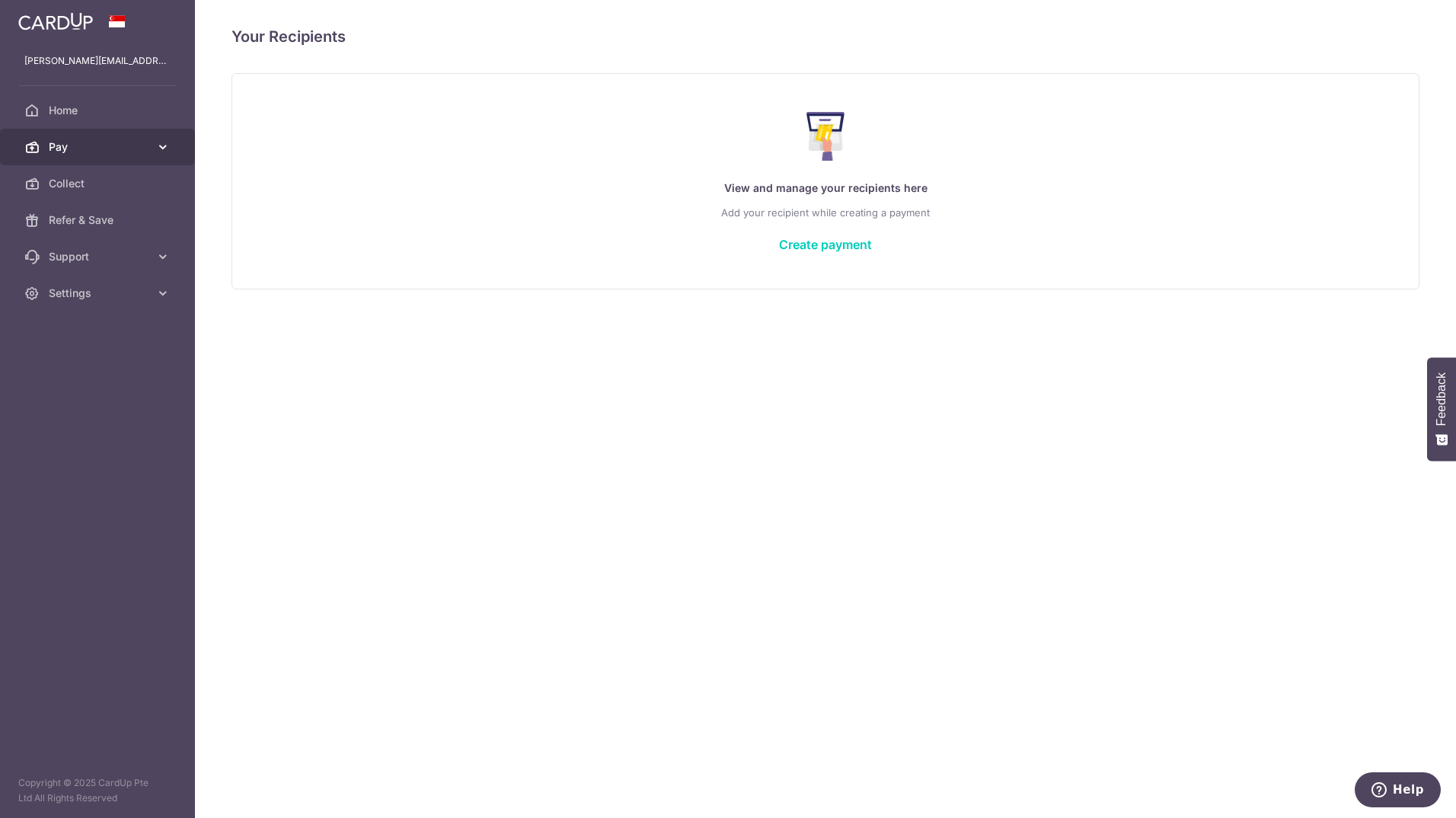
click at [71, 160] on link "Pay" at bounding box center [97, 147] width 195 height 37
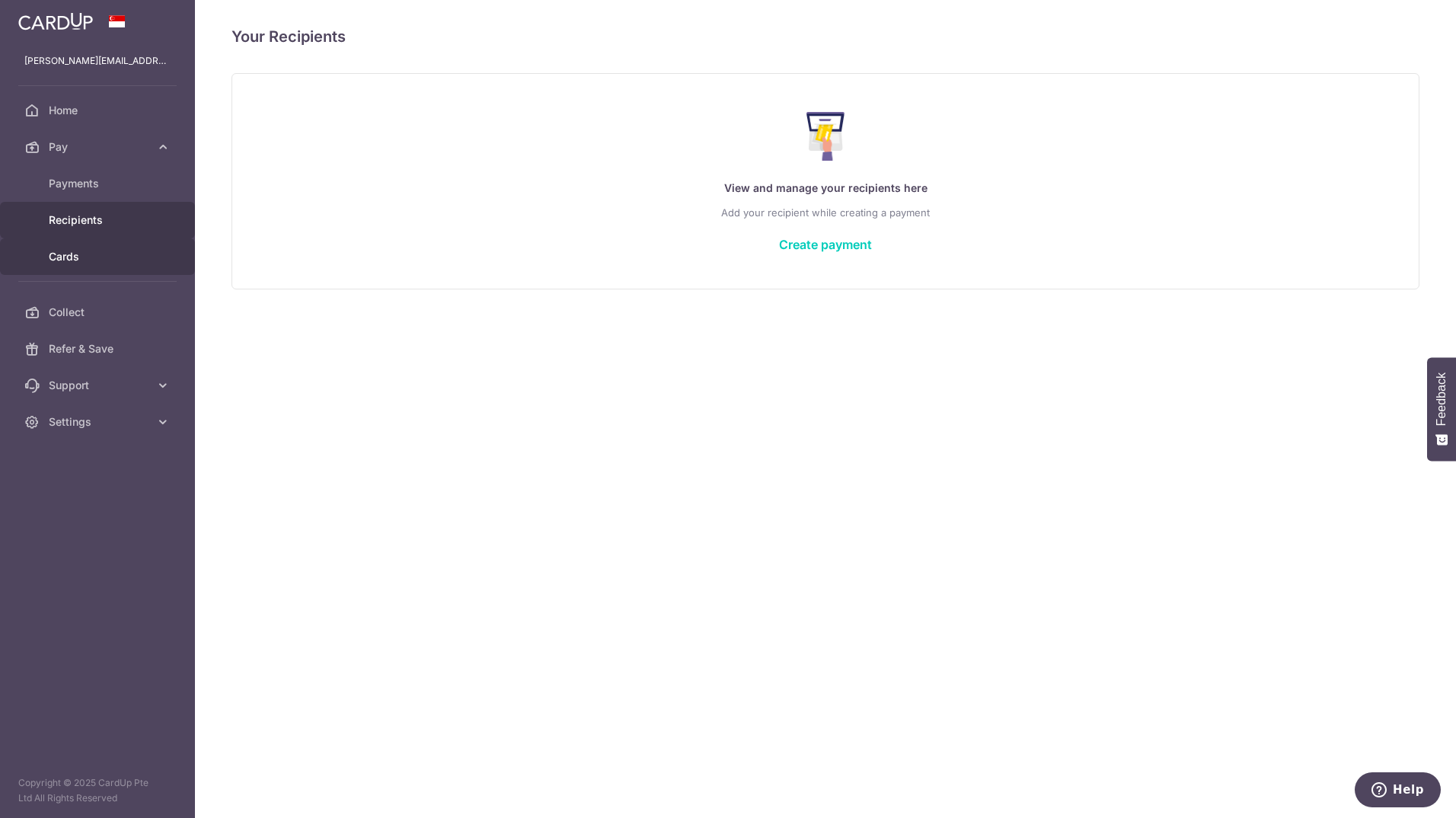
click at [99, 248] on link "Cards" at bounding box center [97, 256] width 195 height 37
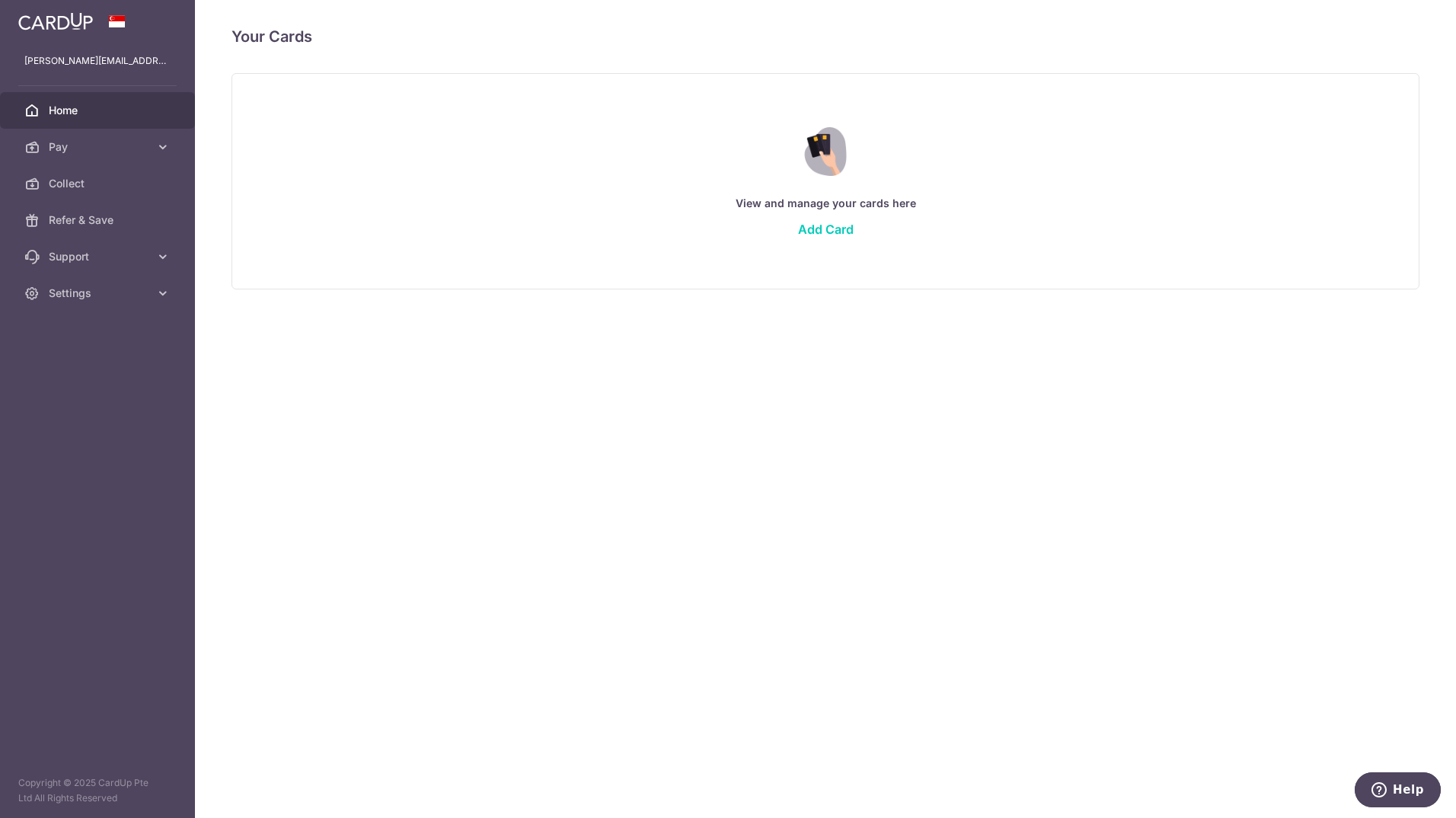
click at [100, 108] on span "Home" at bounding box center [99, 110] width 101 height 15
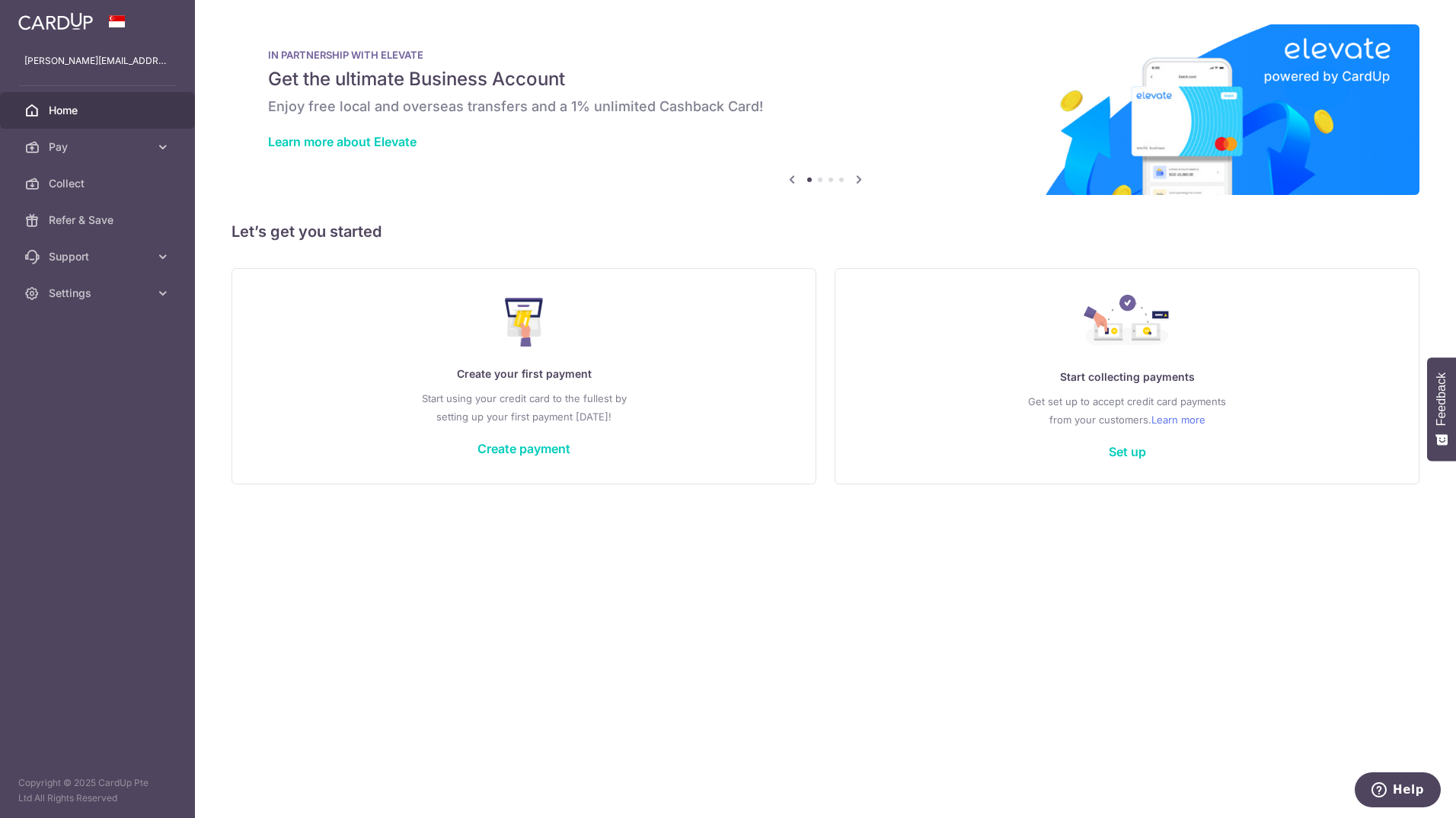
click at [861, 180] on icon at bounding box center [858, 179] width 18 height 19
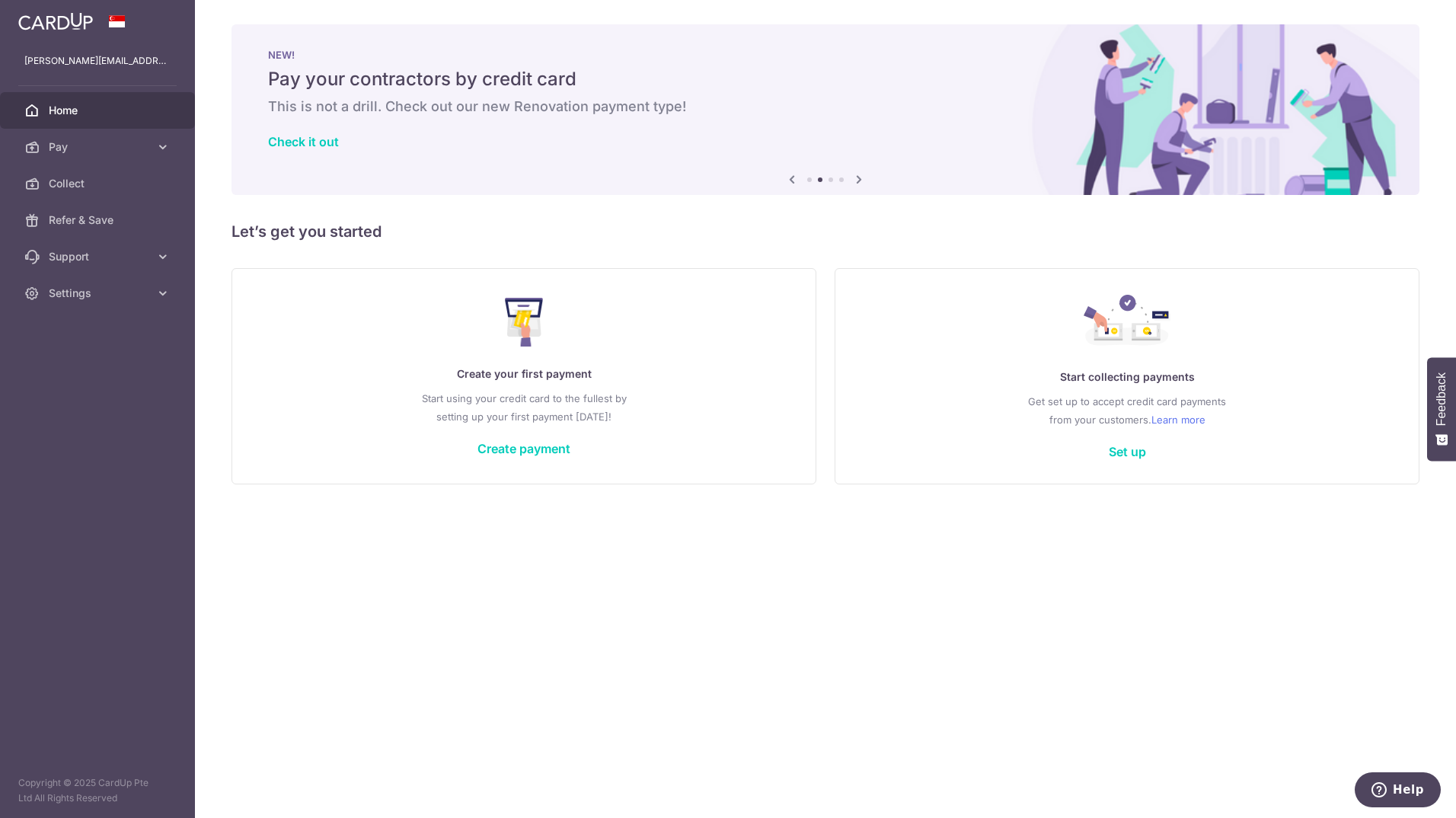
click at [861, 180] on icon at bounding box center [858, 179] width 18 height 19
click at [858, 181] on icon at bounding box center [858, 179] width 18 height 19
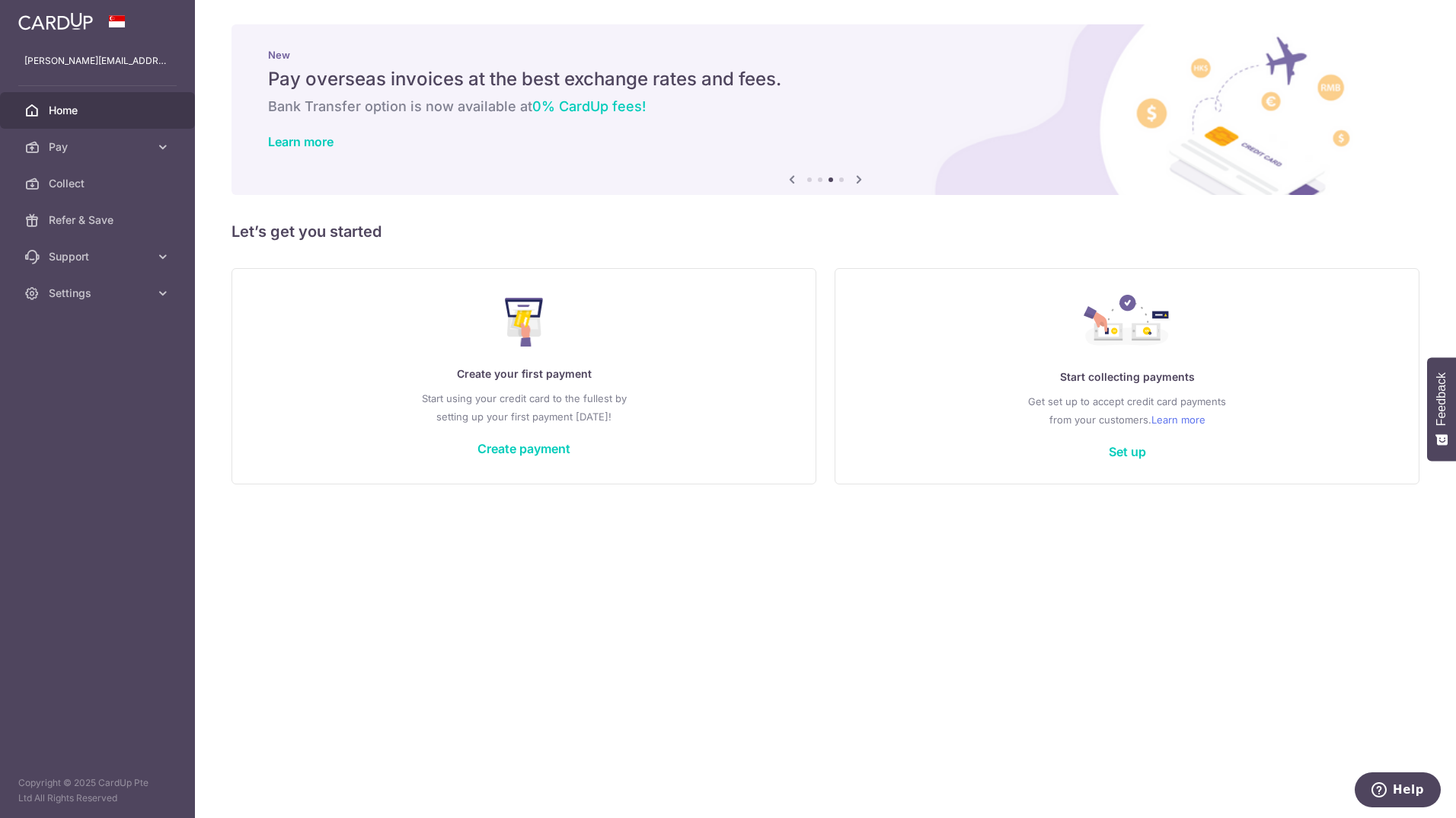
click at [858, 181] on icon at bounding box center [858, 179] width 18 height 19
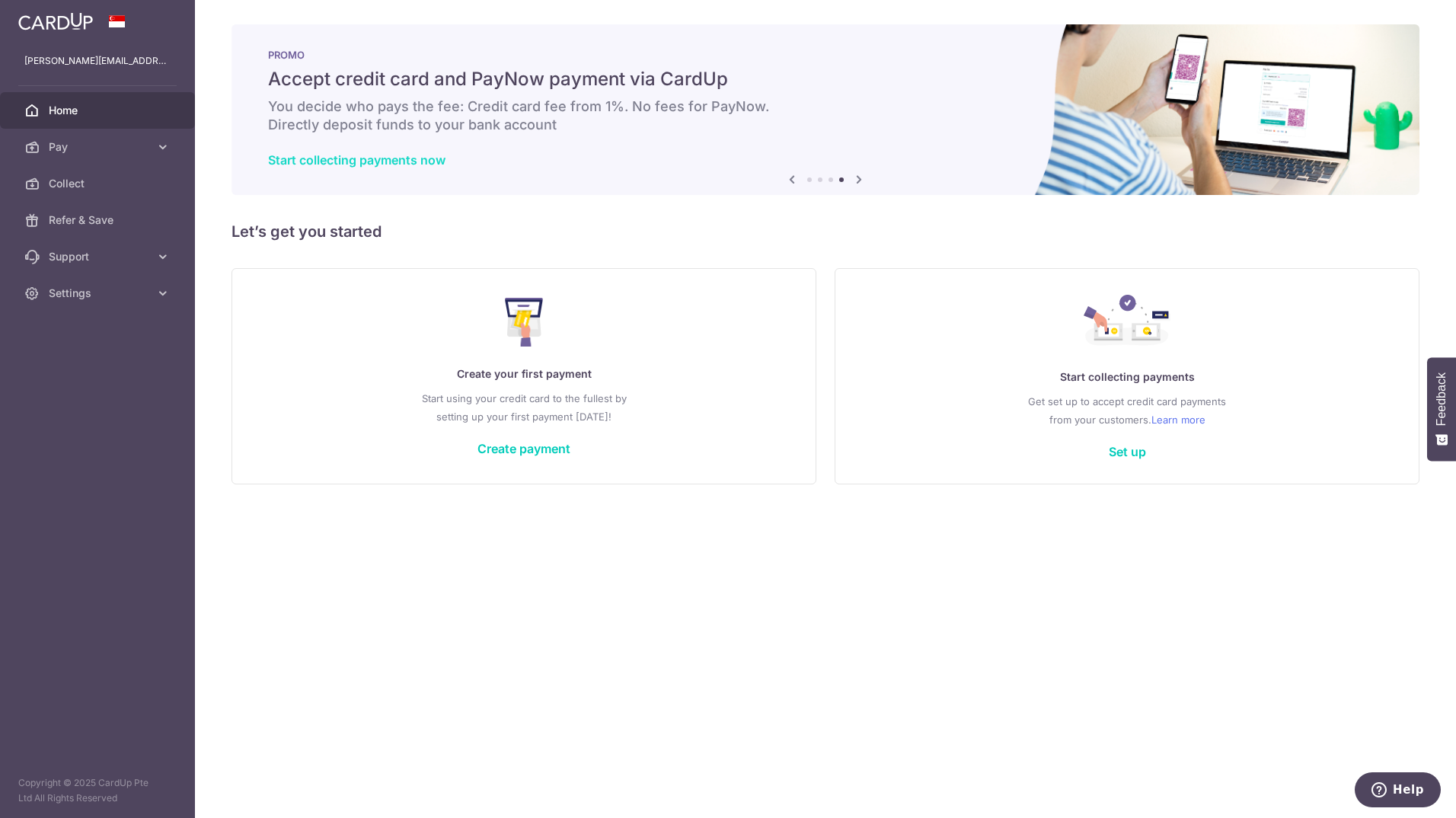
click at [350, 163] on link "Start collecting payments now" at bounding box center [357, 160] width 178 height 15
